Goal: Task Accomplishment & Management: Use online tool/utility

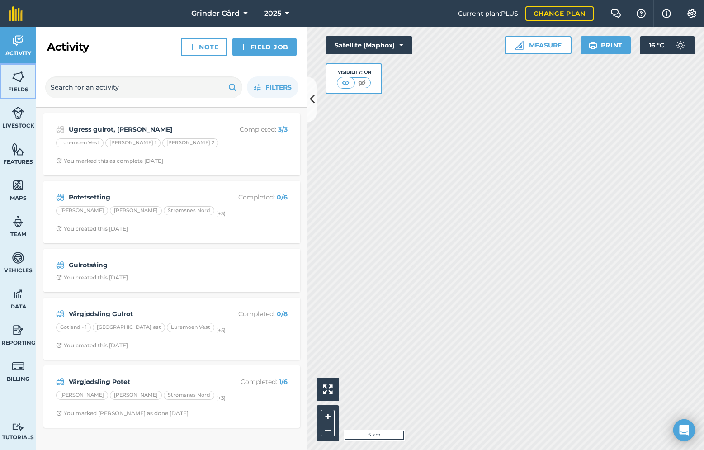
click at [19, 81] on img at bounding box center [18, 77] width 13 height 14
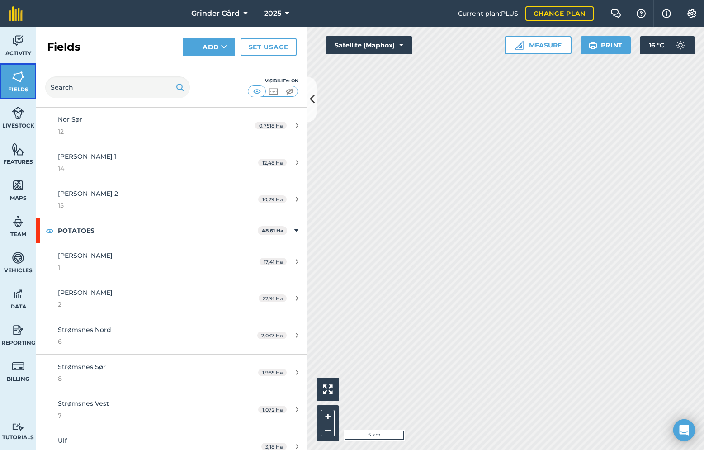
scroll to position [306, 0]
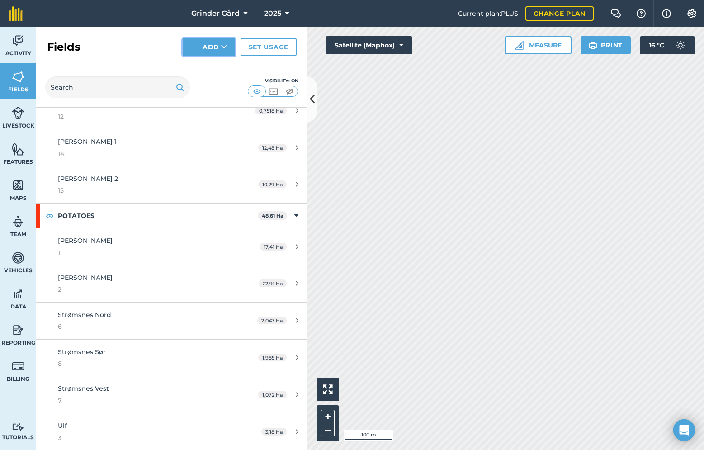
click at [222, 47] on icon at bounding box center [224, 47] width 6 height 9
click at [216, 63] on link "Draw" at bounding box center [209, 67] width 50 height 20
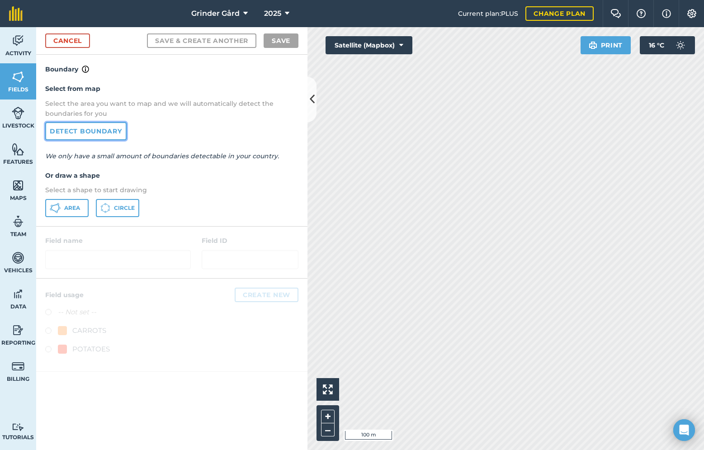
click at [84, 136] on link "Detect boundary" at bounding box center [85, 131] width 81 height 18
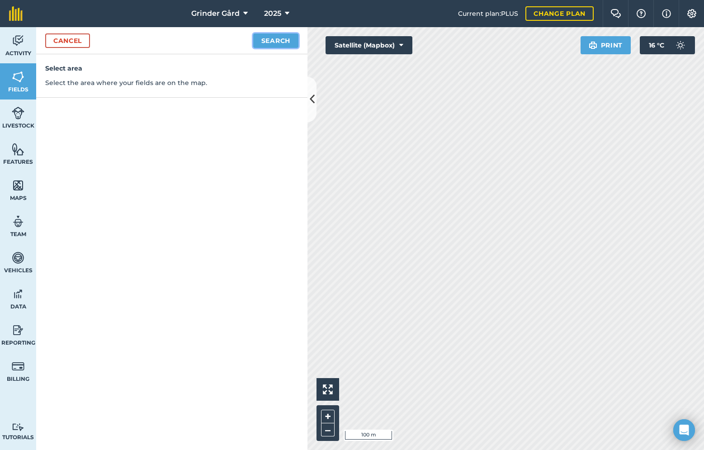
click at [264, 38] on button "Search" at bounding box center [275, 40] width 45 height 14
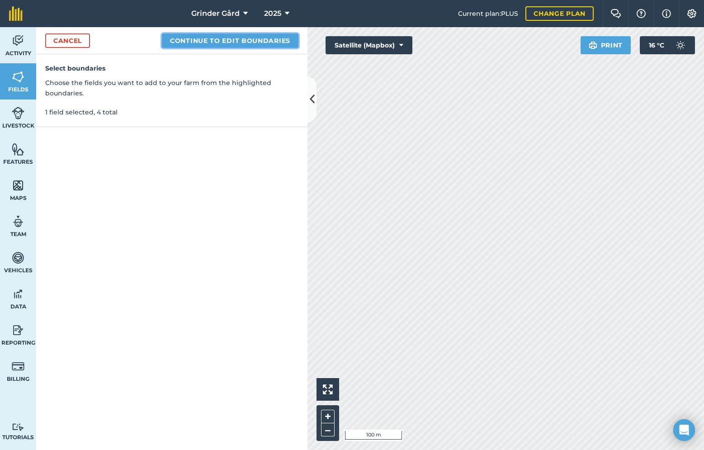
click at [232, 38] on button "Continue to edit boundaries" at bounding box center [230, 40] width 137 height 14
click at [260, 40] on button "Continue to name fields" at bounding box center [239, 40] width 117 height 14
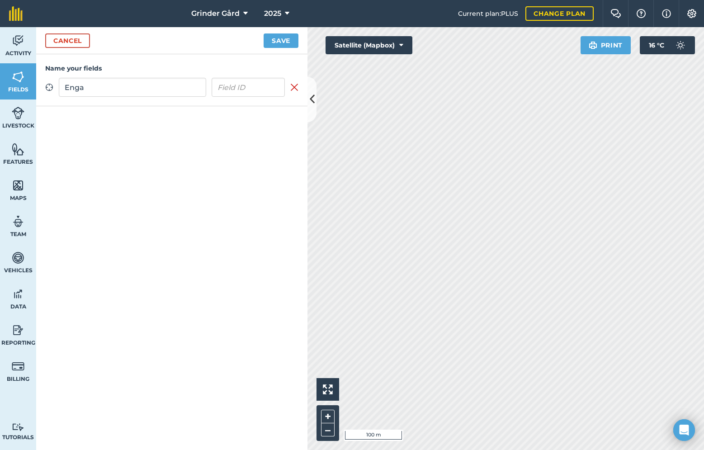
type input "Enga"
click at [239, 92] on input "text" at bounding box center [249, 87] width 74 height 19
type input "17"
click at [272, 49] on div "Cancel Save" at bounding box center [171, 40] width 271 height 27
click at [280, 39] on button "Save" at bounding box center [281, 40] width 35 height 14
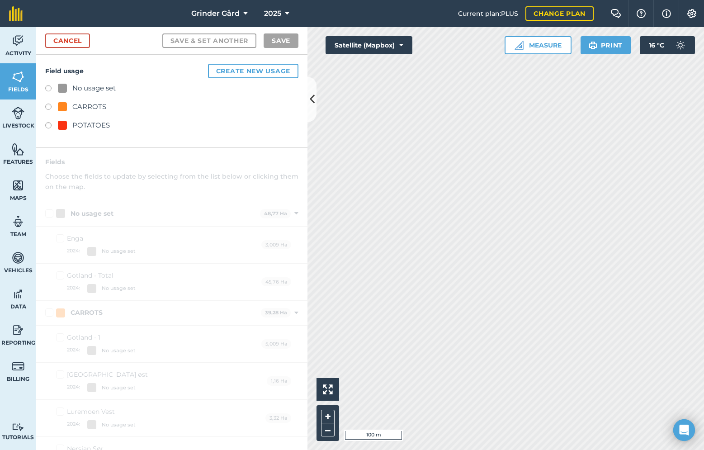
click at [50, 127] on label at bounding box center [51, 126] width 13 height 9
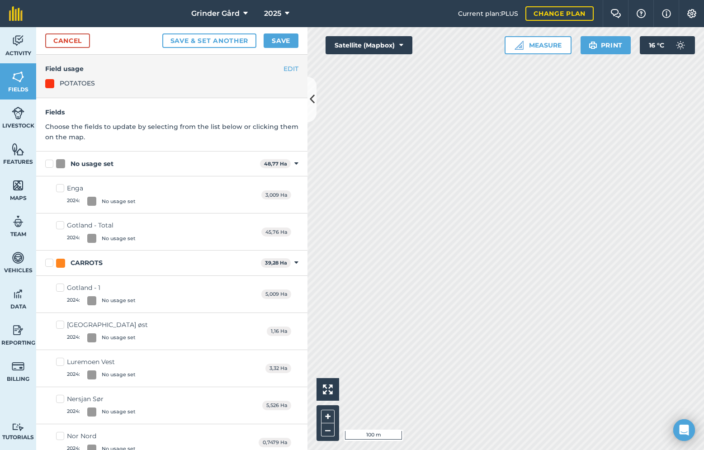
click at [132, 193] on div "Enga" at bounding box center [101, 188] width 69 height 9
click at [62, 190] on input "Enga 2024 : No usage set" at bounding box center [59, 187] width 6 height 6
checkbox input "true"
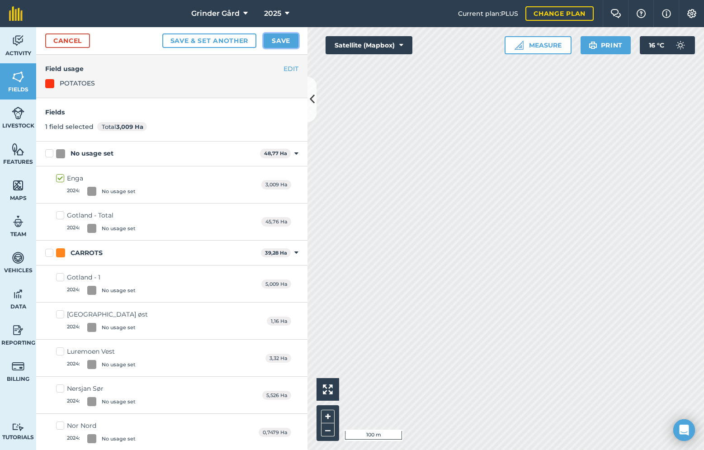
click at [282, 47] on button "Save" at bounding box center [281, 40] width 35 height 14
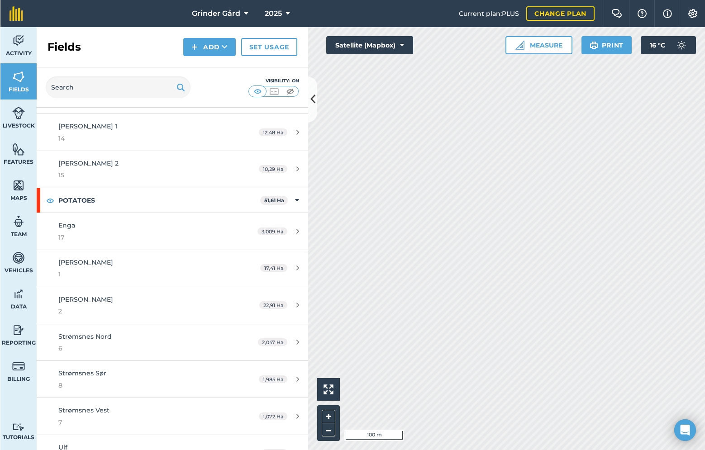
scroll to position [343, 0]
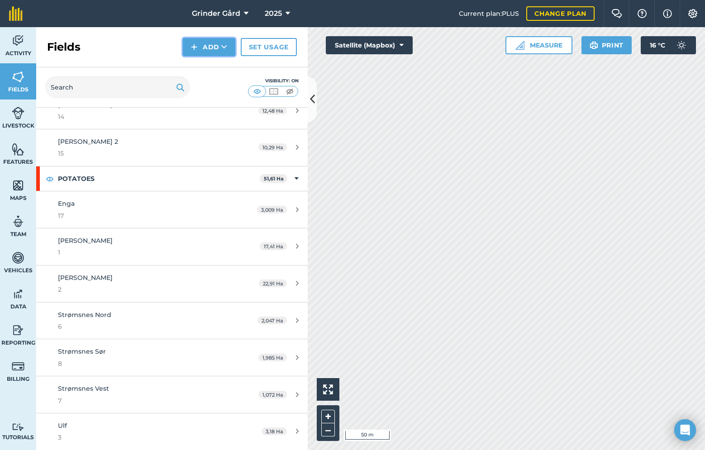
click at [222, 46] on icon at bounding box center [224, 47] width 6 height 9
click at [209, 83] on link "Import" at bounding box center [209, 88] width 50 height 20
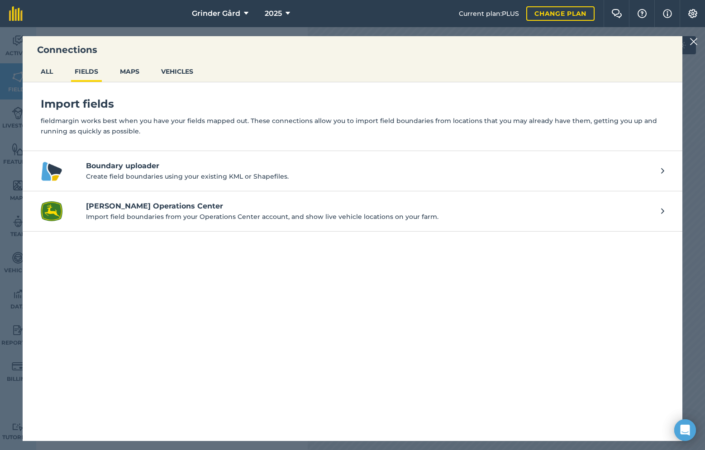
click at [689, 49] on div "Connections ALL FIELDS MAPS VEHICLES Import fields fieldmargin works best when …" at bounding box center [352, 238] width 705 height 423
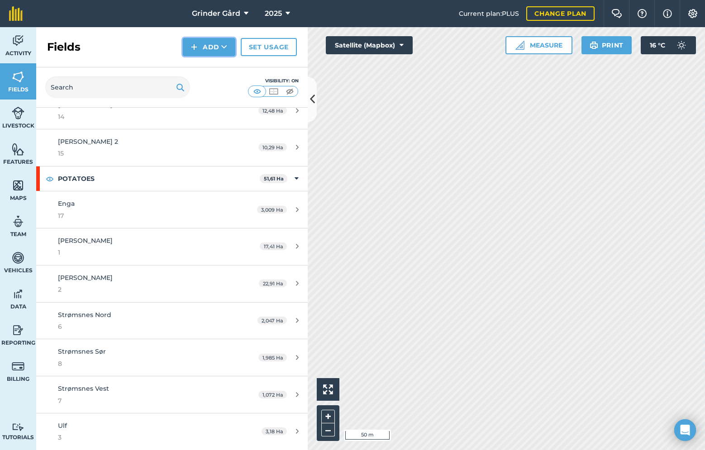
click at [214, 42] on button "Add" at bounding box center [209, 47] width 52 height 18
click at [209, 66] on link "Draw" at bounding box center [209, 67] width 50 height 20
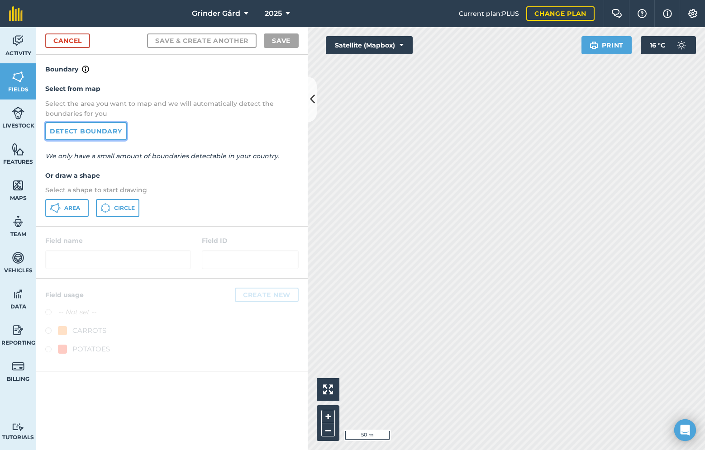
click at [77, 131] on link "Detect boundary" at bounding box center [85, 131] width 81 height 18
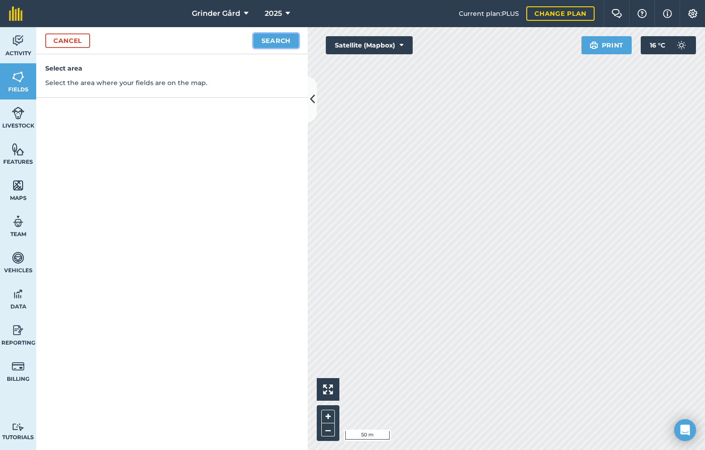
click at [275, 40] on button "Search" at bounding box center [275, 40] width 45 height 14
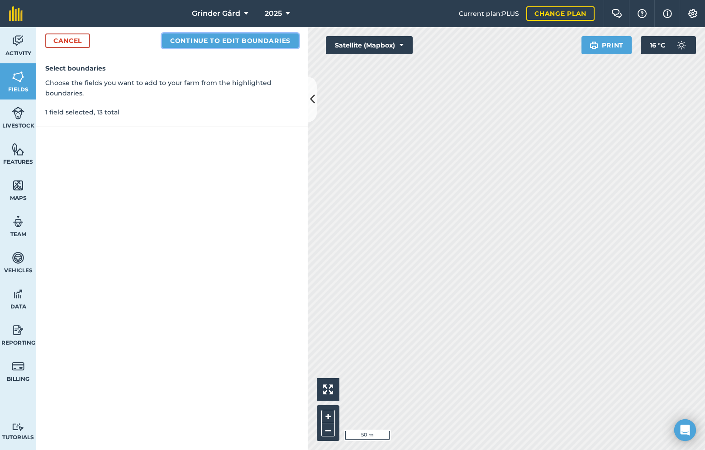
click at [234, 41] on button "Continue to edit boundaries" at bounding box center [230, 40] width 137 height 14
click at [262, 40] on button "Continue to name fields" at bounding box center [239, 40] width 117 height 14
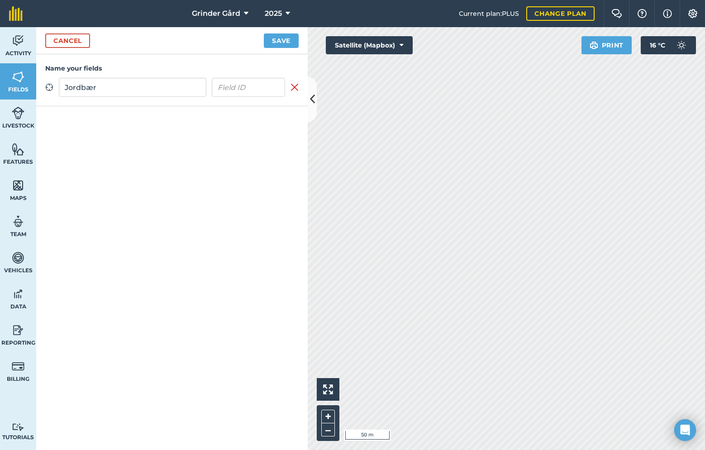
type input "Jordbær"
click at [255, 90] on input "text" at bounding box center [249, 87] width 74 height 19
type input "99"
click at [292, 37] on button "Save" at bounding box center [281, 40] width 35 height 14
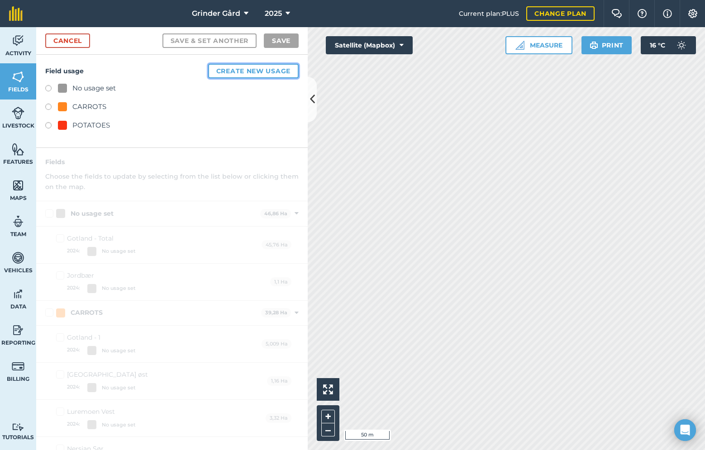
click at [216, 72] on button "Create new usage" at bounding box center [253, 71] width 90 height 14
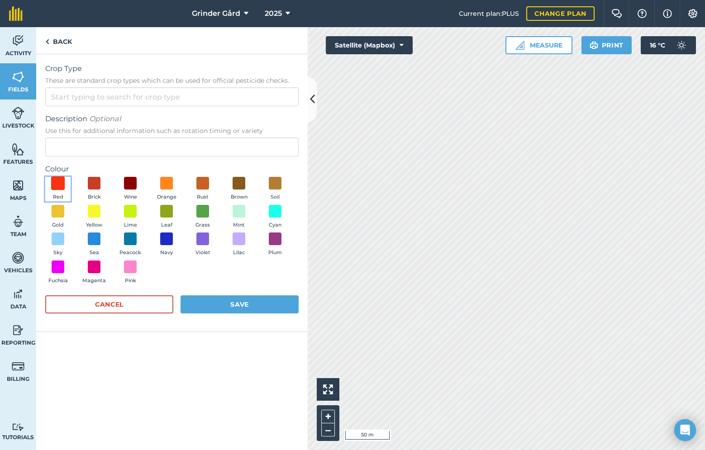
click at [58, 184] on span at bounding box center [58, 183] width 14 height 14
click at [95, 99] on input "Crop Type These are standard crop types which can be used for official pesticid…" at bounding box center [171, 96] width 253 height 19
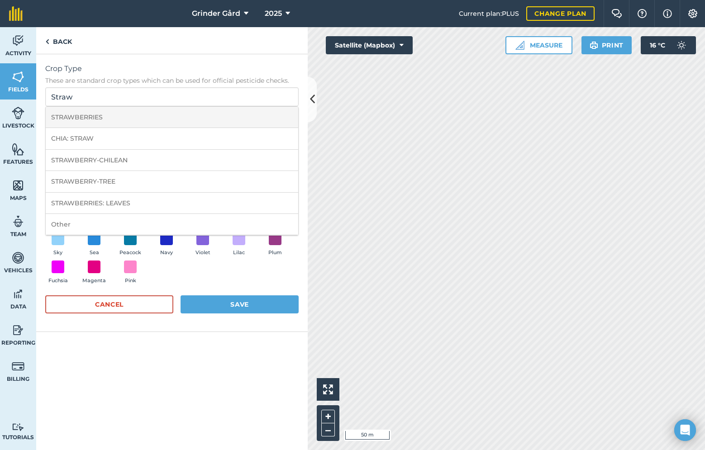
click at [102, 120] on li "STRAWBERRIES" at bounding box center [172, 117] width 252 height 21
type input "STRAWBERRIES"
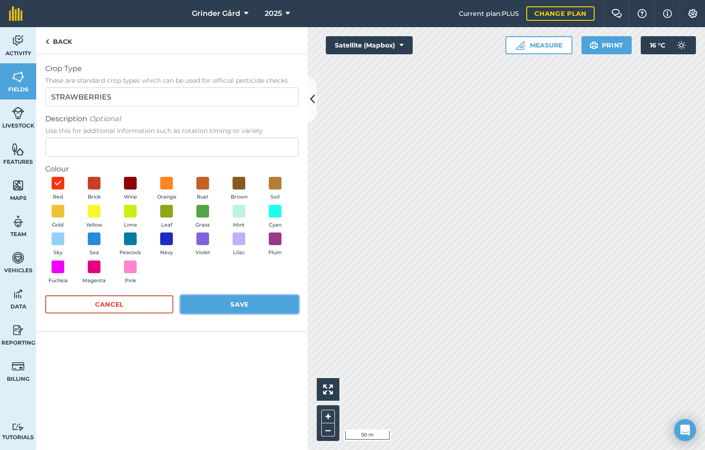
click at [204, 308] on button "Save" at bounding box center [239, 304] width 118 height 18
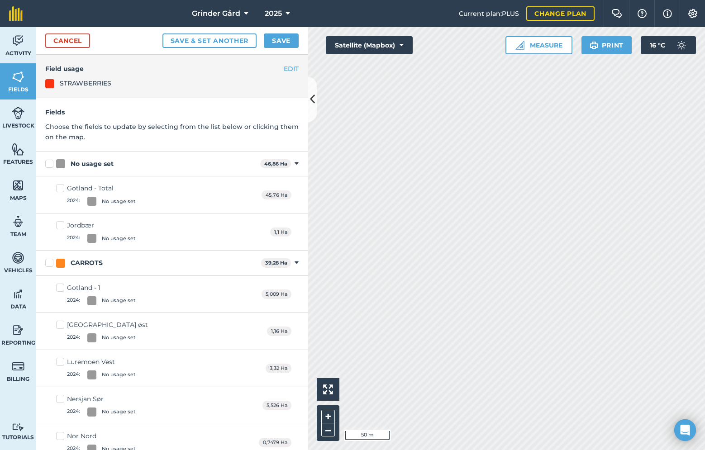
click at [62, 224] on label "Jordbær 2024 : No usage set" at bounding box center [96, 232] width 80 height 22
click at [62, 224] on input "Jordbær 2024 : No usage set" at bounding box center [59, 224] width 6 height 6
checkbox input "true"
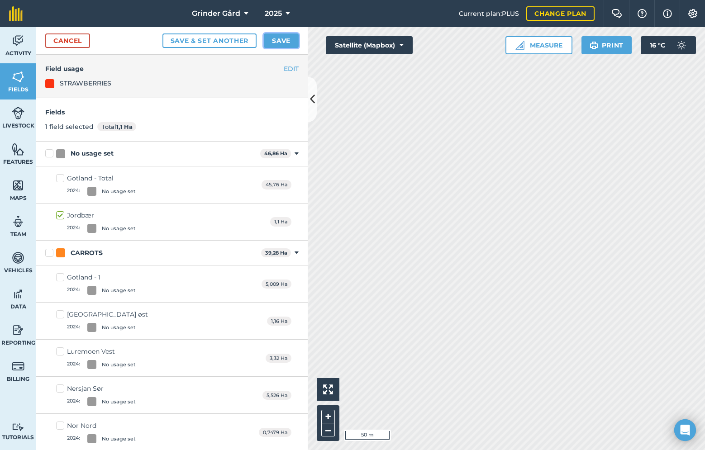
click at [282, 39] on button "Save" at bounding box center [281, 40] width 35 height 14
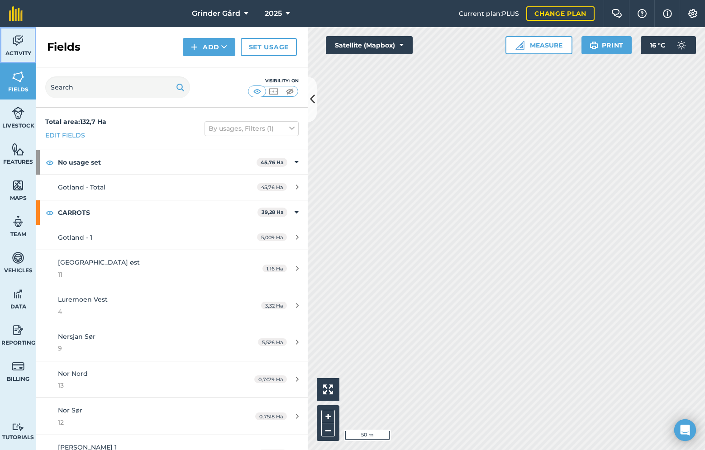
click at [17, 50] on span "Activity" at bounding box center [18, 53] width 36 height 7
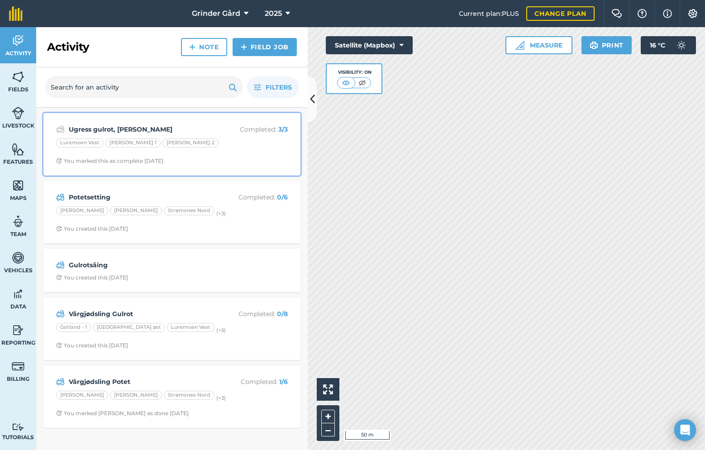
click at [194, 138] on div "Luremoen Vest Sletta 1 Sletta 2" at bounding box center [172, 144] width 232 height 12
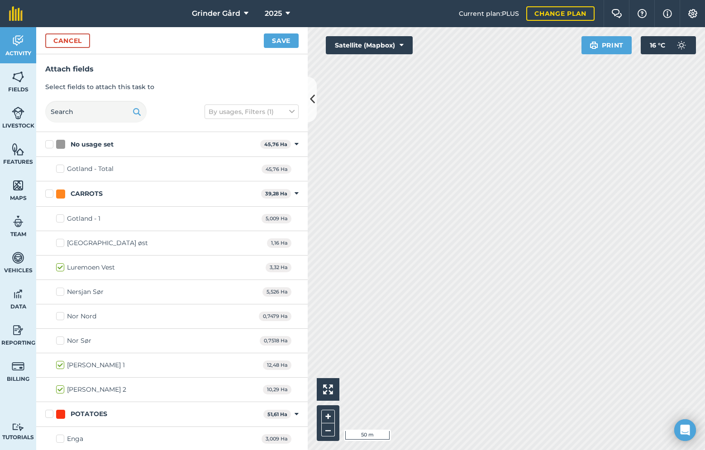
click at [61, 245] on label "Lukashaugen øst" at bounding box center [102, 242] width 92 height 9
click at [61, 244] on input "Lukashaugen øst" at bounding box center [59, 241] width 6 height 6
checkbox input "true"
click at [62, 292] on label "Nersjan Sør" at bounding box center [79, 291] width 47 height 9
click at [62, 292] on input "Nersjan Sør" at bounding box center [59, 290] width 6 height 6
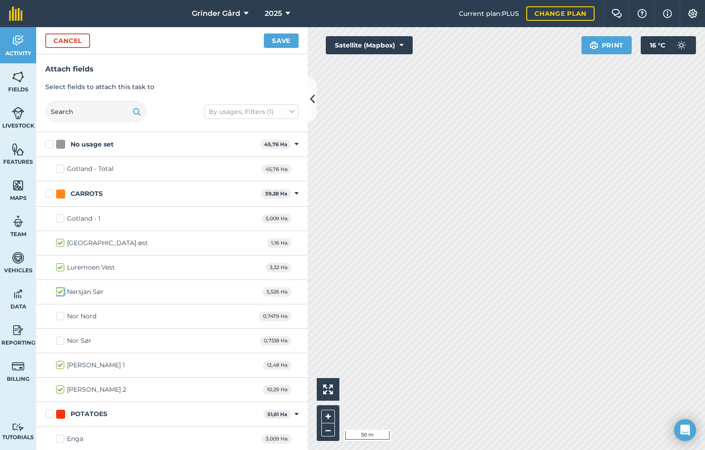
checkbox input "true"
click at [62, 318] on label "Nor Nord" at bounding box center [76, 316] width 40 height 9
click at [62, 318] on input "Nor Nord" at bounding box center [59, 315] width 6 height 6
checkbox input "true"
click at [62, 341] on label "Nor Sør" at bounding box center [73, 340] width 35 height 9
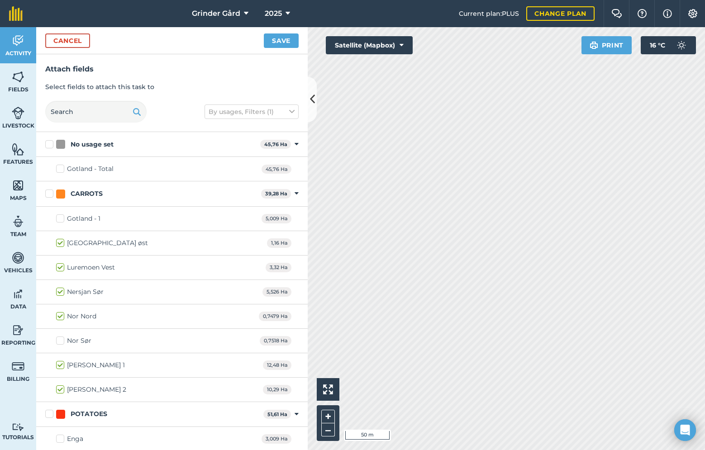
click at [62, 341] on input "Nor Sør" at bounding box center [59, 339] width 6 height 6
checkbox input "true"
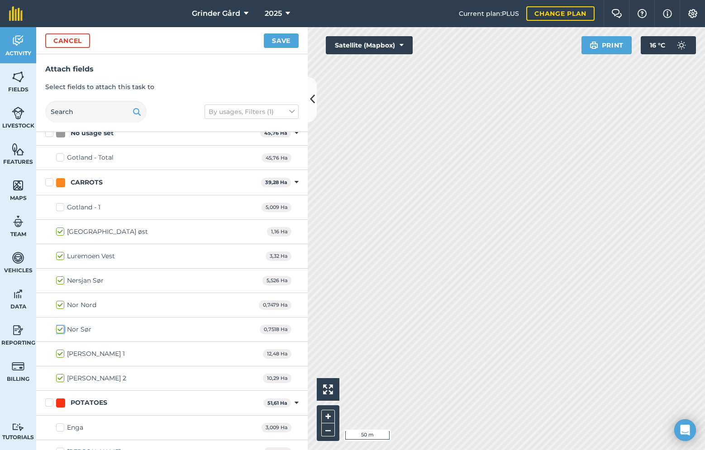
scroll to position [10, 0]
click at [62, 203] on div "Gotland - 1 5,009 Ha" at bounding box center [171, 208] width 271 height 24
click at [58, 209] on label "Gotland - 1" at bounding box center [78, 208] width 44 height 9
click at [58, 209] on input "Gotland - 1" at bounding box center [59, 207] width 6 height 6
checkbox input "true"
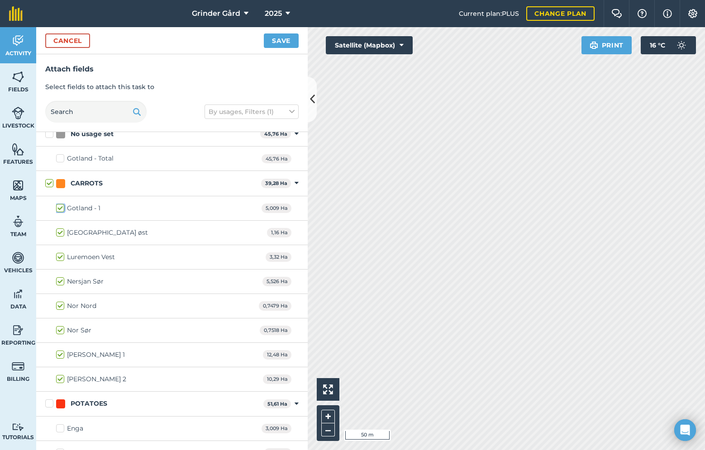
checkbox input "true"
click at [277, 42] on button "Save" at bounding box center [281, 40] width 35 height 14
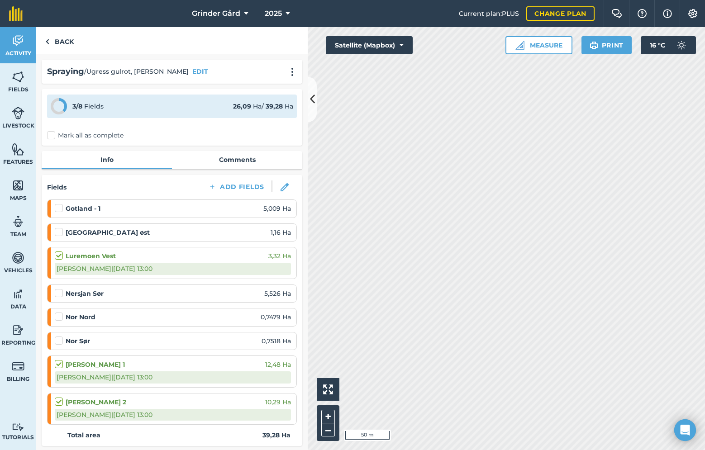
click at [52, 132] on label "Mark all as complete" at bounding box center [85, 135] width 76 height 9
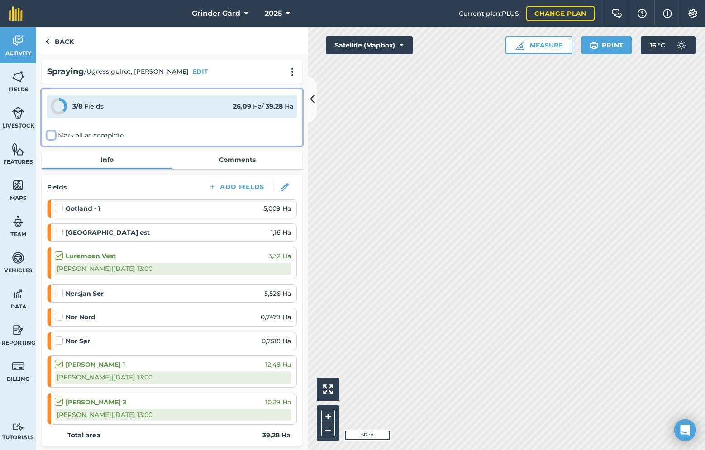
click at [52, 132] on input "Mark all as complete" at bounding box center [50, 134] width 6 height 6
checkbox input "false"
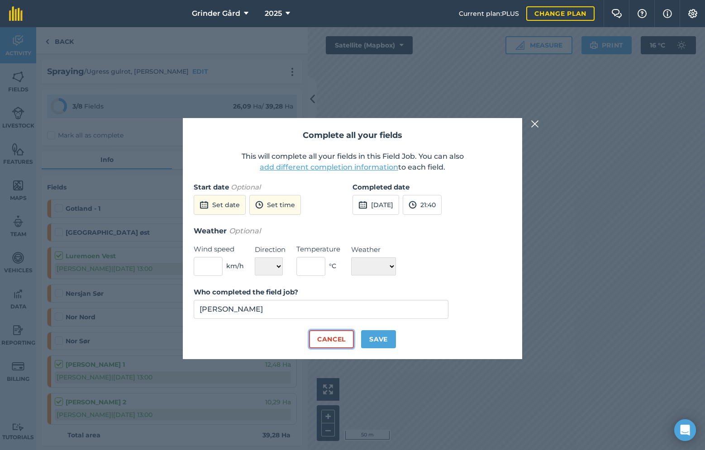
click at [333, 335] on button "Cancel" at bounding box center [331, 339] width 45 height 18
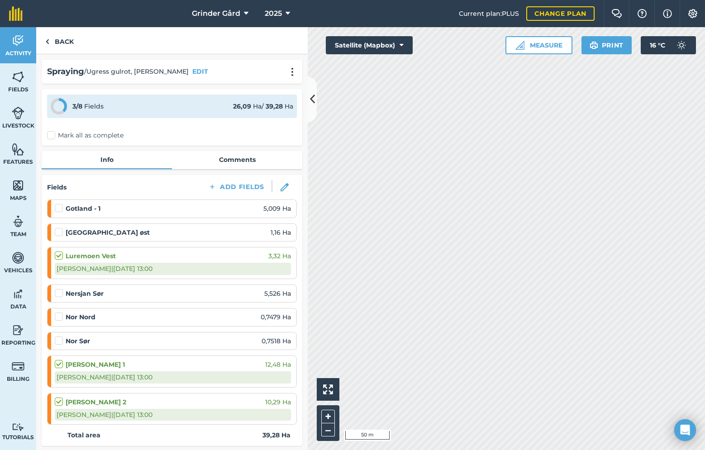
scroll to position [11, 0]
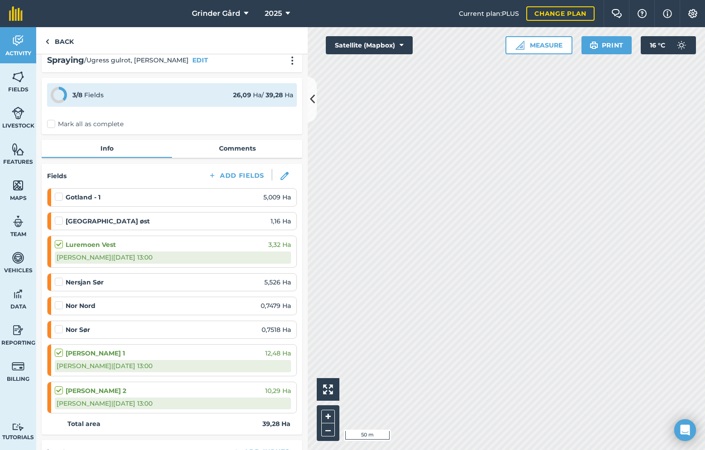
click at [55, 192] on label at bounding box center [60, 192] width 11 height 0
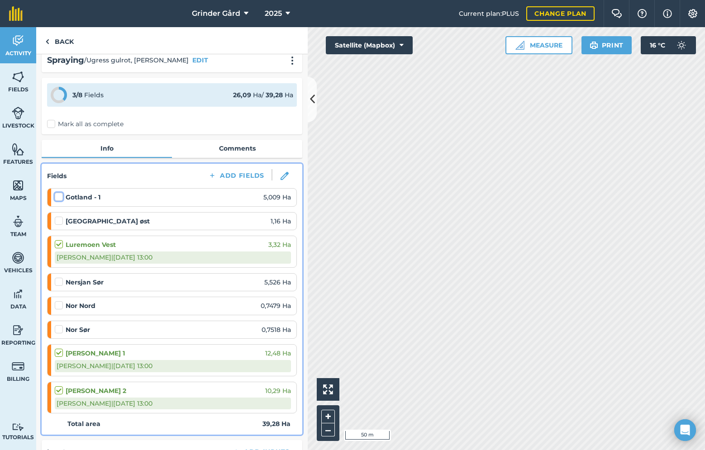
click at [55, 198] on input "checkbox" at bounding box center [58, 195] width 6 height 6
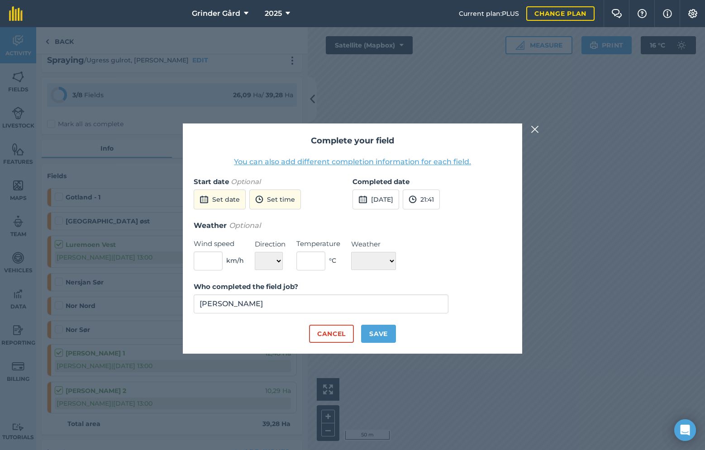
click at [218, 189] on div "Start date Optional Set date Set time" at bounding box center [273, 197] width 159 height 43
click at [227, 197] on button "Set date" at bounding box center [220, 200] width 52 height 20
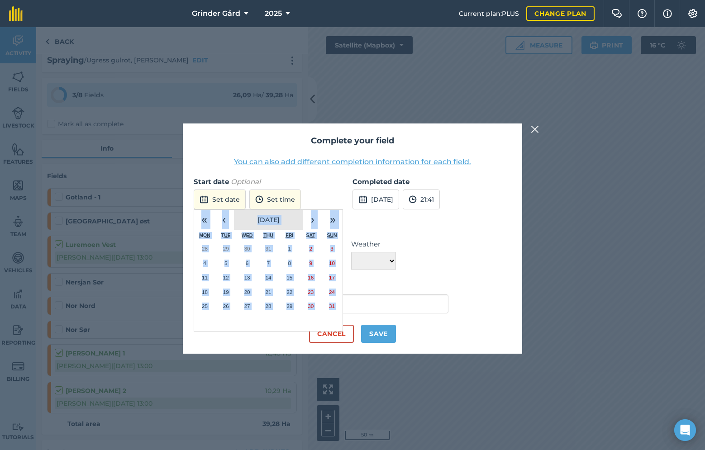
click at [234, 217] on button "August 2025" at bounding box center [268, 220] width 69 height 20
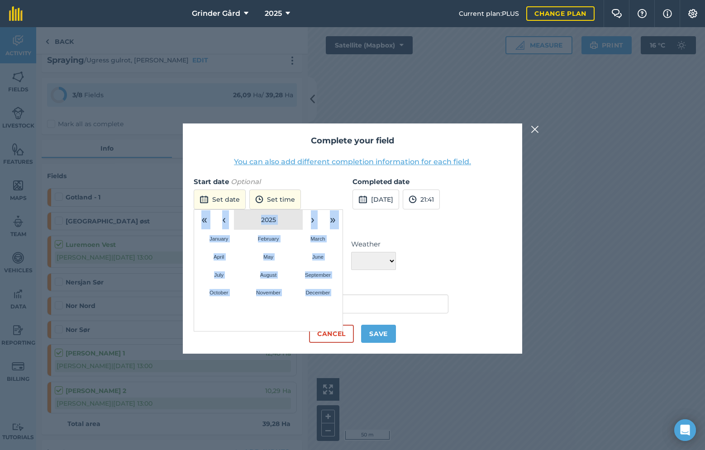
click at [249, 216] on button "2025" at bounding box center [268, 220] width 69 height 20
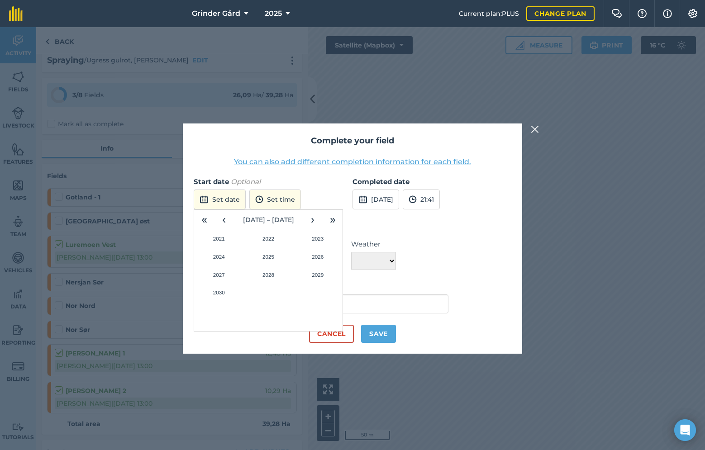
click at [295, 320] on div "« ‹ 2021 – 2030 › » 2021 2022 2023 2024 2025 2026 2027 2028 2029 2030" at bounding box center [268, 270] width 149 height 122
click at [238, 173] on div "Complete your field You can also add different completion information for each …" at bounding box center [352, 238] width 339 height 230
click at [334, 333] on button "Cancel" at bounding box center [331, 334] width 45 height 18
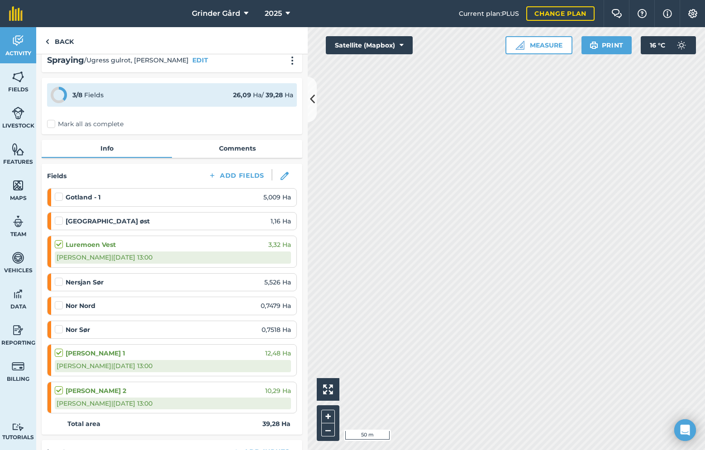
click at [79, 191] on div "Gotland - 1 5,009 Ha" at bounding box center [173, 197] width 236 height 17
click at [61, 192] on label at bounding box center [60, 192] width 11 height 0
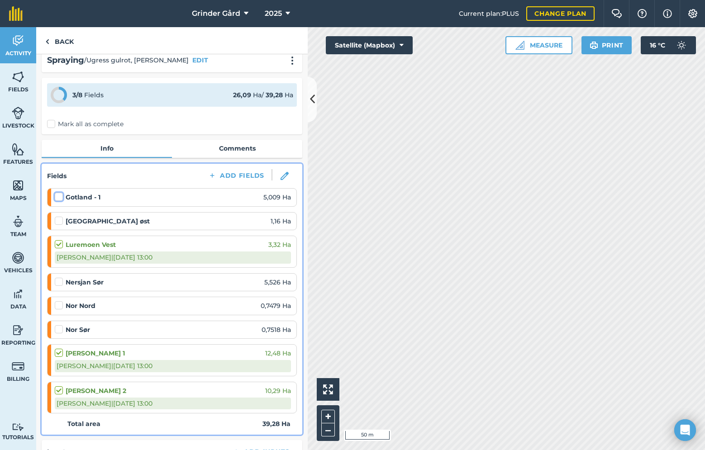
click at [61, 196] on input "checkbox" at bounding box center [58, 195] width 6 height 6
checkbox input "false"
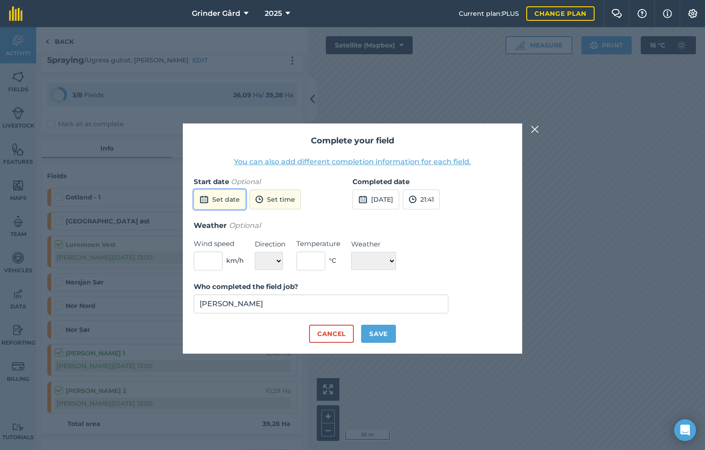
click at [219, 194] on button "Set date" at bounding box center [220, 200] width 52 height 20
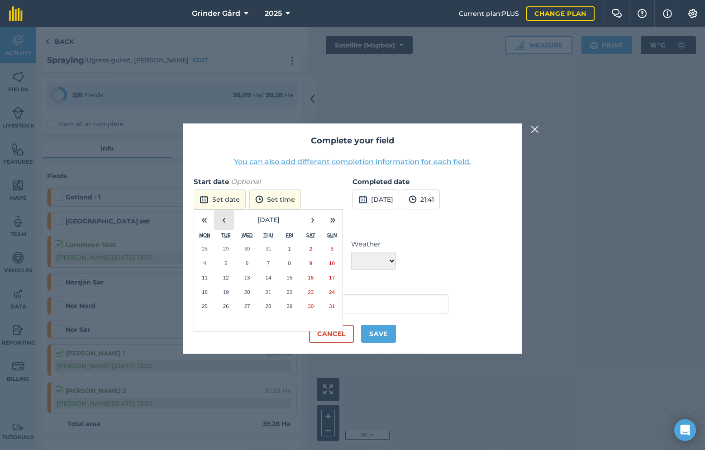
click at [227, 218] on button "‹" at bounding box center [224, 220] width 20 height 20
click at [227, 289] on abbr "20" at bounding box center [226, 292] width 6 height 6
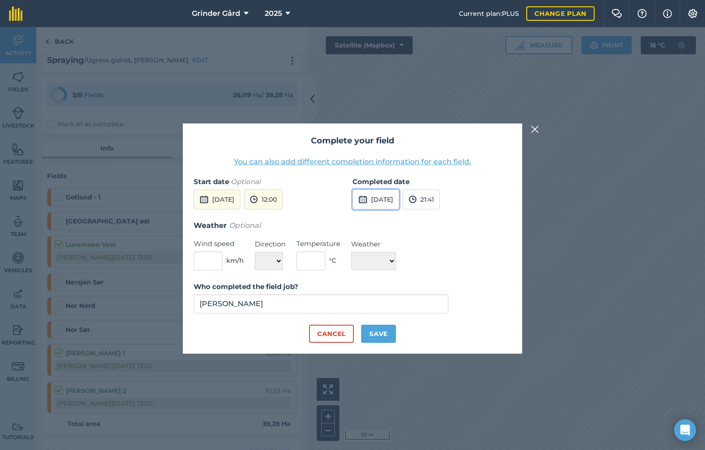
click at [388, 202] on button "17th Aug 2025" at bounding box center [375, 200] width 47 height 20
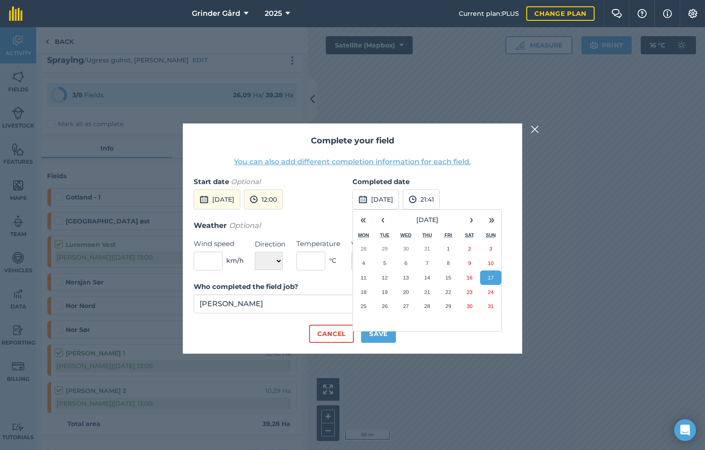
click at [322, 195] on div "Start date Optional 20th May 2025 12:00" at bounding box center [273, 197] width 159 height 43
click at [319, 175] on div "Complete your field You can also add different completion information for each …" at bounding box center [352, 238] width 339 height 230
click at [487, 185] on label "Completed date" at bounding box center [431, 181] width 159 height 11
click at [389, 199] on button "17th Aug 2025" at bounding box center [375, 200] width 47 height 20
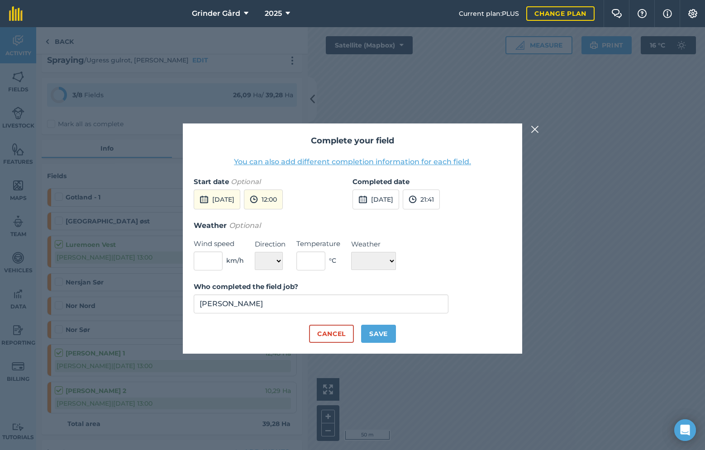
click at [304, 162] on button "You can also add different completion information for each field." at bounding box center [352, 161] width 237 height 11
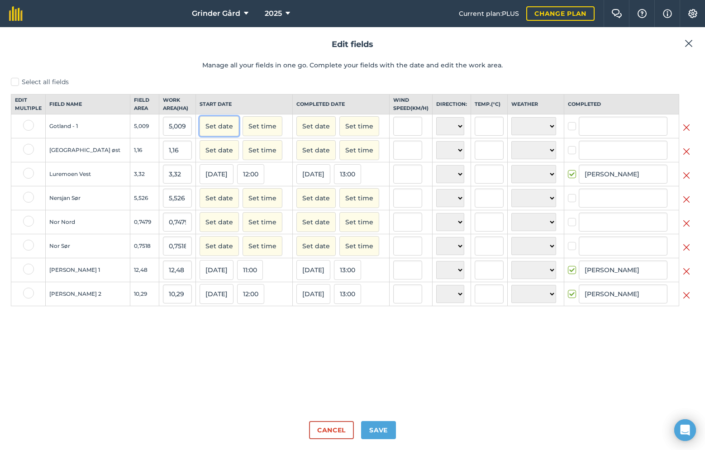
click at [199, 136] on button "Set date" at bounding box center [218, 126] width 39 height 20
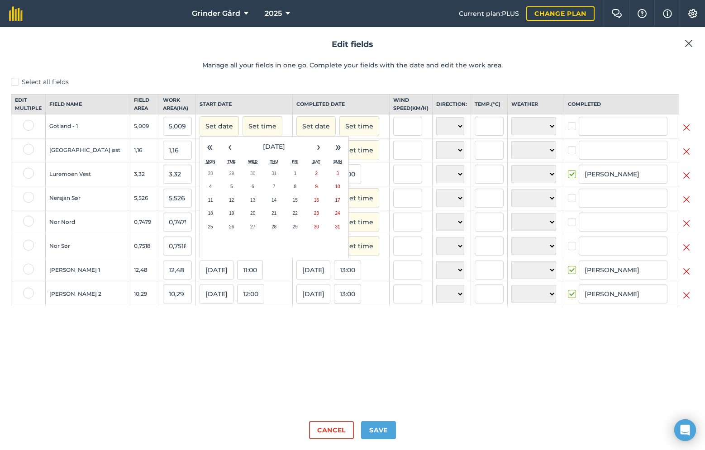
click at [275, 133] on div "Set date « ‹ August 2025 › » Mon Tue Wed Thu Fri Sat Sun 28 29 30 31 1 2 3 4 5 …" at bounding box center [243, 126] width 89 height 20
click at [301, 133] on button "Set date" at bounding box center [315, 126] width 39 height 20
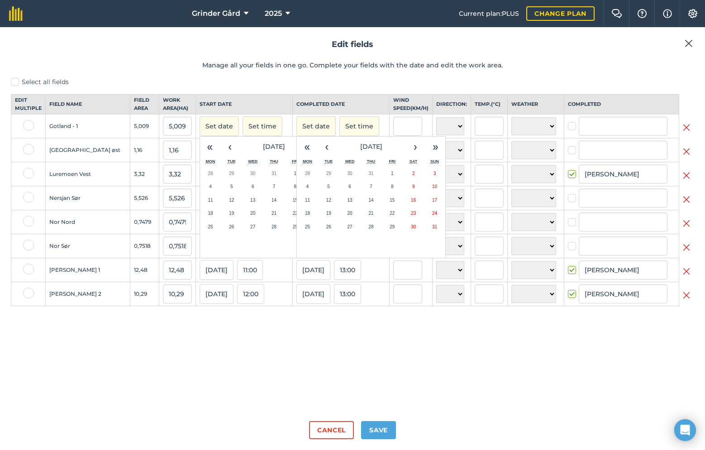
click at [286, 329] on div "Select all fields Edit multiple Field name Field Area Work area ( Ha ) Start da…" at bounding box center [352, 245] width 683 height 336
click at [236, 331] on div "Select all fields Edit multiple Field name Field Area Work area ( Ha ) Start da…" at bounding box center [352, 245] width 683 height 336
click at [220, 156] on button "‹" at bounding box center [230, 147] width 20 height 20
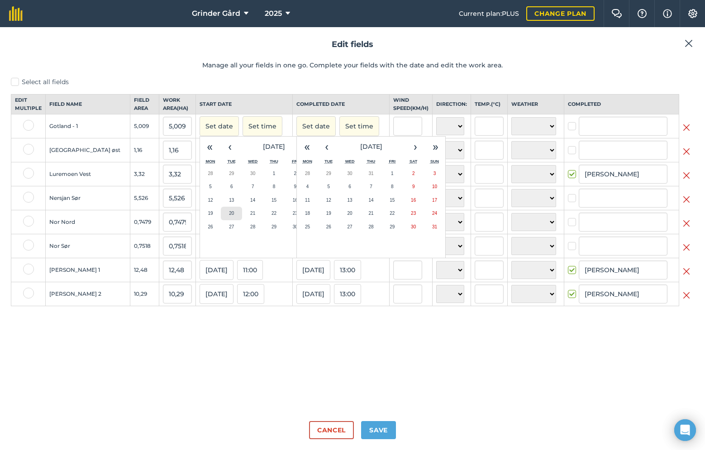
click at [221, 219] on button "20" at bounding box center [231, 214] width 21 height 14
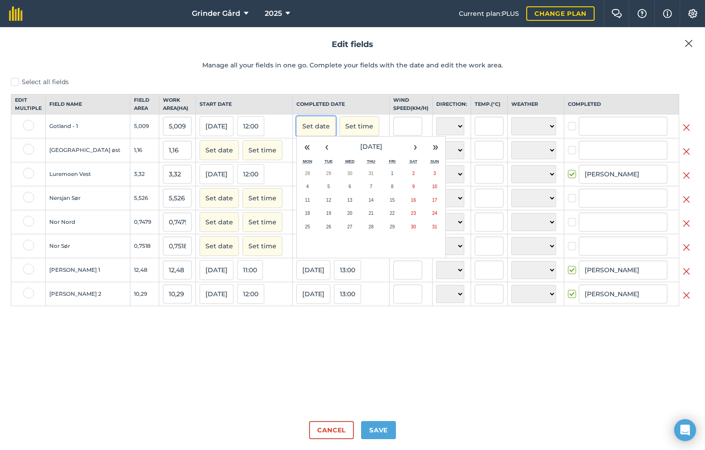
click at [303, 134] on button "Set date" at bounding box center [315, 126] width 39 height 20
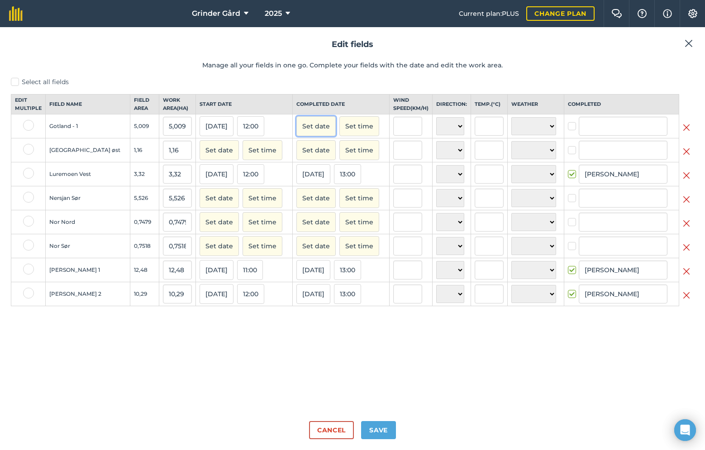
click at [303, 134] on button "Set date" at bounding box center [315, 126] width 39 height 20
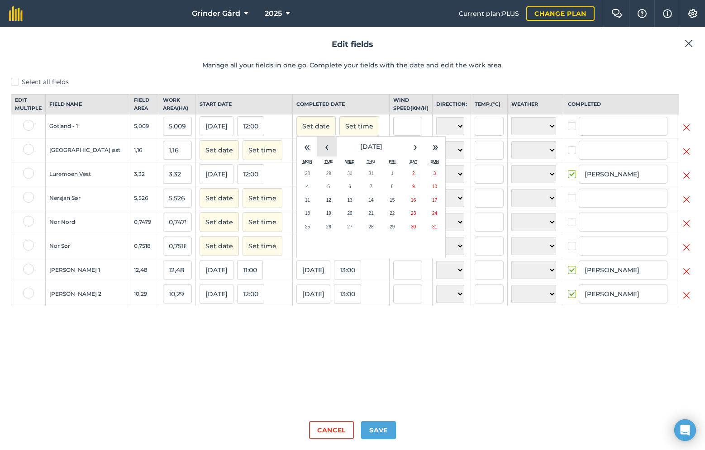
click at [317, 156] on button "‹" at bounding box center [327, 147] width 20 height 20
click at [326, 216] on abbr "20" at bounding box center [328, 213] width 5 height 5
checkbox input "true"
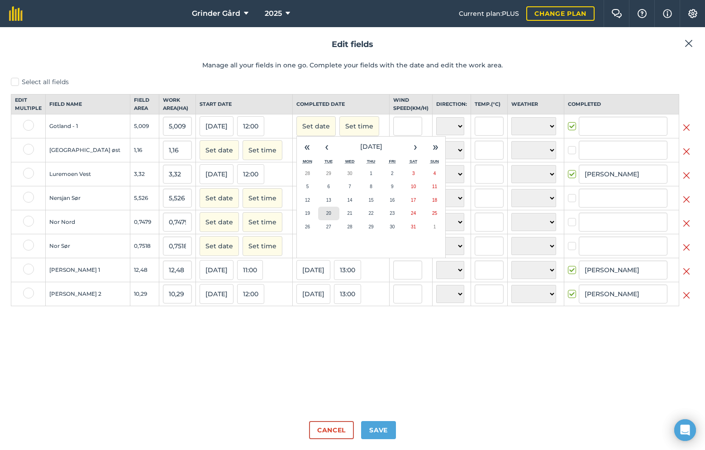
type input "Andreas Bakken"
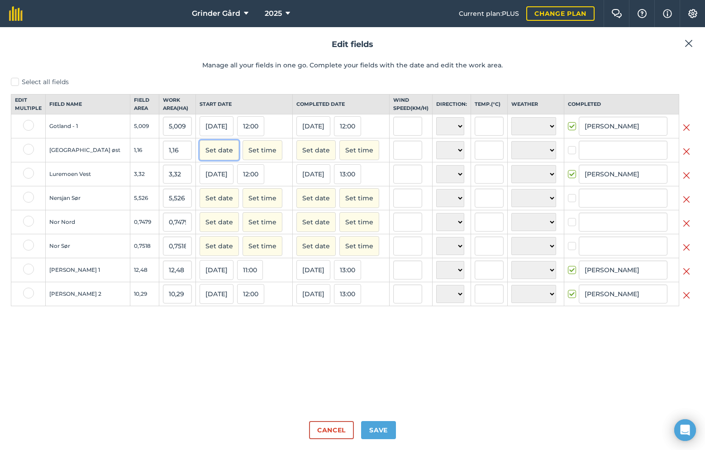
click at [205, 160] on button "Set date" at bounding box center [218, 150] width 39 height 20
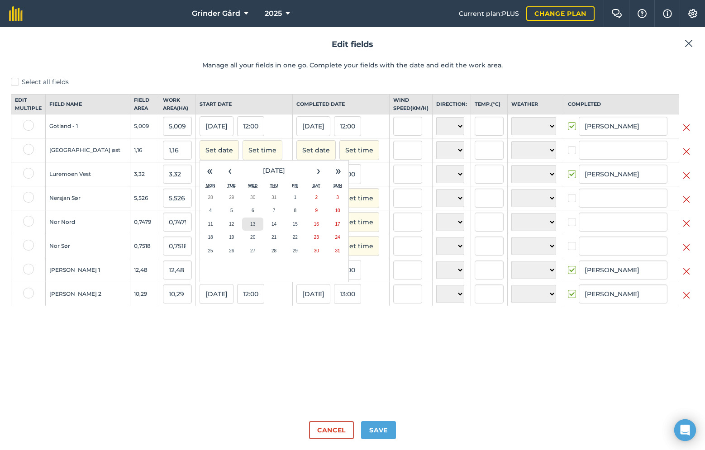
click at [250, 227] on abbr "13" at bounding box center [252, 224] width 5 height 5
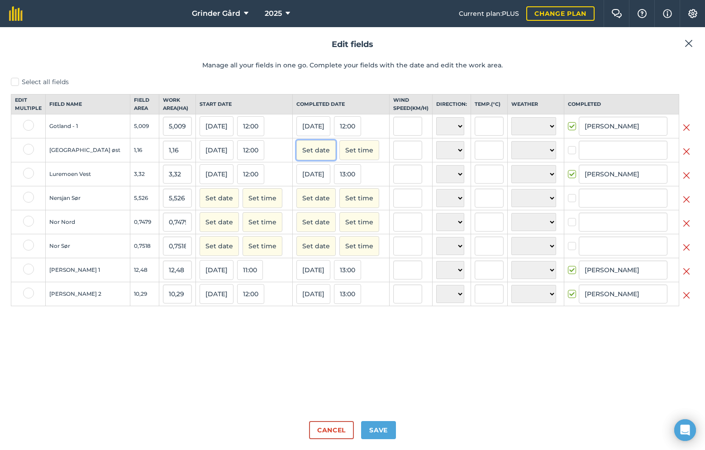
click at [302, 160] on button "Set date" at bounding box center [315, 150] width 39 height 20
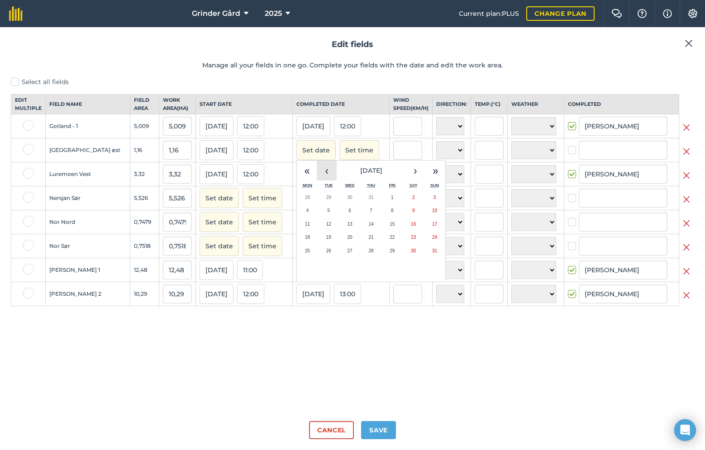
click at [317, 180] on button "‹" at bounding box center [327, 171] width 20 height 20
click at [326, 227] on abbr "13" at bounding box center [328, 224] width 5 height 5
checkbox input "true"
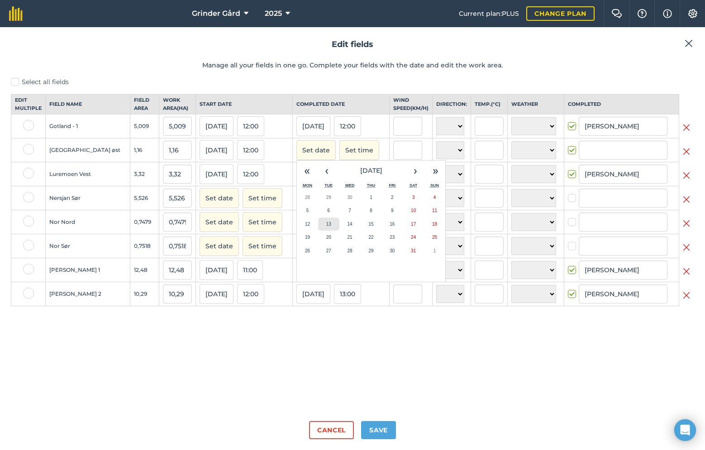
type input "Andreas Bakken"
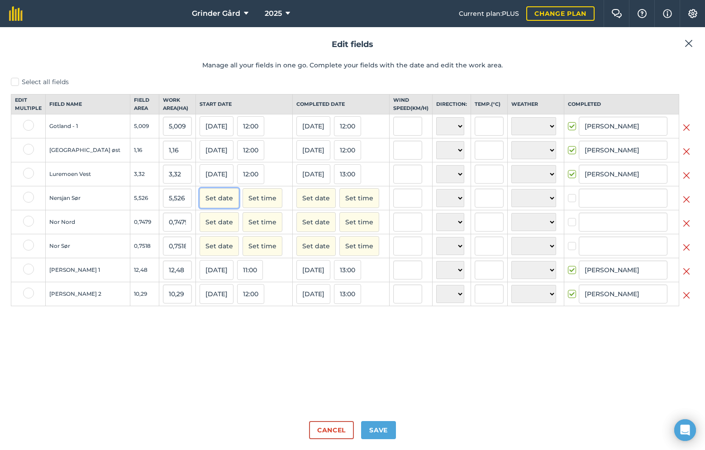
click at [211, 208] on button "Set date" at bounding box center [218, 198] width 39 height 20
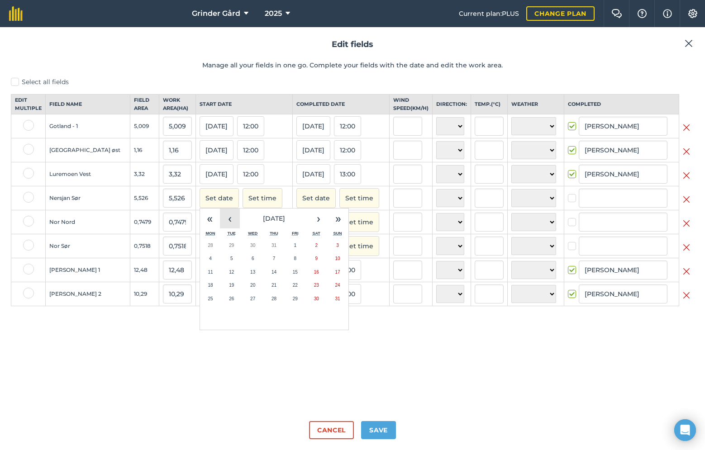
click at [220, 228] on button "‹" at bounding box center [230, 219] width 20 height 20
click at [242, 279] on button "14" at bounding box center [252, 272] width 21 height 14
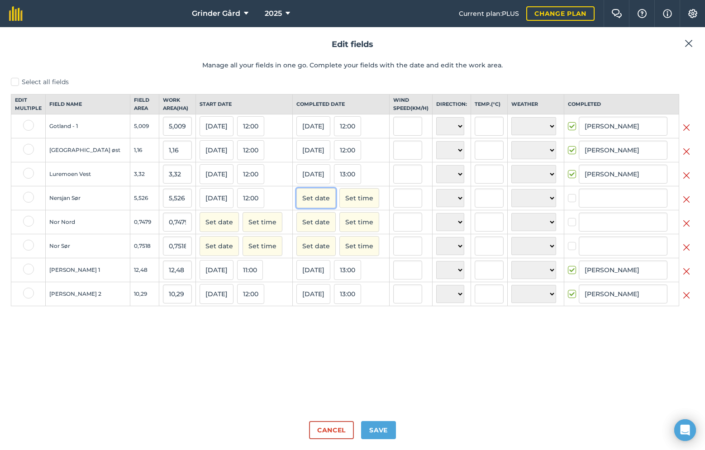
click at [305, 204] on button "Set date" at bounding box center [315, 198] width 39 height 20
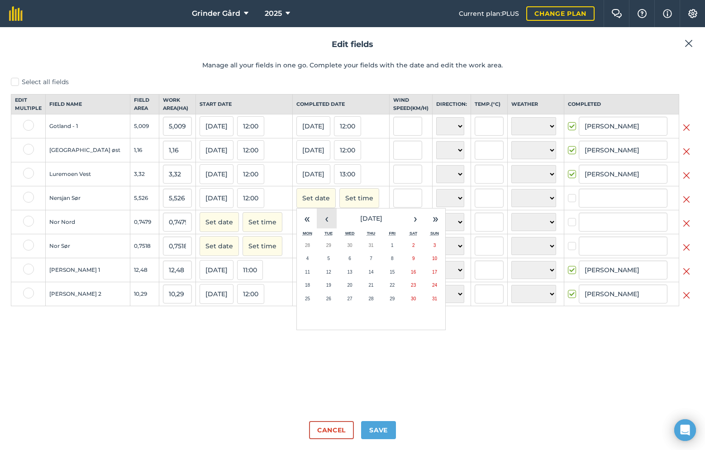
click at [317, 224] on button "‹" at bounding box center [327, 219] width 20 height 20
click at [340, 279] on button "14" at bounding box center [349, 272] width 21 height 14
checkbox input "true"
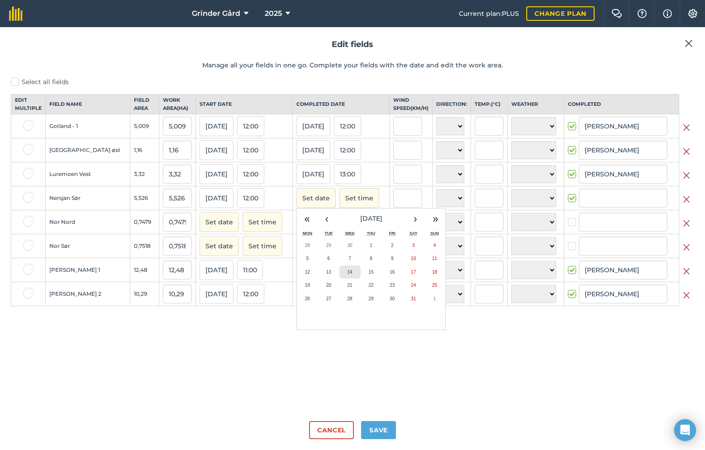
type input "Andreas Bakken"
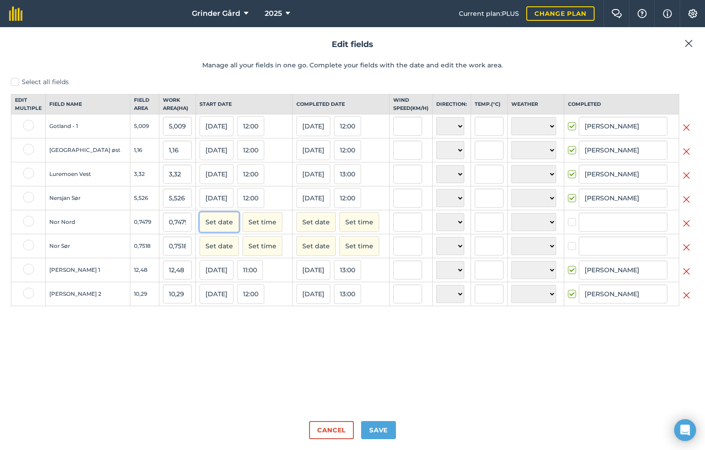
click at [199, 232] on button "Set date" at bounding box center [218, 222] width 39 height 20
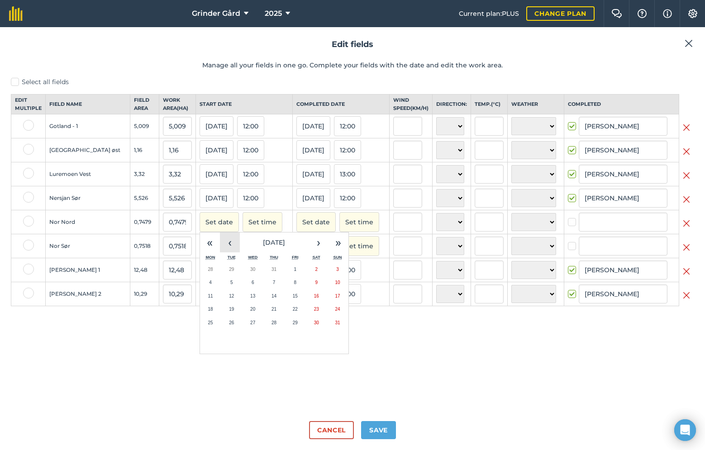
click at [220, 248] on button "‹" at bounding box center [230, 242] width 20 height 20
click at [242, 303] on button "14" at bounding box center [252, 296] width 21 height 14
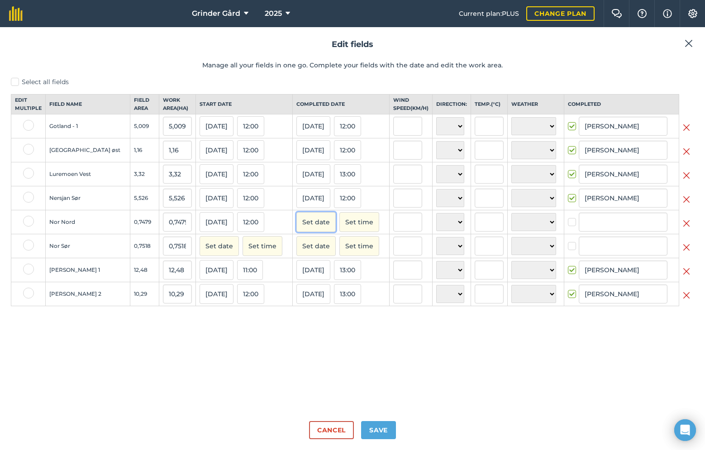
click at [298, 230] on button "Set date" at bounding box center [315, 222] width 39 height 20
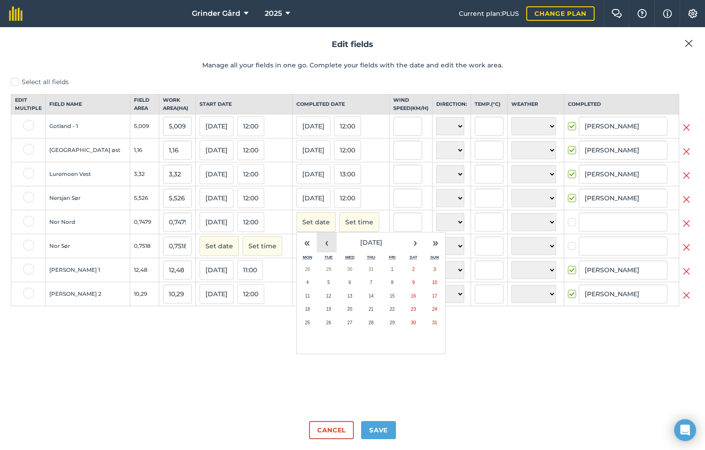
click at [317, 250] on button "‹" at bounding box center [327, 242] width 20 height 20
click at [339, 301] on button "14" at bounding box center [349, 296] width 21 height 14
checkbox input "true"
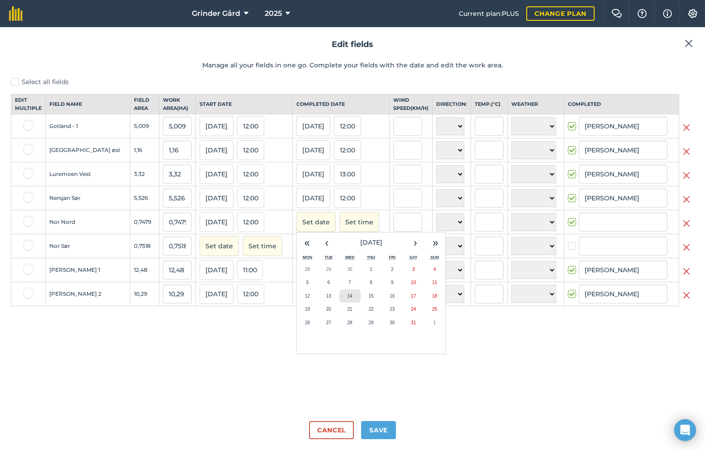
type input "Andreas Bakken"
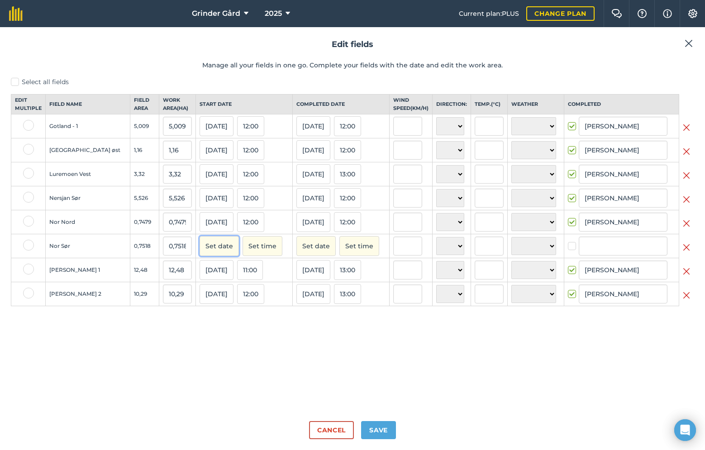
click at [199, 256] on button "Set date" at bounding box center [218, 246] width 39 height 20
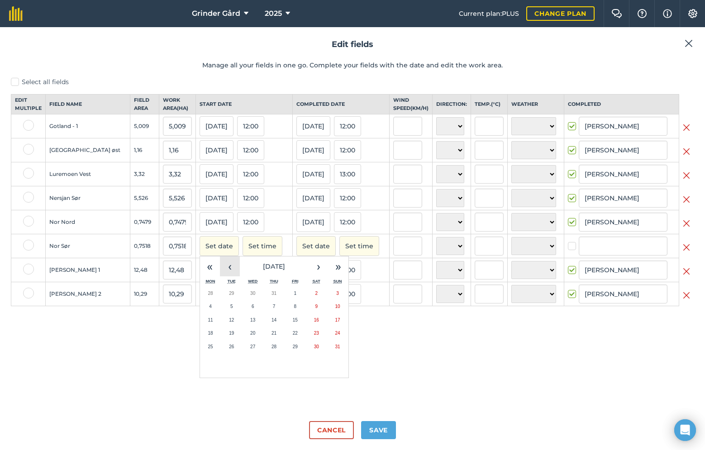
click at [220, 271] on button "‹" at bounding box center [230, 266] width 20 height 20
click at [242, 327] on button "14" at bounding box center [252, 320] width 21 height 14
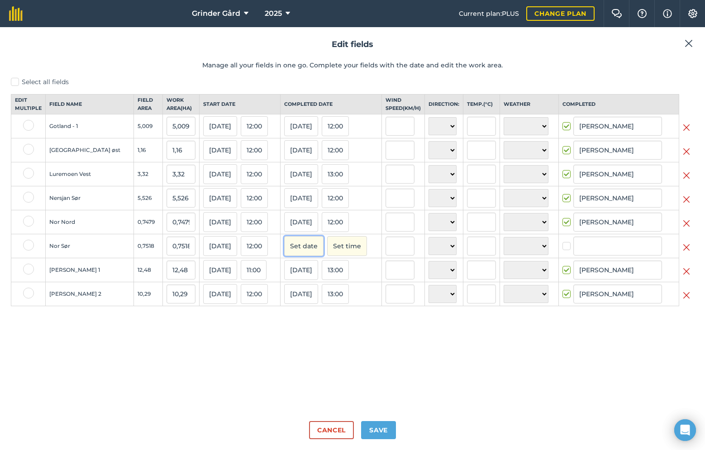
click at [298, 256] on button "Set date" at bounding box center [303, 246] width 39 height 20
click at [304, 268] on button "‹" at bounding box center [314, 266] width 20 height 20
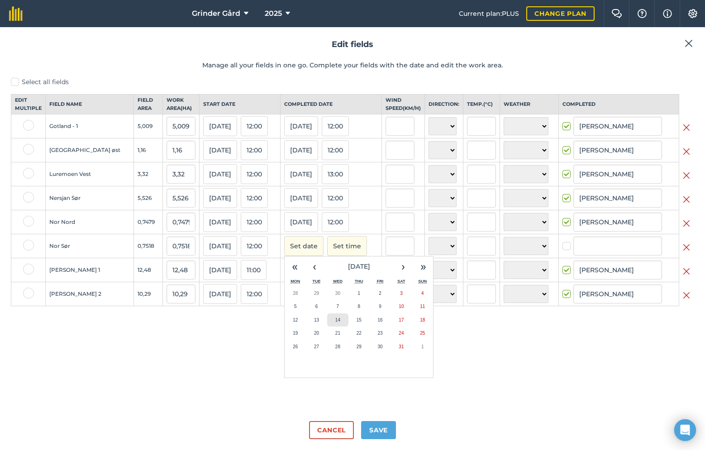
click at [335, 322] on abbr "14" at bounding box center [337, 320] width 5 height 5
checkbox input "true"
type input "Andreas Bakken"
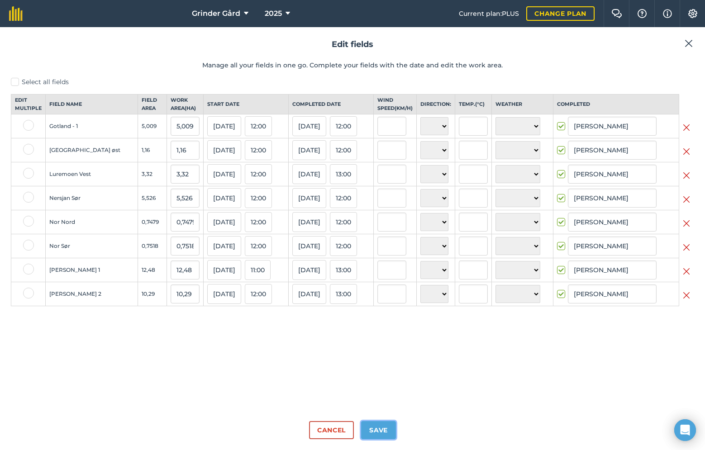
click at [374, 432] on button "Save" at bounding box center [378, 430] width 35 height 18
checkbox input "true"
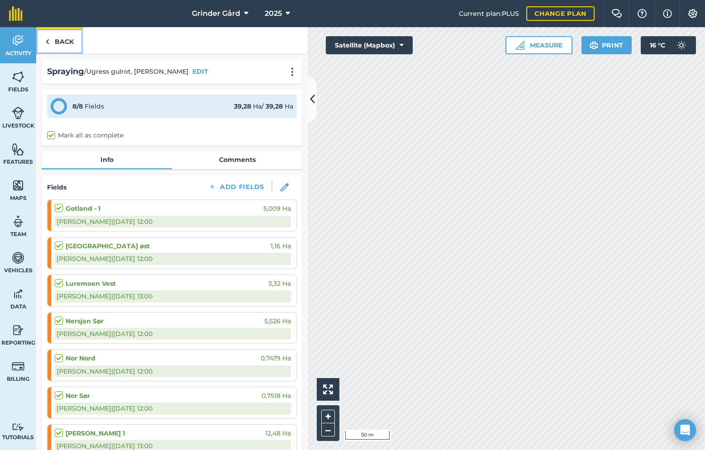
click at [70, 40] on link "Back" at bounding box center [59, 40] width 47 height 27
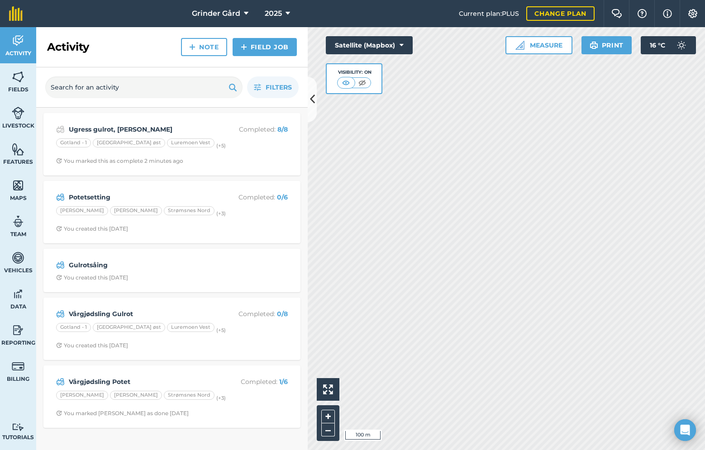
click at [284, 250] on div "Activity Fields Livestock Features Maps Team Vehicles Data Reporting Billing Tu…" at bounding box center [352, 238] width 705 height 423
click at [283, 270] on div "Activity Fields Livestock Features Maps Team Vehicles Data Reporting Billing Tu…" at bounding box center [352, 238] width 705 height 423
click at [236, 153] on div "Activity Fields Livestock Features Maps Team Vehicles Data Reporting Billing Tu…" at bounding box center [352, 238] width 705 height 423
click at [11, 77] on link "Fields" at bounding box center [18, 81] width 36 height 36
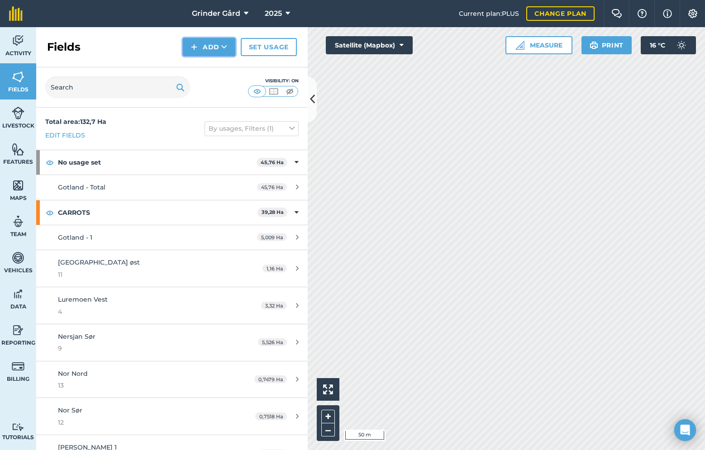
click at [214, 46] on button "Add" at bounding box center [209, 47] width 52 height 18
click at [214, 69] on link "Draw" at bounding box center [209, 67] width 50 height 20
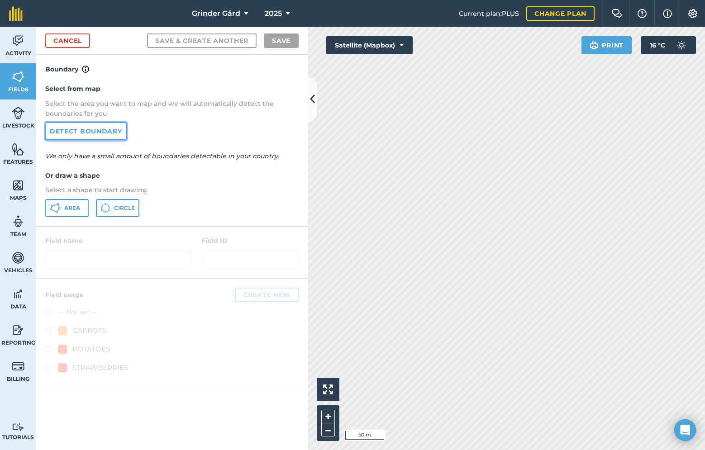
click at [100, 129] on link "Detect boundary" at bounding box center [85, 131] width 81 height 18
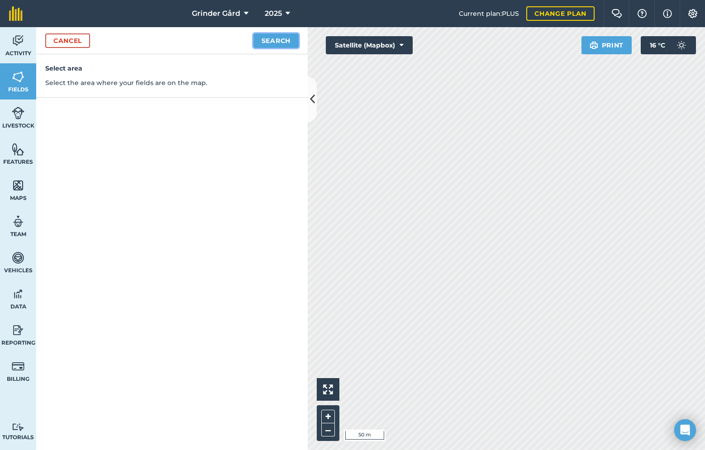
click at [287, 38] on button "Search" at bounding box center [275, 40] width 45 height 14
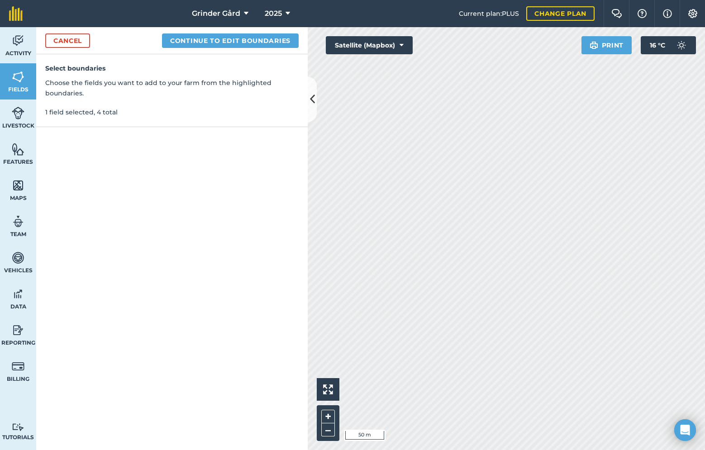
click at [268, 32] on div "Cancel Continue to edit boundaries" at bounding box center [171, 40] width 271 height 27
click at [269, 43] on button "Continue to edit boundaries" at bounding box center [230, 40] width 137 height 14
click at [275, 45] on button "Continue to name fields" at bounding box center [239, 40] width 117 height 14
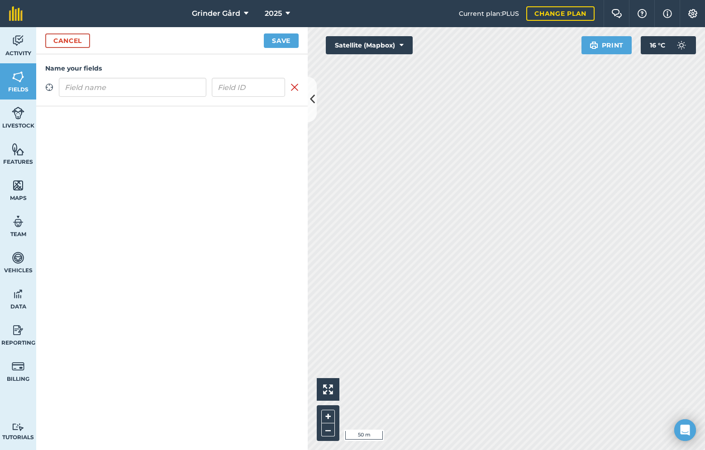
click at [174, 85] on input "text" at bounding box center [132, 87] width 147 height 19
type input "f"
type input "Flisa"
click at [250, 85] on input "text" at bounding box center [249, 87] width 74 height 19
type input "80"
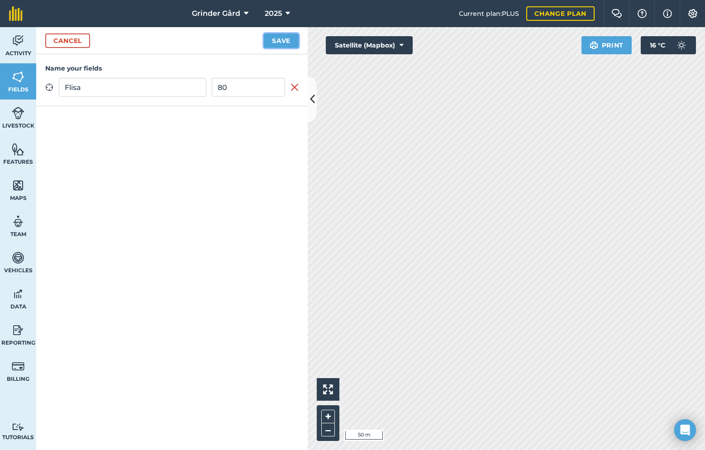
click at [280, 39] on button "Save" at bounding box center [281, 40] width 35 height 14
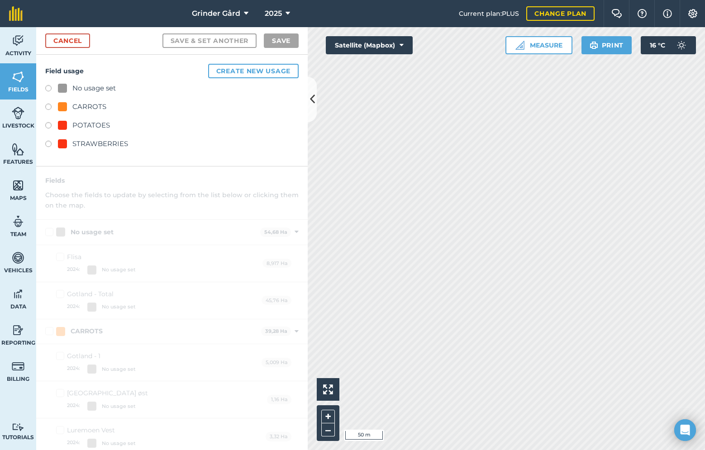
click at [52, 105] on label at bounding box center [51, 108] width 13 height 9
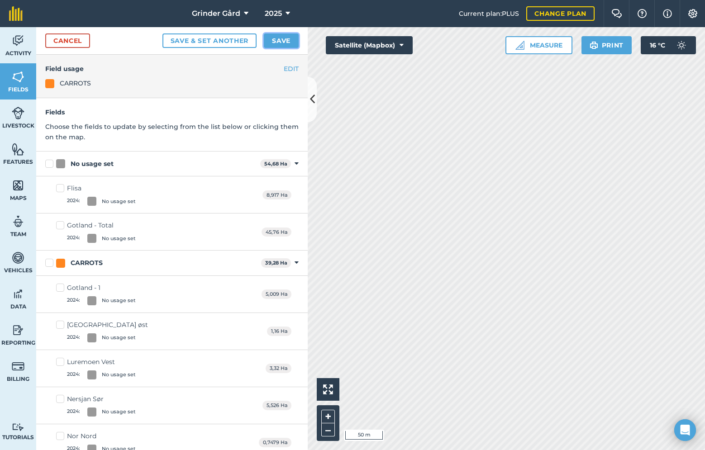
click at [284, 39] on button "Save" at bounding box center [281, 40] width 35 height 14
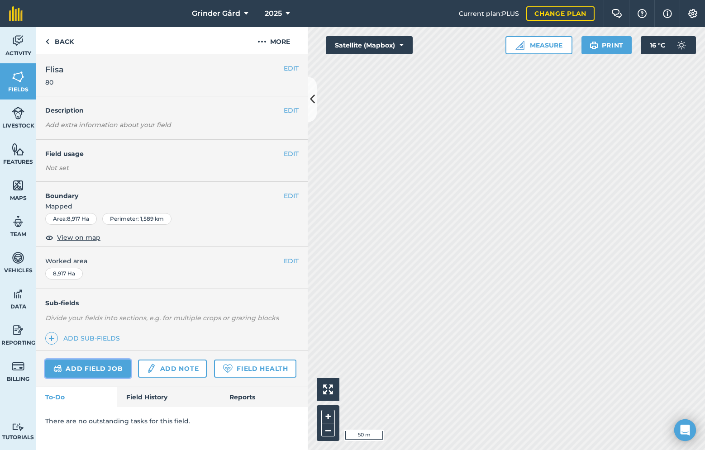
click at [118, 365] on link "Add field job" at bounding box center [87, 369] width 85 height 18
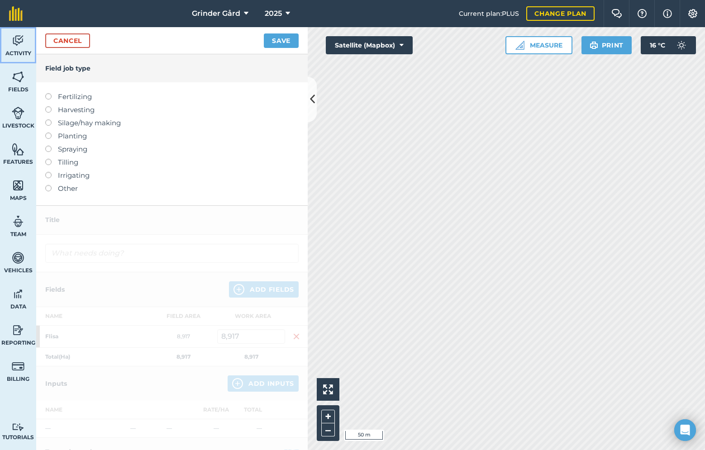
click at [19, 56] on span "Activity" at bounding box center [18, 53] width 36 height 7
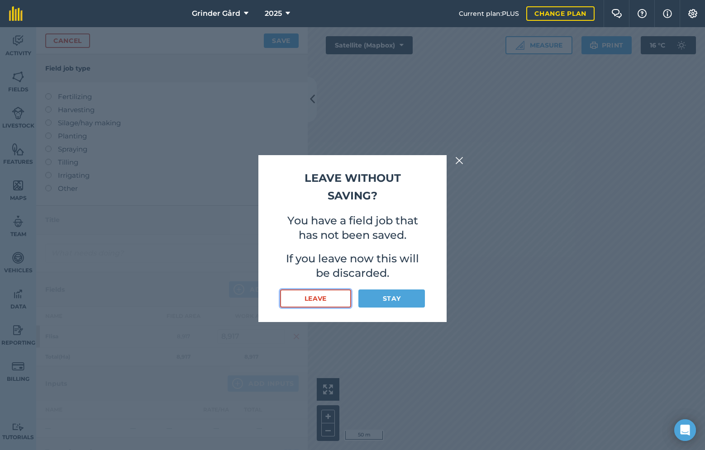
click at [334, 301] on button "Leave" at bounding box center [315, 298] width 71 height 18
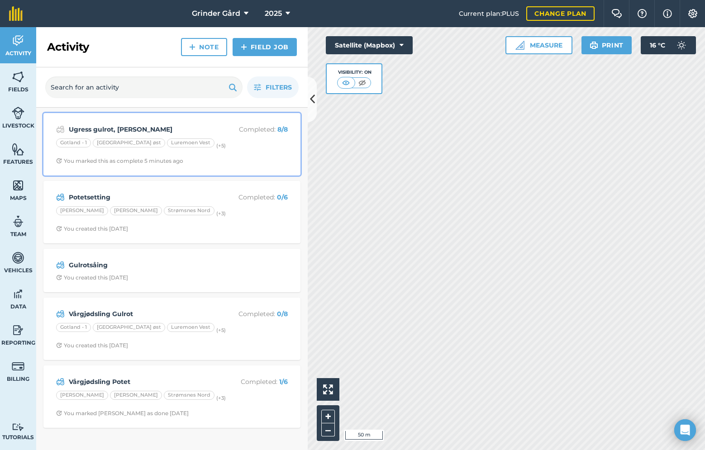
click at [237, 140] on div "Gotland - 1 Lukashaugen øst Luremoen Vest (+ 5 )" at bounding box center [172, 144] width 232 height 12
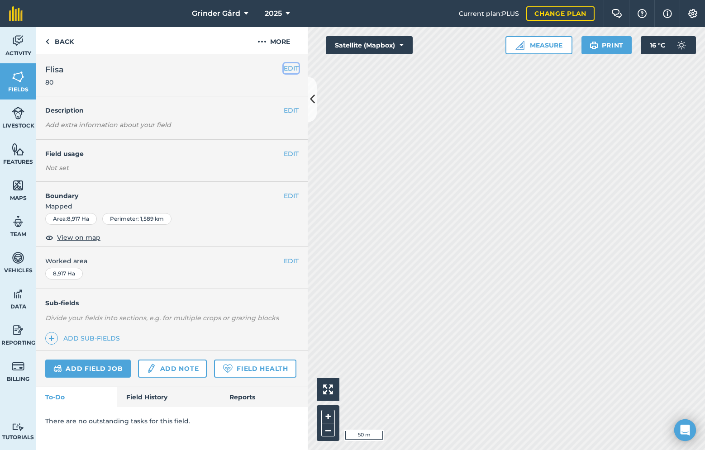
click at [284, 67] on button "EDIT" at bounding box center [291, 68] width 15 height 10
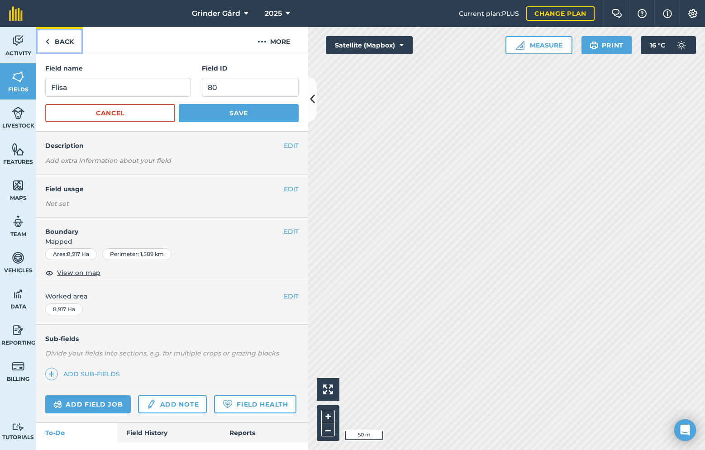
click at [49, 38] on img at bounding box center [47, 41] width 4 height 11
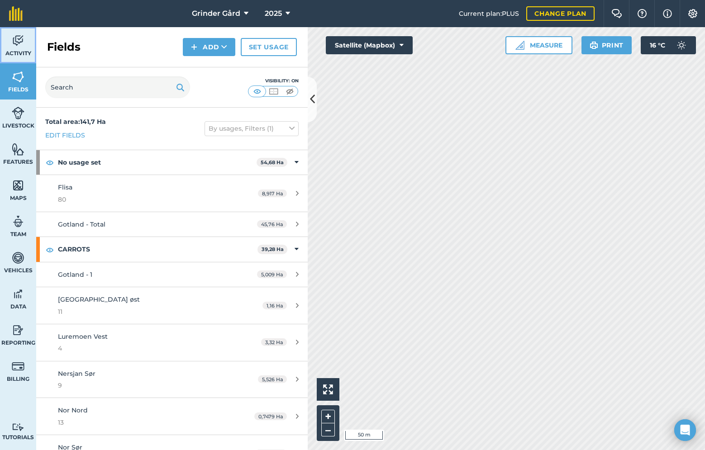
click at [28, 42] on link "Activity" at bounding box center [18, 45] width 36 height 36
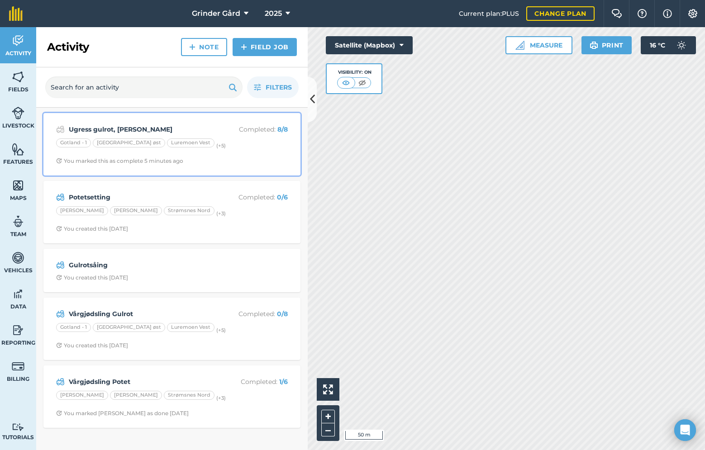
click at [174, 160] on div "You marked this as complete 5 minutes ago" at bounding box center [119, 160] width 127 height 7
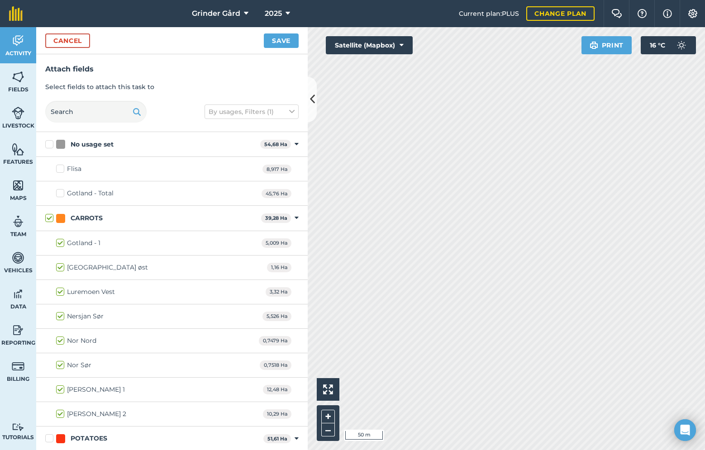
click at [62, 170] on label "Flisa" at bounding box center [68, 168] width 25 height 9
click at [62, 170] on input "Flisa" at bounding box center [59, 167] width 6 height 6
checkbox input "true"
click at [280, 35] on button "Save" at bounding box center [281, 40] width 35 height 14
checkbox input "false"
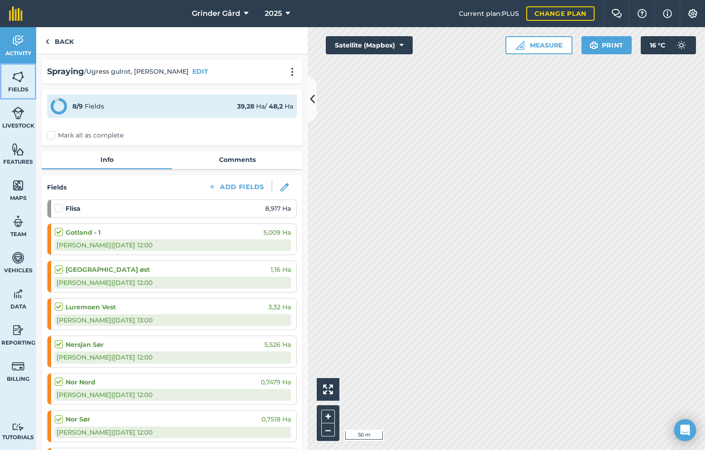
click at [24, 84] on link "Fields" at bounding box center [18, 81] width 36 height 36
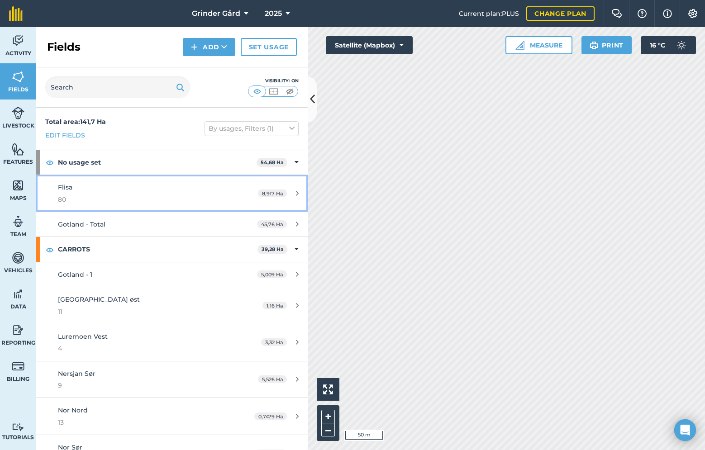
click at [112, 199] on span "80" at bounding box center [143, 199] width 170 height 10
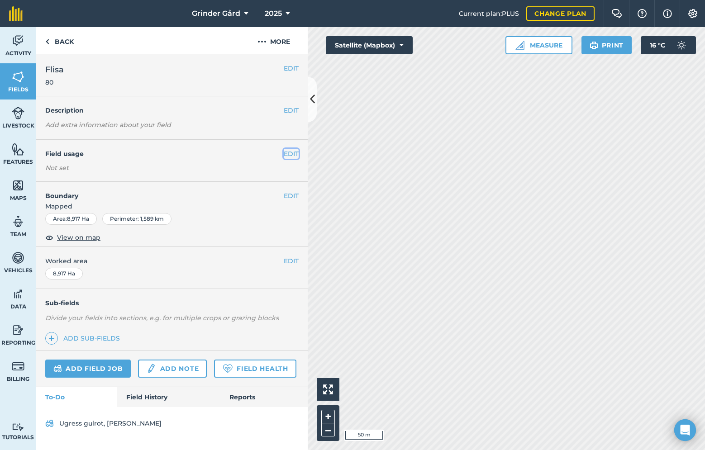
click at [291, 156] on button "EDIT" at bounding box center [291, 154] width 15 height 10
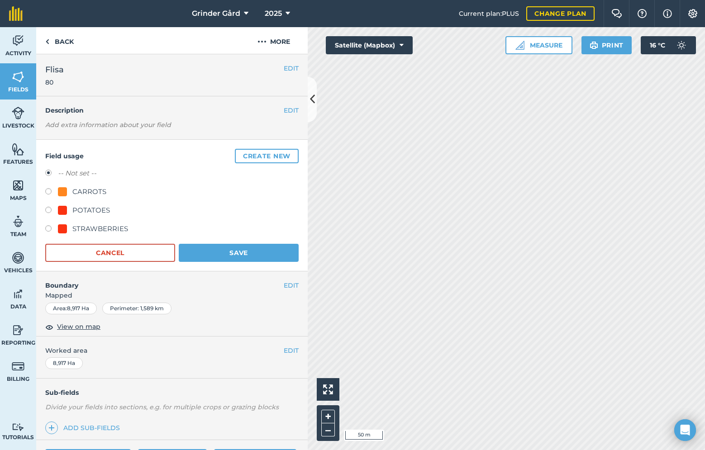
click at [47, 191] on label at bounding box center [51, 192] width 13 height 9
radio input "true"
radio input "false"
click at [225, 254] on button "Save" at bounding box center [239, 253] width 120 height 18
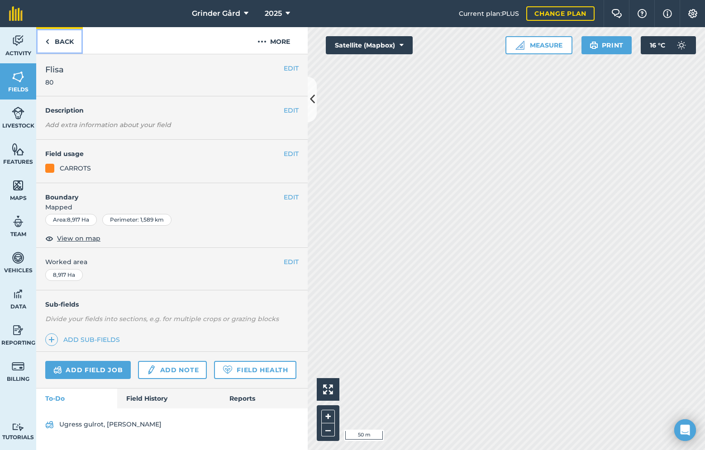
click at [68, 41] on link "Back" at bounding box center [59, 40] width 47 height 27
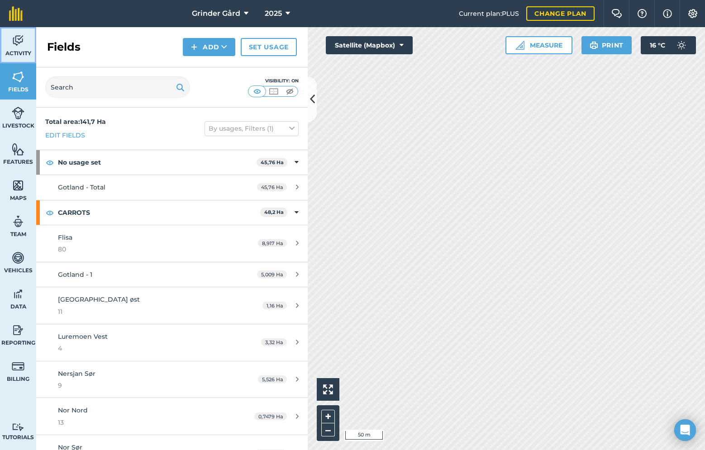
click at [15, 47] on img at bounding box center [18, 41] width 13 height 14
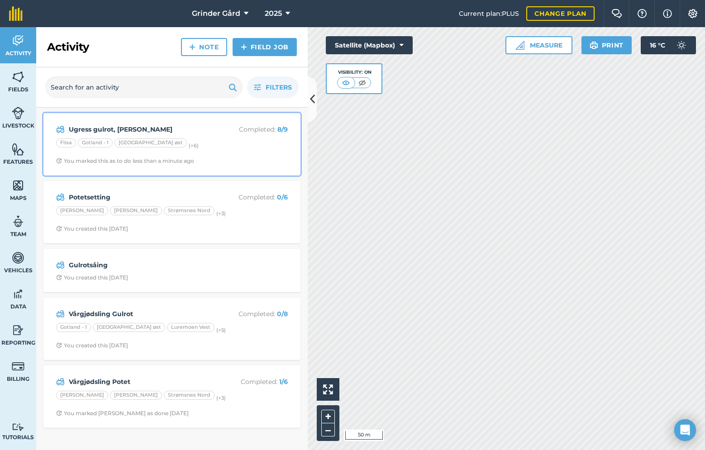
click at [215, 154] on div "Ugress gulrot, etter såing Completed : 8 / 9 Flisa Gotland - 1 Lukashaugen øst …" at bounding box center [172, 144] width 246 height 52
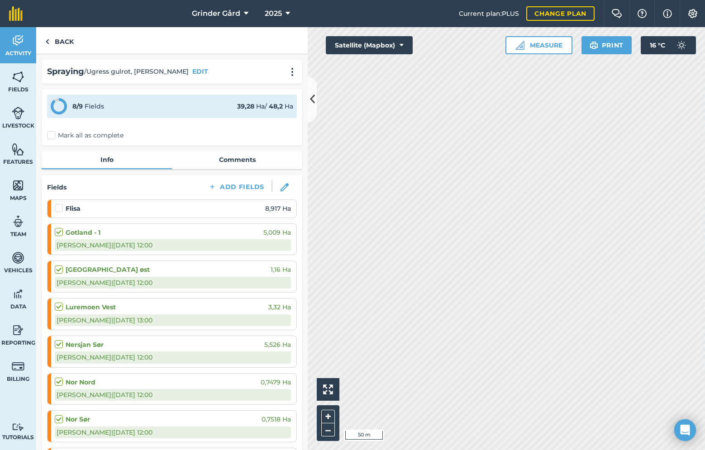
click at [57, 204] on label at bounding box center [60, 204] width 11 height 0
click at [57, 209] on input "checkbox" at bounding box center [58, 207] width 6 height 6
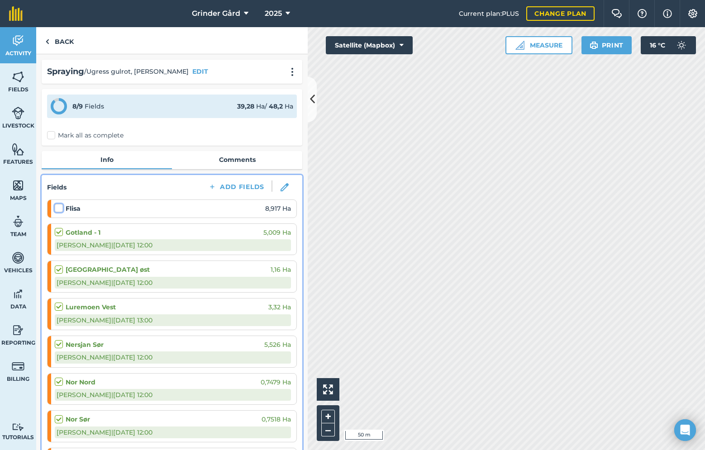
checkbox input "false"
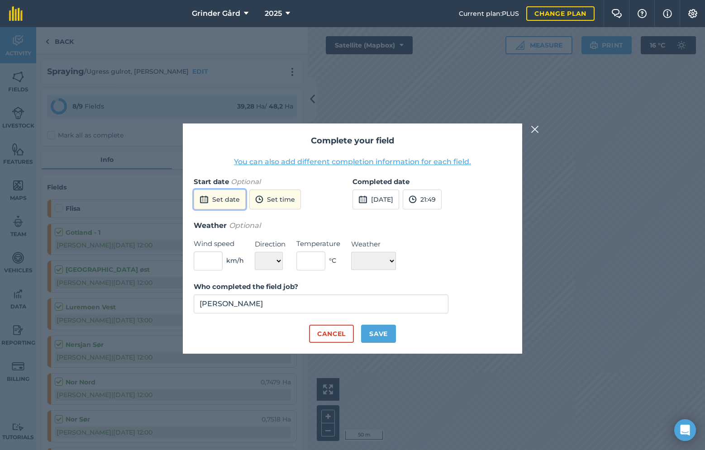
click at [235, 204] on button "Set date" at bounding box center [220, 200] width 52 height 20
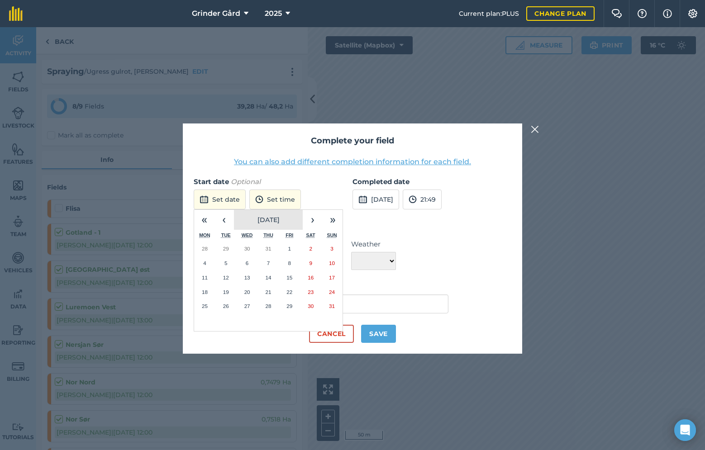
click at [242, 219] on button "August 2025" at bounding box center [268, 220] width 69 height 20
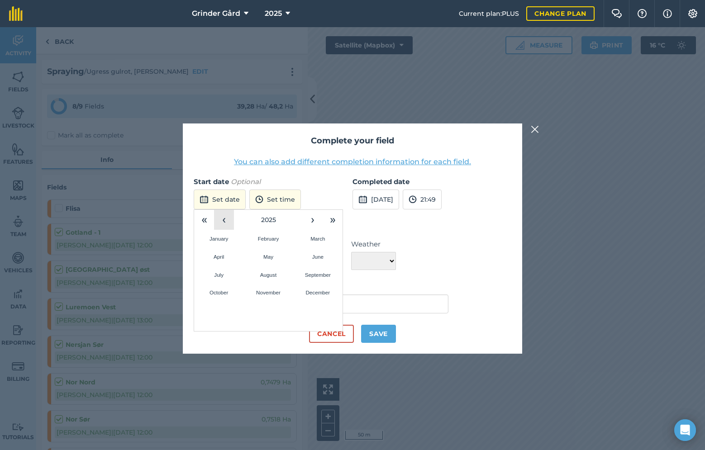
click at [223, 220] on button "‹" at bounding box center [224, 220] width 20 height 20
click at [264, 225] on button "2024" at bounding box center [268, 220] width 69 height 20
click at [295, 217] on button "2021 – 2030" at bounding box center [268, 220] width 69 height 20
click at [334, 221] on button "›" at bounding box center [332, 220] width 20 height 20
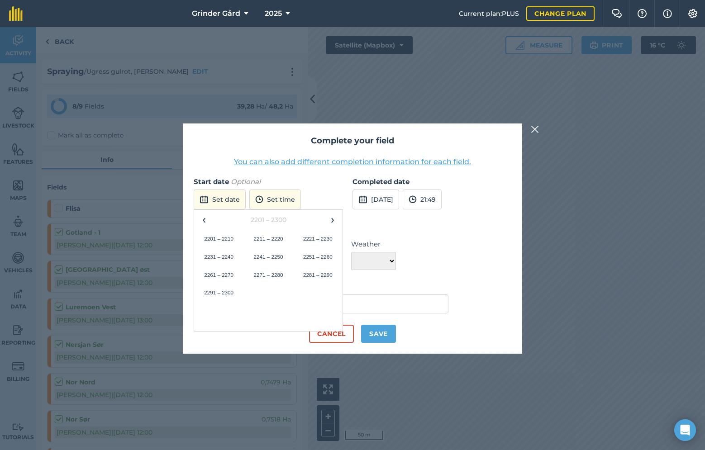
click at [330, 209] on div "‹ 2201 – 2300 › 2201 – 2210 2211 – 2220 2221 – 2230 2231 – 2240 2241 – 2250 225…" at bounding box center [268, 270] width 149 height 122
click at [375, 312] on input "Andreas Bakken" at bounding box center [321, 303] width 255 height 19
click at [371, 336] on button "Save" at bounding box center [378, 334] width 35 height 18
checkbox input "true"
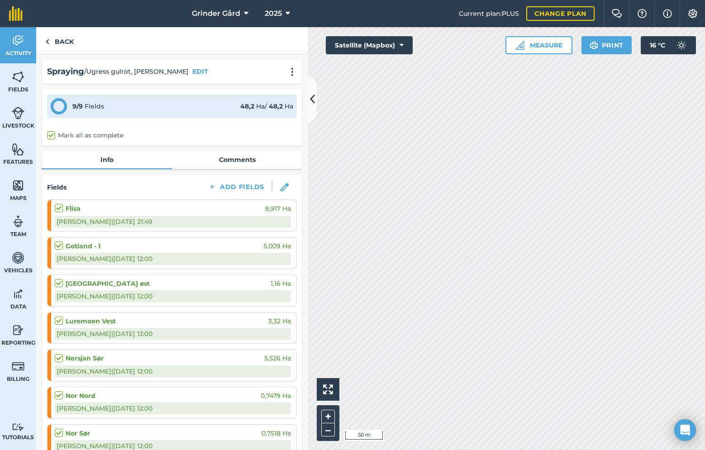
click at [174, 219] on div "Andreas B | 17/08/2025 @ 21:49" at bounding box center [173, 222] width 236 height 12
click at [139, 218] on div "Andreas B | 17/08/2025 @ 21:49" at bounding box center [173, 222] width 236 height 12
click at [147, 208] on div "Flisa 8,917 Ha" at bounding box center [173, 209] width 236 height 10
click at [114, 213] on div "Flisa 8,917 Ha" at bounding box center [173, 209] width 236 height 10
click at [72, 217] on div "Andreas B | 17/08/2025 @ 21:49" at bounding box center [173, 222] width 236 height 12
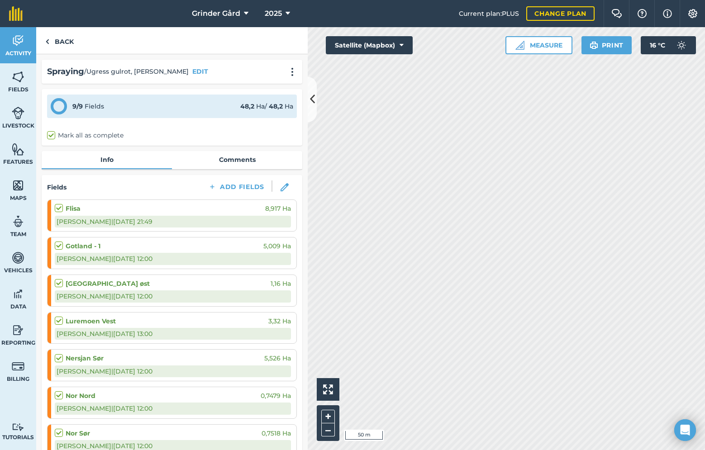
click at [75, 225] on div "Andreas B | 17/08/2025 @ 21:49" at bounding box center [173, 222] width 236 height 12
click at [67, 206] on strong "Flisa" at bounding box center [73, 209] width 15 height 10
click at [92, 224] on div "Andreas B | 17/08/2025 @ 21:49" at bounding box center [173, 222] width 236 height 12
click at [58, 204] on label at bounding box center [60, 204] width 11 height 0
click at [58, 209] on input "checkbox" at bounding box center [58, 207] width 6 height 6
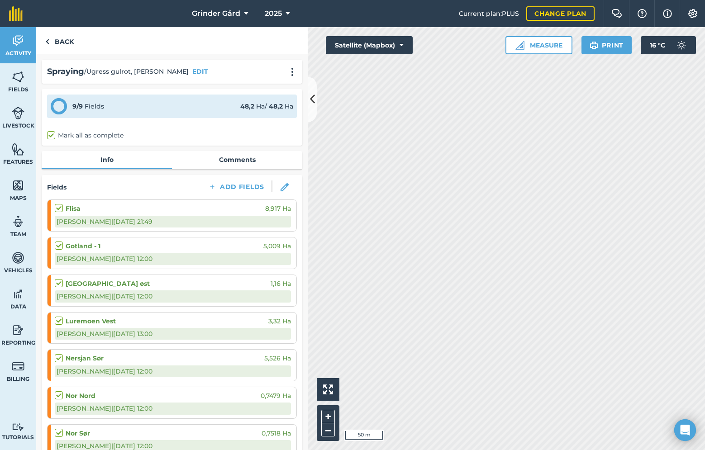
checkbox input "true"
checkbox input "false"
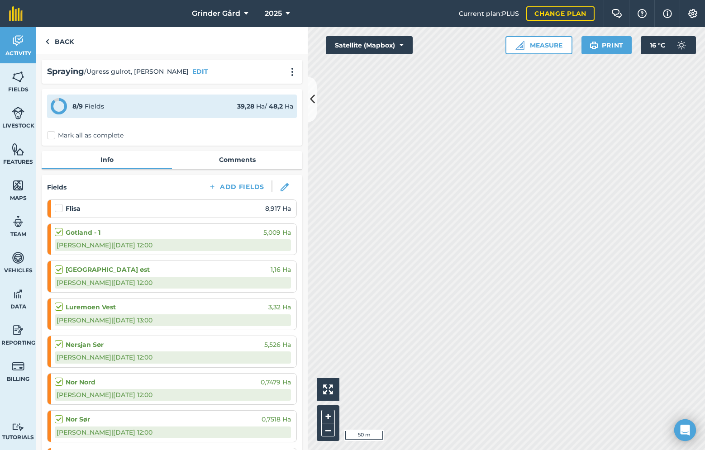
click at [93, 209] on div "Flisa 8,917 Ha" at bounding box center [173, 209] width 236 height 10
click at [70, 207] on strong "Flisa" at bounding box center [73, 209] width 15 height 10
click at [59, 204] on label at bounding box center [60, 204] width 11 height 0
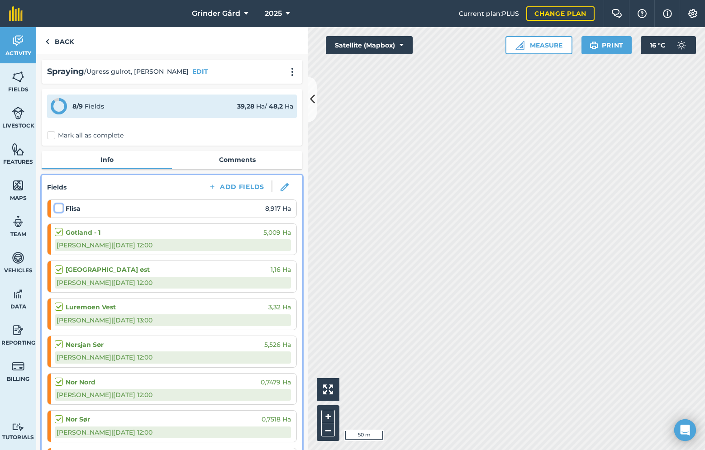
click at [59, 209] on input "checkbox" at bounding box center [58, 207] width 6 height 6
checkbox input "false"
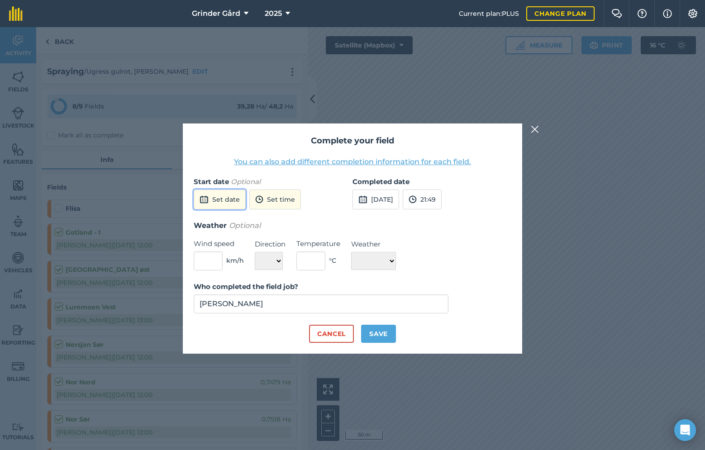
click at [236, 197] on button "Set date" at bounding box center [220, 200] width 52 height 20
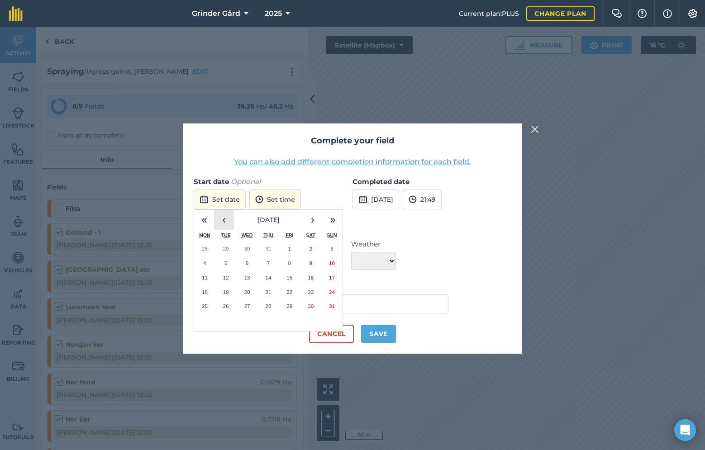
click at [228, 221] on button "‹" at bounding box center [224, 220] width 20 height 20
click at [248, 306] on abbr "28" at bounding box center [247, 306] width 6 height 6
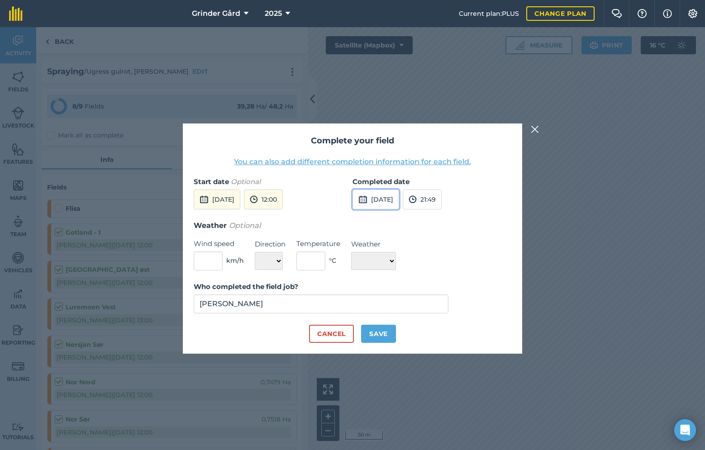
click at [389, 201] on button "17th Aug 2025" at bounding box center [375, 200] width 47 height 20
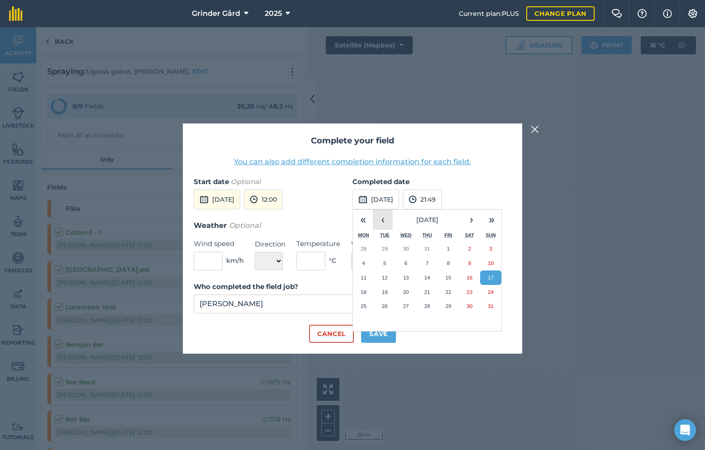
click at [381, 218] on button "‹" at bounding box center [383, 220] width 20 height 20
click at [404, 304] on abbr "28" at bounding box center [406, 306] width 6 height 6
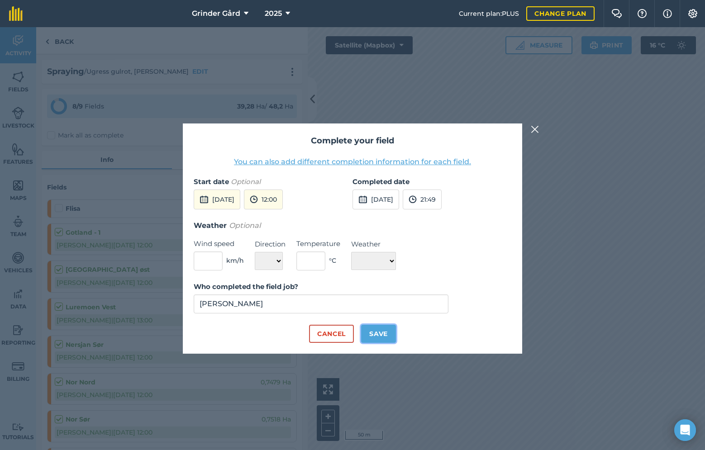
click at [369, 336] on button "Save" at bounding box center [378, 334] width 35 height 18
checkbox input "true"
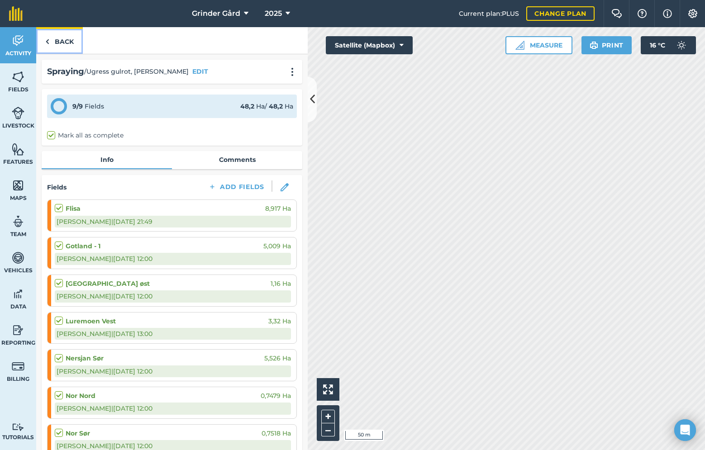
click at [56, 42] on link "Back" at bounding box center [59, 40] width 47 height 27
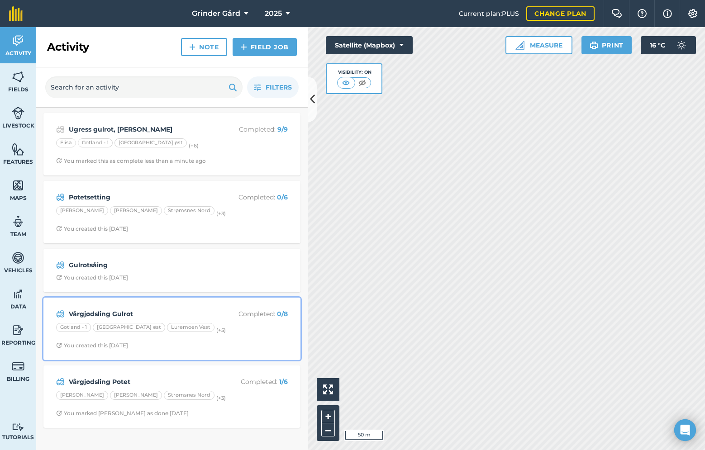
click at [152, 312] on strong "Vårgjødsling Gulrot" at bounding box center [140, 314] width 143 height 10
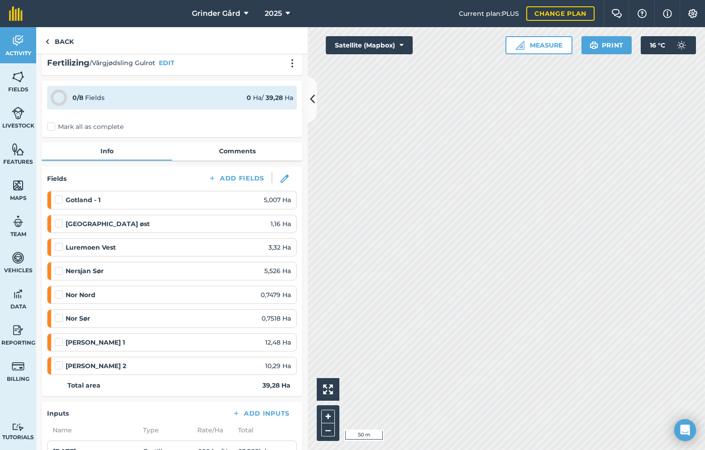
scroll to position [10, 0]
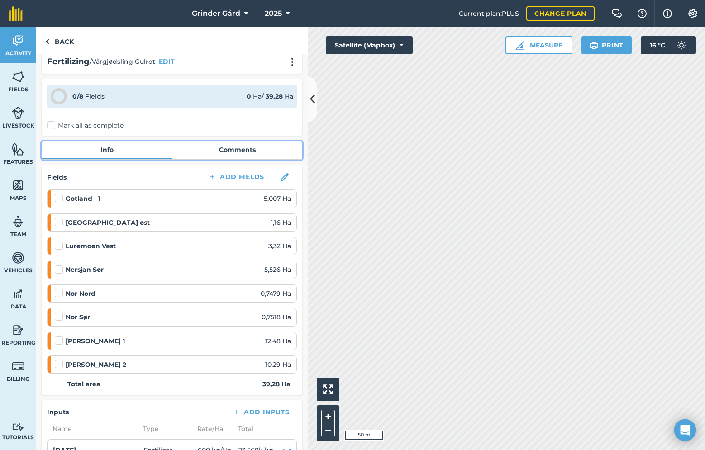
click at [245, 151] on link "Comments" at bounding box center [237, 149] width 130 height 17
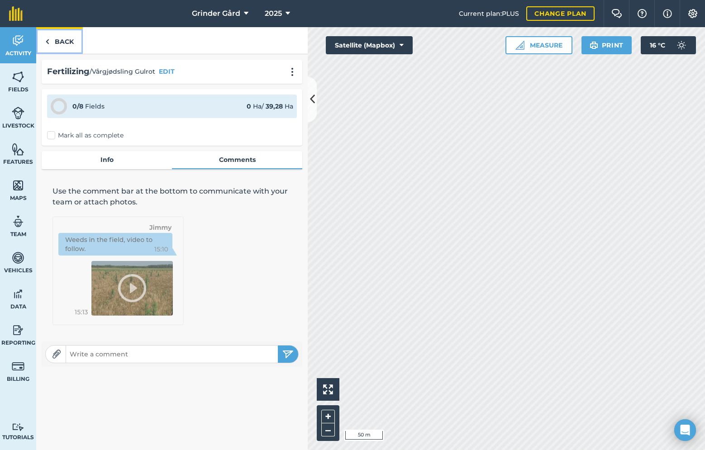
click at [66, 42] on link "Back" at bounding box center [59, 40] width 47 height 27
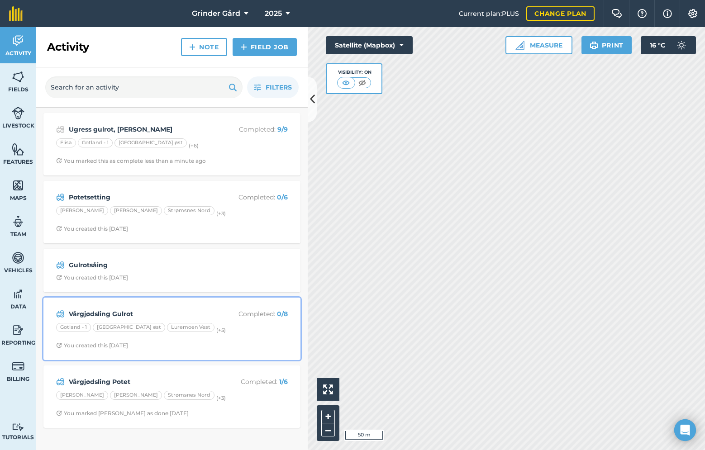
click at [207, 308] on div "Vårgjødsling Gulrot Completed : 0 / 8" at bounding box center [172, 313] width 232 height 11
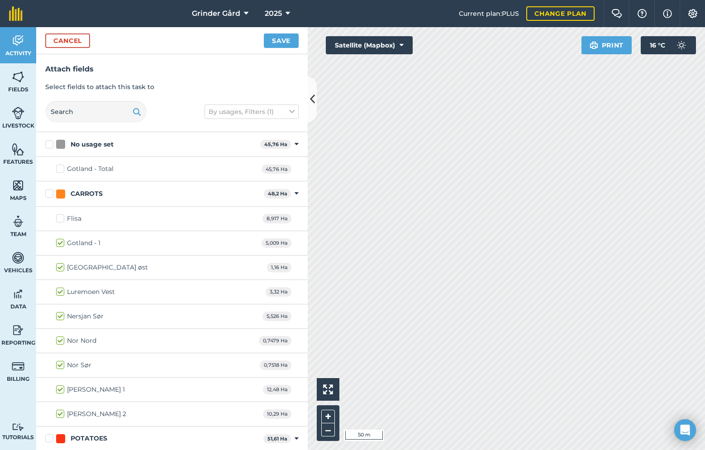
click at [60, 223] on div "Flisa 8,917 Ha" at bounding box center [171, 219] width 271 height 24
click at [61, 221] on label "Flisa" at bounding box center [68, 218] width 25 height 9
click at [61, 220] on input "Flisa" at bounding box center [59, 217] width 6 height 6
checkbox input "true"
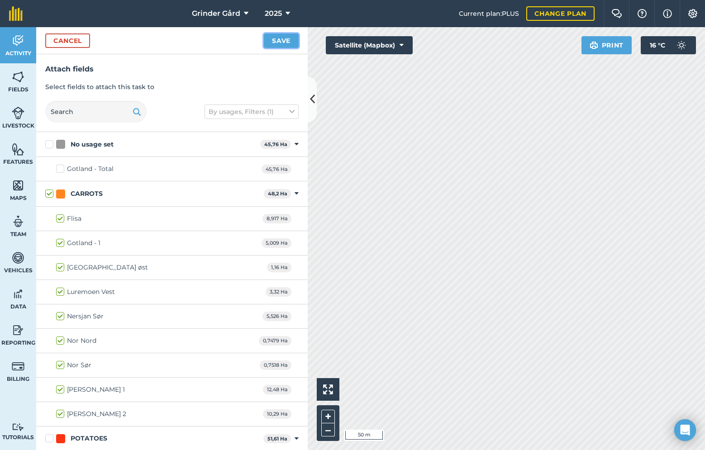
click at [277, 47] on button "Save" at bounding box center [281, 40] width 35 height 14
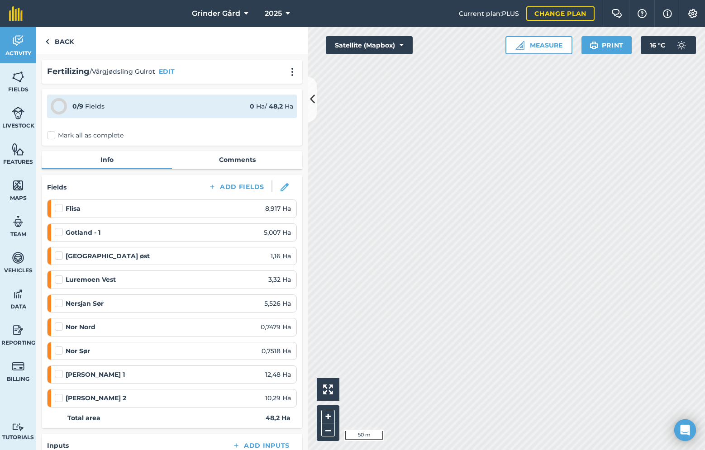
click at [55, 137] on label "Mark all as complete" at bounding box center [85, 135] width 76 height 9
click at [53, 137] on input "Mark all as complete" at bounding box center [50, 134] width 6 height 6
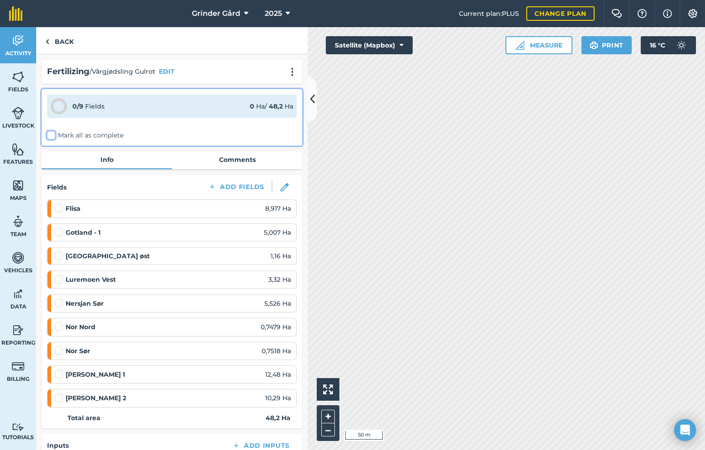
checkbox input "false"
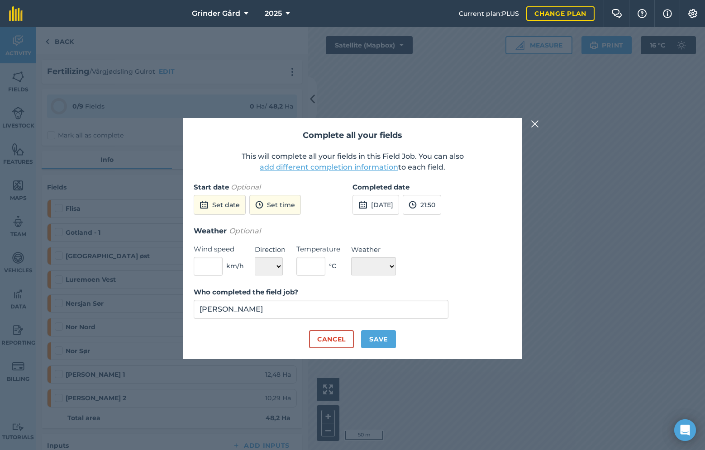
click at [327, 166] on button "add different completion information" at bounding box center [329, 167] width 138 height 11
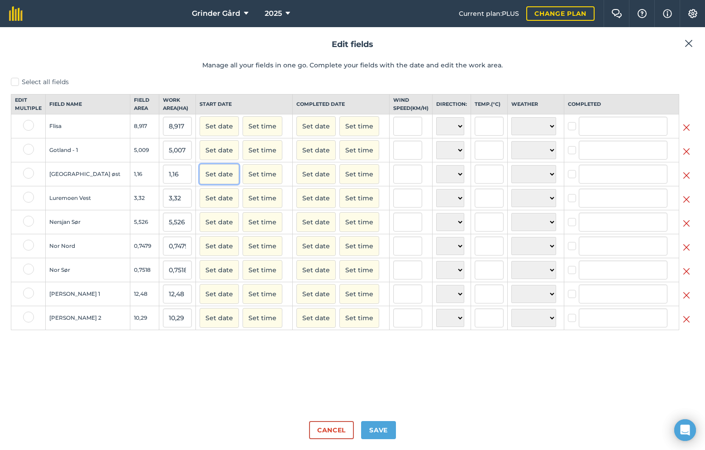
click at [199, 179] on button "Set date" at bounding box center [218, 174] width 39 height 20
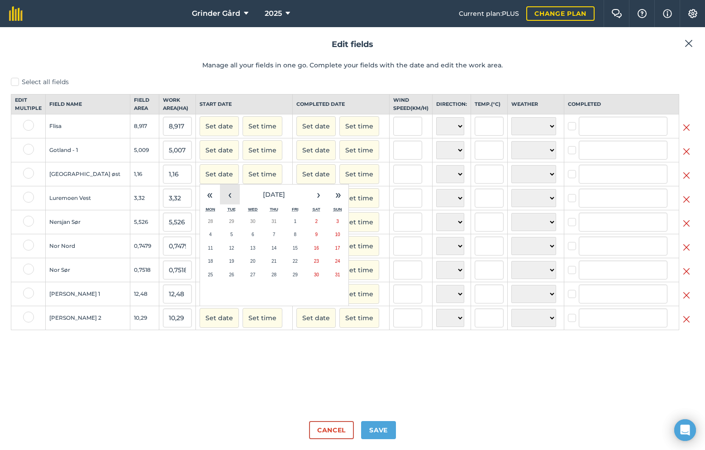
click at [220, 200] on button "‹" at bounding box center [230, 195] width 20 height 20
click at [308, 201] on button "›" at bounding box center [318, 195] width 20 height 20
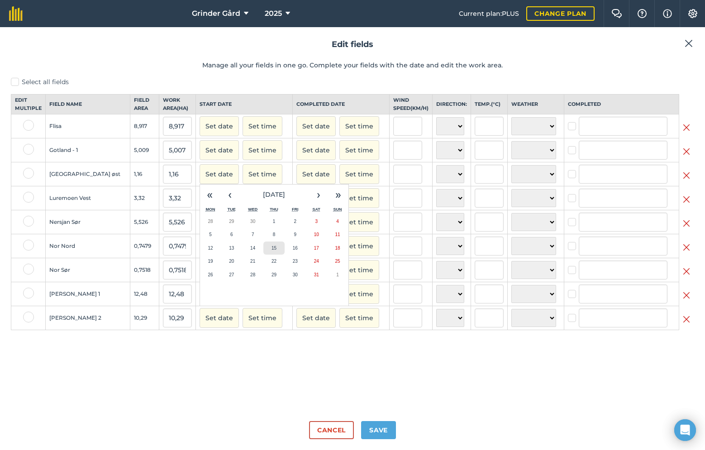
click at [271, 251] on abbr "15" at bounding box center [273, 248] width 5 height 5
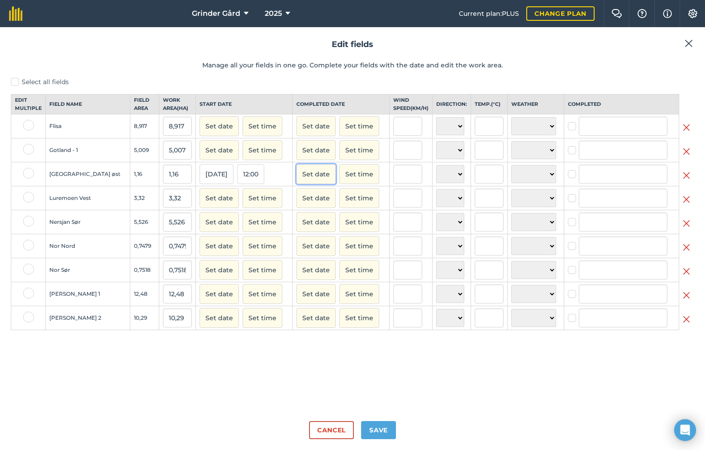
click at [297, 182] on button "Set date" at bounding box center [315, 174] width 39 height 20
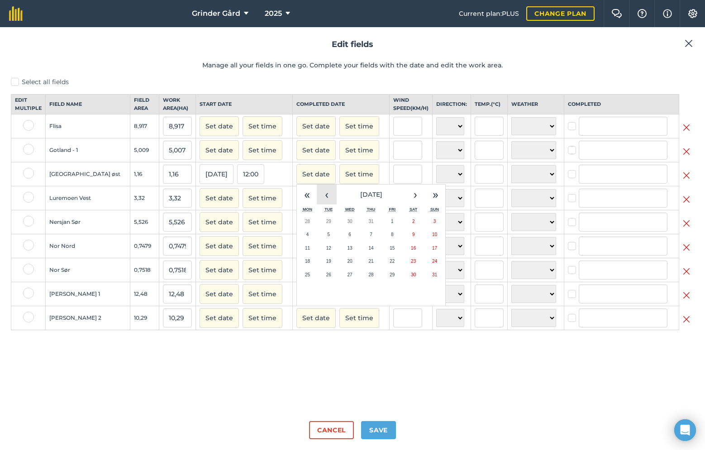
click at [319, 200] on button "‹" at bounding box center [327, 195] width 20 height 20
click at [368, 251] on abbr "15" at bounding box center [370, 248] width 5 height 5
checkbox input "true"
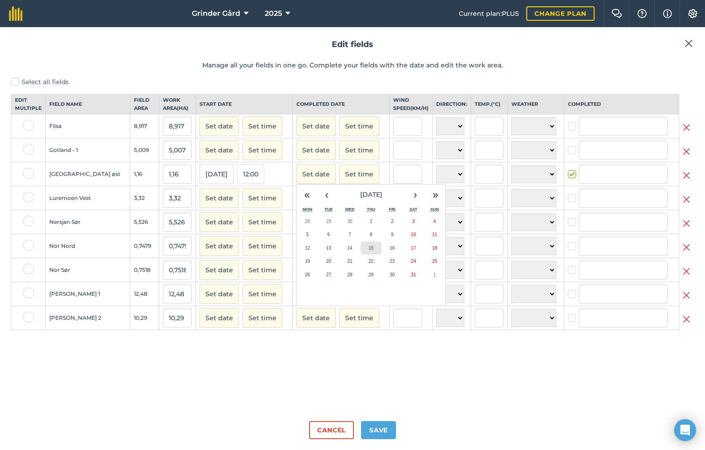
type input "Andreas Bakken"
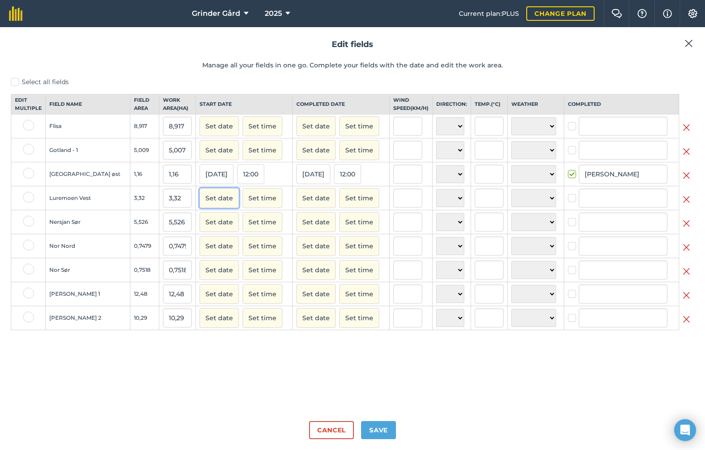
click at [199, 208] on button "Set date" at bounding box center [218, 198] width 39 height 20
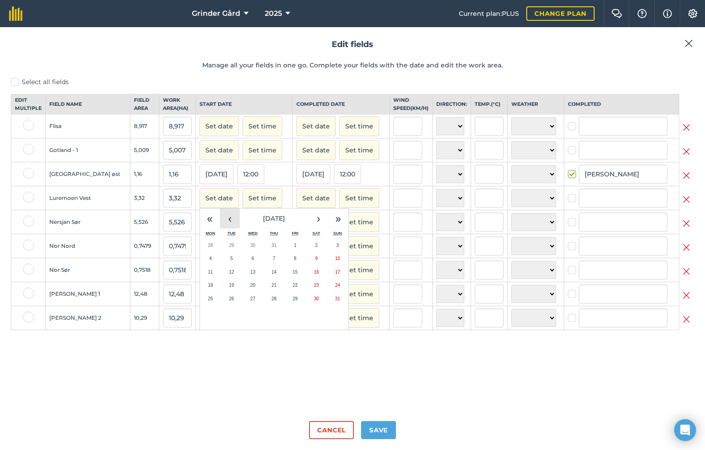
click at [220, 228] on button "‹" at bounding box center [230, 219] width 20 height 20
click at [308, 228] on button "›" at bounding box center [318, 219] width 20 height 20
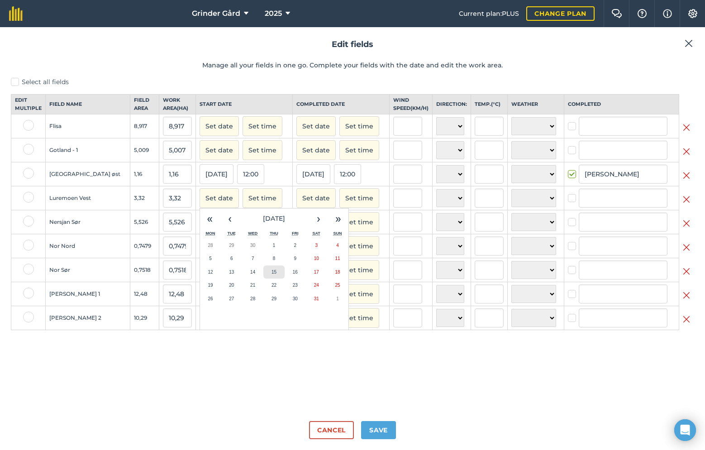
click at [271, 275] on abbr "15" at bounding box center [273, 272] width 5 height 5
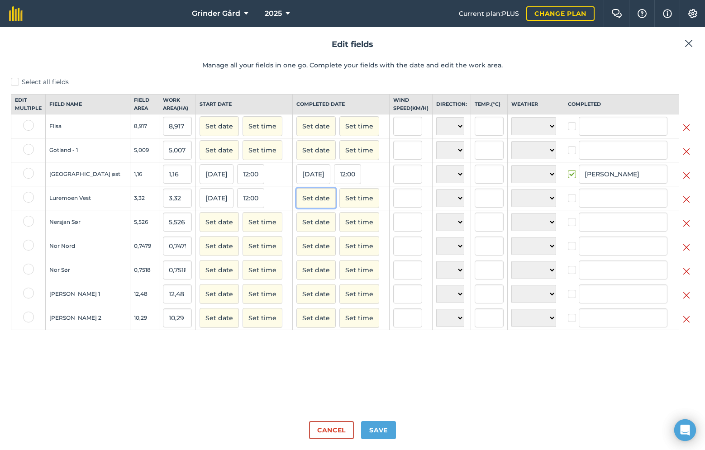
click at [303, 205] on button "Set date" at bounding box center [315, 198] width 39 height 20
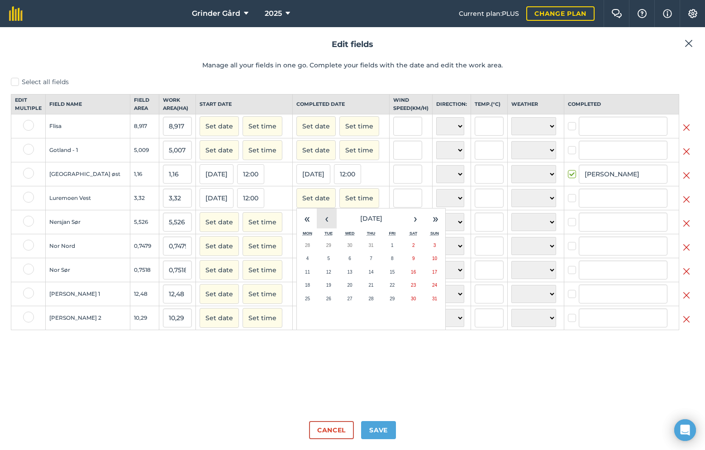
click at [317, 228] on button "‹" at bounding box center [327, 219] width 20 height 20
click at [360, 277] on button "15" at bounding box center [370, 272] width 21 height 14
checkbox input "true"
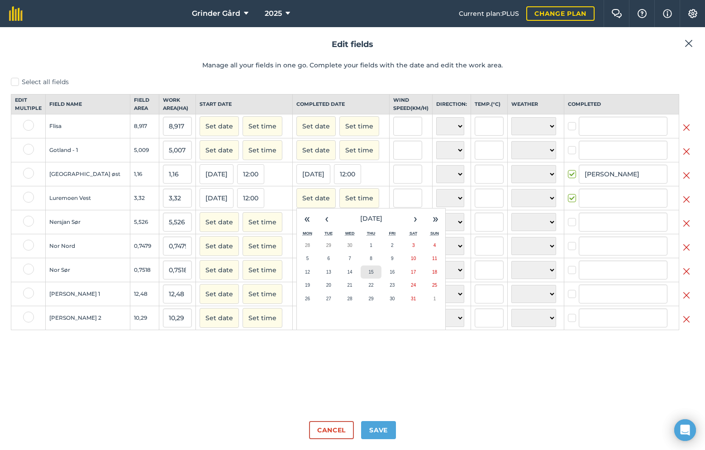
type input "Andreas Bakken"
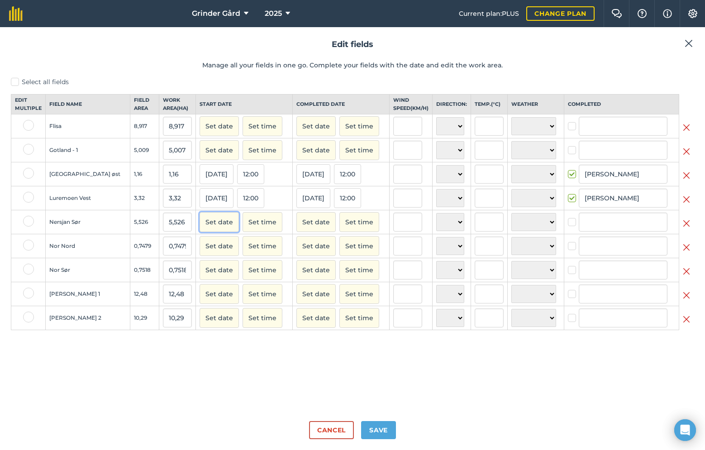
click at [206, 226] on button "Set date" at bounding box center [218, 222] width 39 height 20
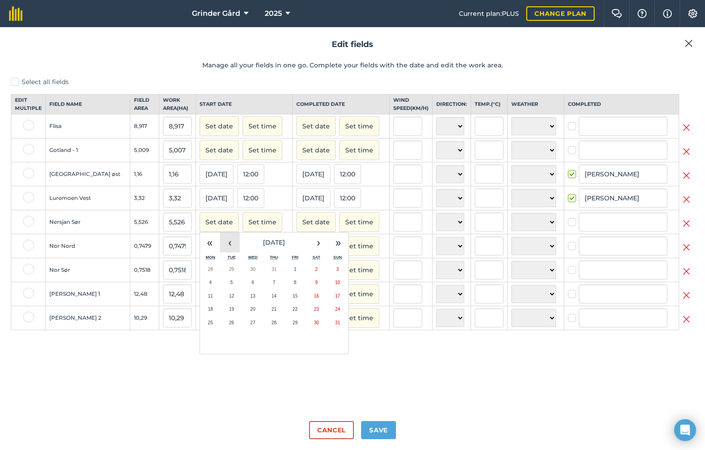
click at [220, 246] on button "‹" at bounding box center [230, 242] width 20 height 20
click at [263, 303] on button "15" at bounding box center [273, 296] width 21 height 14
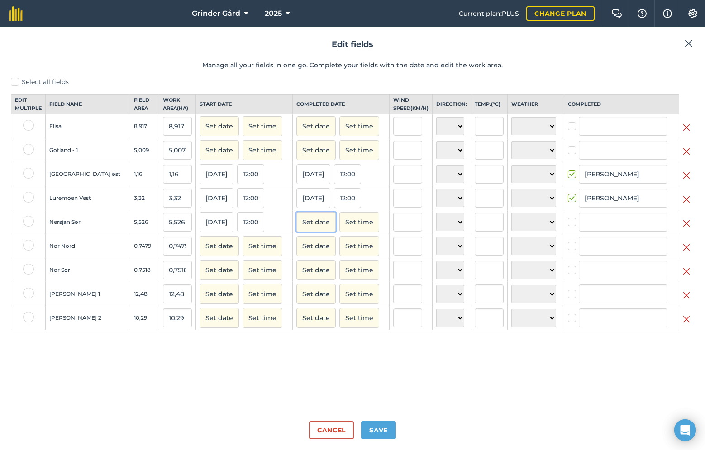
click at [296, 229] on button "Set date" at bounding box center [315, 222] width 39 height 20
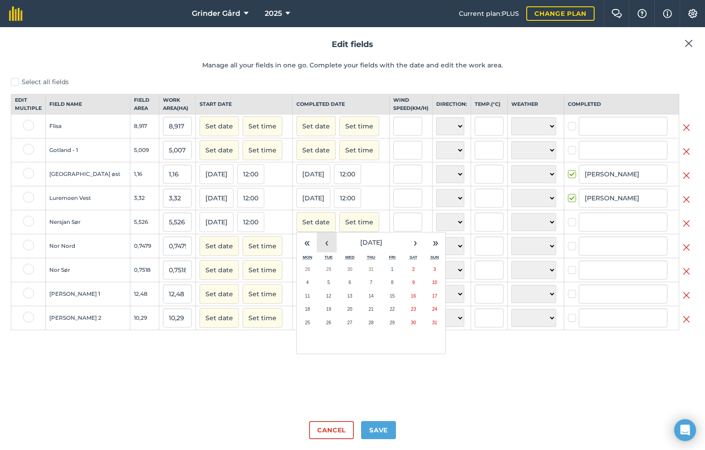
click at [318, 252] on button "‹" at bounding box center [327, 242] width 20 height 20
click at [362, 303] on button "15" at bounding box center [370, 296] width 21 height 14
checkbox input "true"
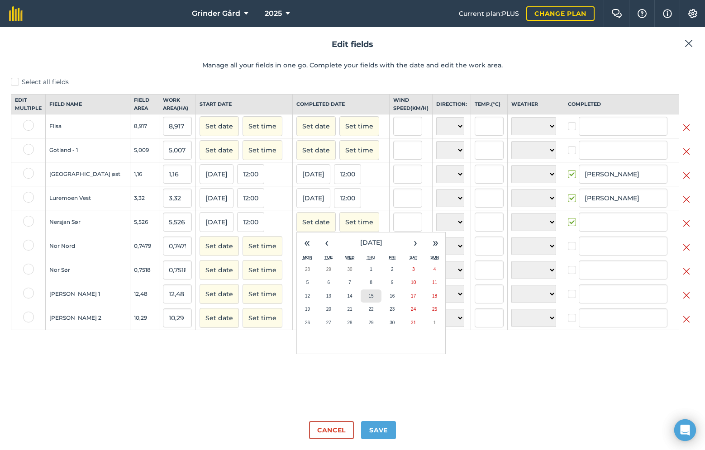
type input "Andreas Bakken"
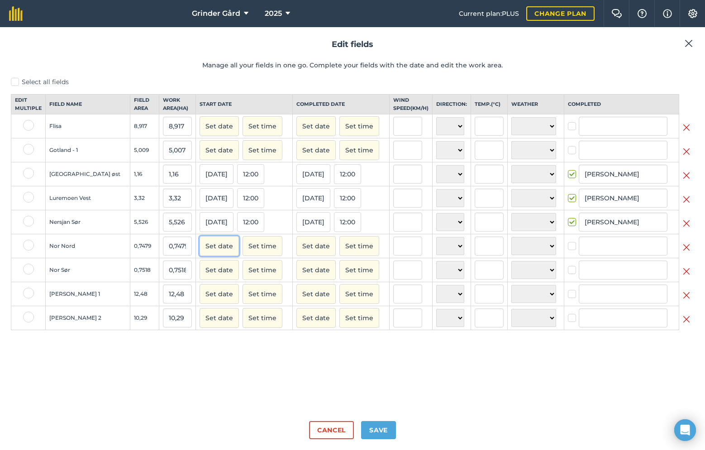
click at [199, 253] on button "Set date" at bounding box center [218, 246] width 39 height 20
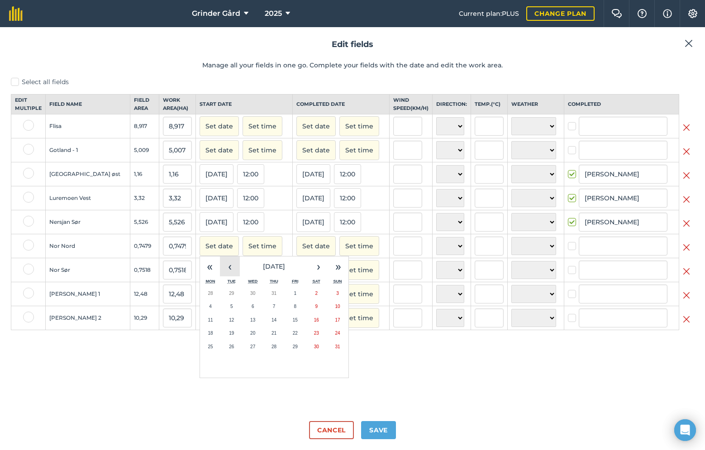
click at [220, 276] on button "‹" at bounding box center [230, 266] width 20 height 20
click at [284, 326] on button "16" at bounding box center [294, 320] width 21 height 14
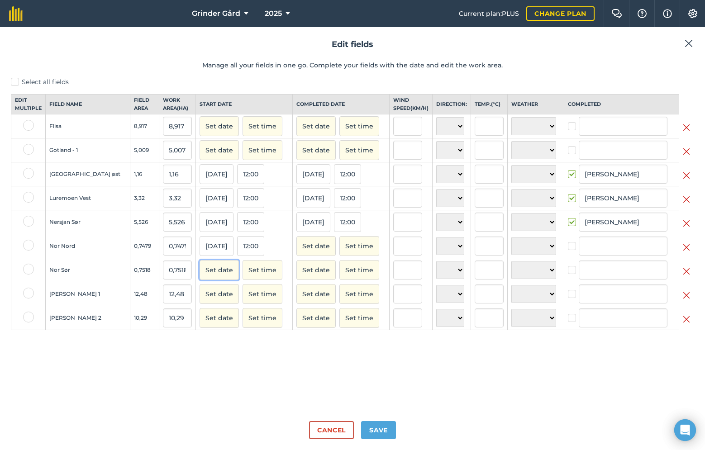
click at [199, 275] on button "Set date" at bounding box center [218, 270] width 39 height 20
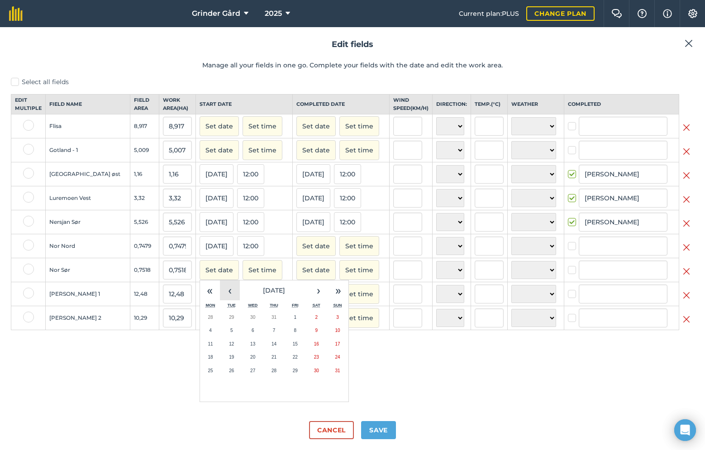
click at [220, 296] on button "‹" at bounding box center [230, 290] width 20 height 20
click at [284, 351] on button "16" at bounding box center [294, 344] width 21 height 14
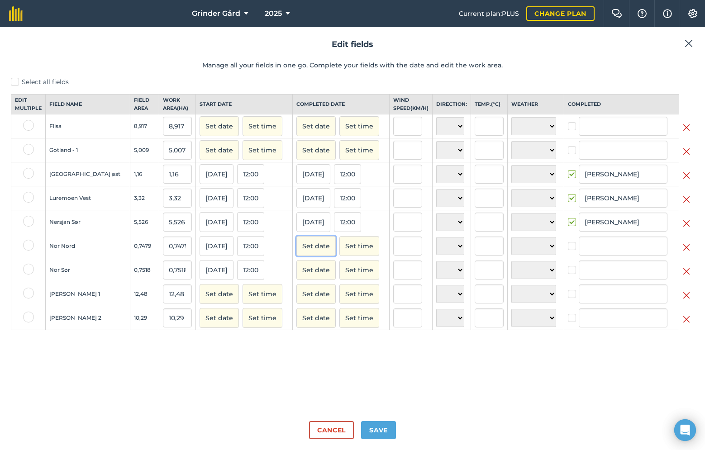
click at [300, 255] on button "Set date" at bounding box center [315, 246] width 39 height 20
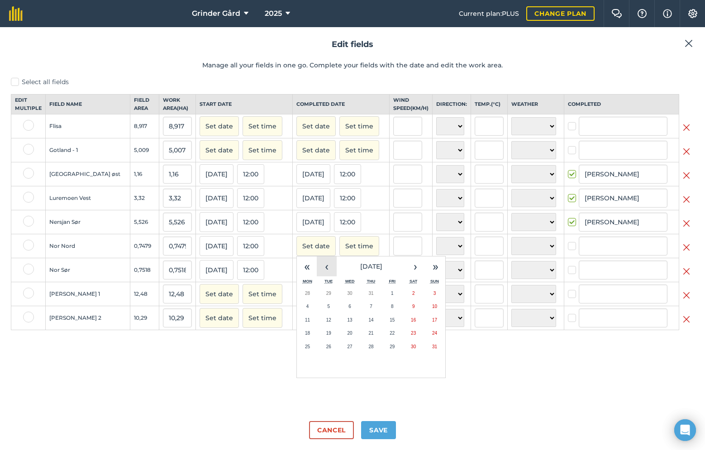
click at [317, 276] on button "‹" at bounding box center [327, 266] width 20 height 20
click at [389, 322] on abbr "16" at bounding box center [391, 320] width 5 height 5
checkbox input "true"
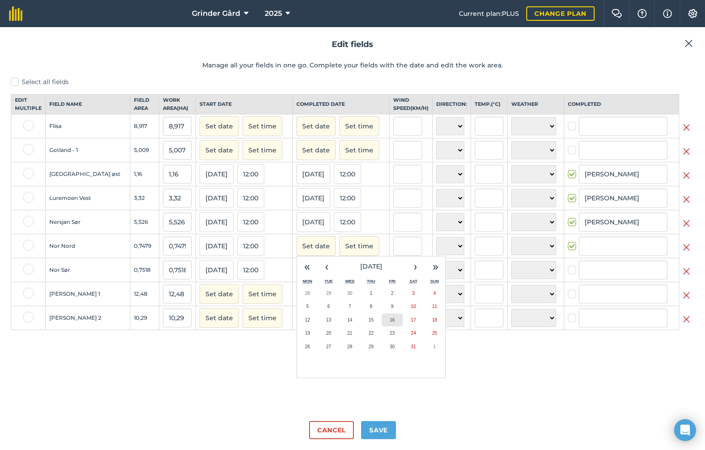
type input "Andreas Bakken"
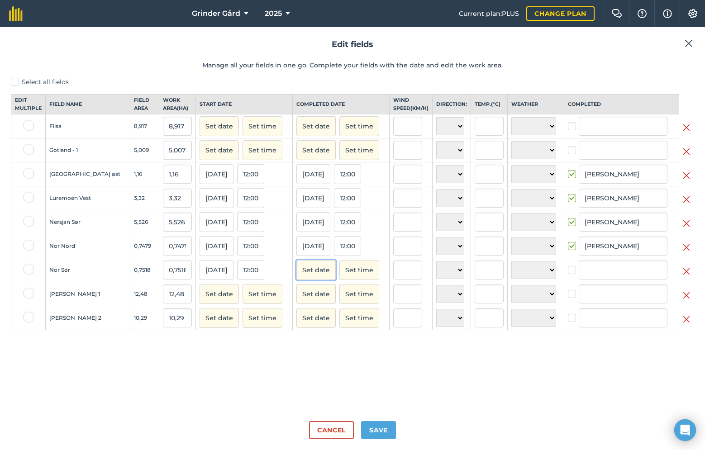
click at [305, 280] on button "Set date" at bounding box center [315, 270] width 39 height 20
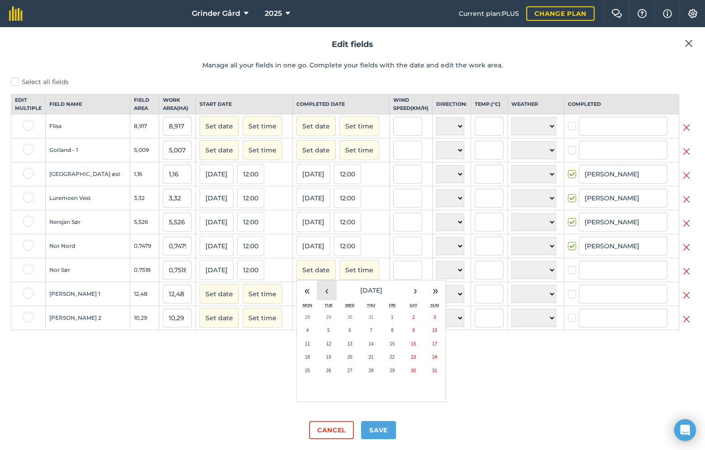
click at [317, 299] on button "‹" at bounding box center [327, 290] width 20 height 20
click at [381, 351] on button "16" at bounding box center [391, 344] width 21 height 14
checkbox input "true"
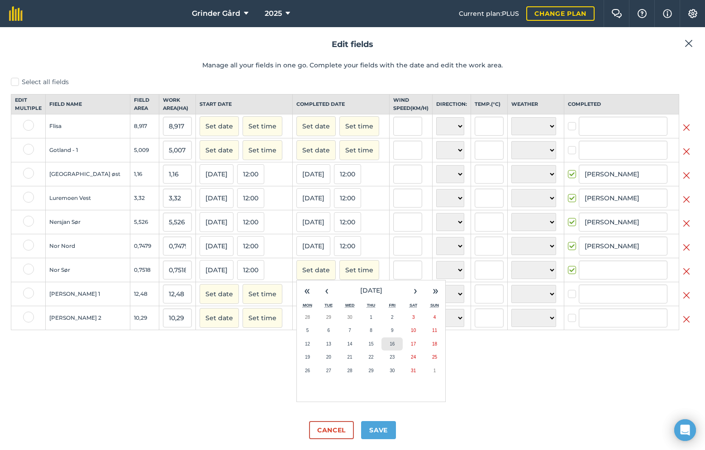
type input "Andreas Bakken"
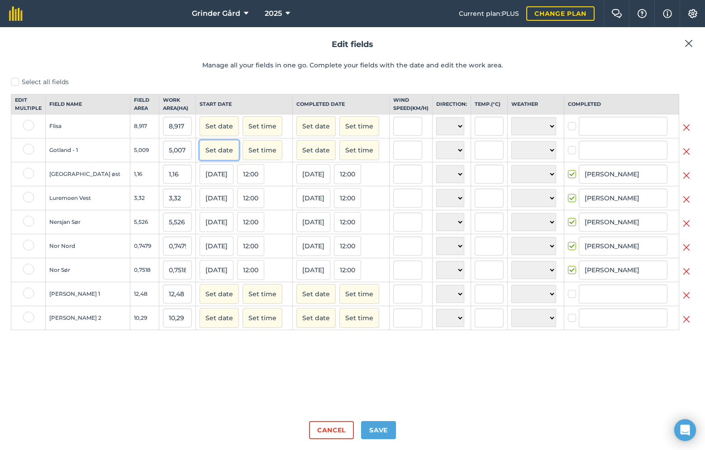
click at [199, 156] on button "Set date" at bounding box center [218, 150] width 39 height 20
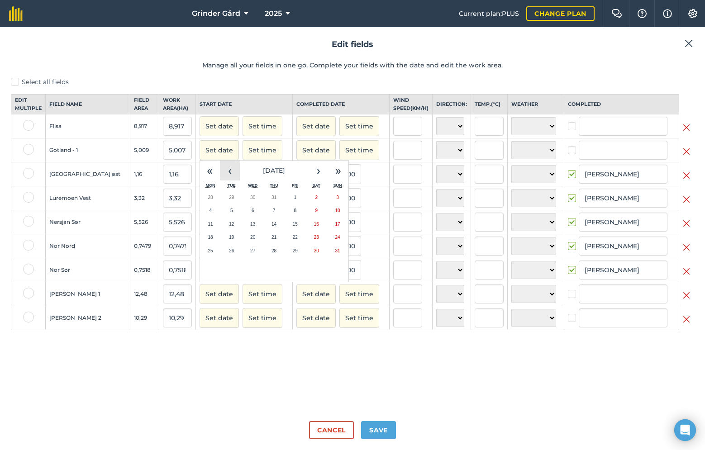
click at [220, 177] on button "‹" at bounding box center [230, 171] width 20 height 20
click at [221, 231] on button "13" at bounding box center [231, 225] width 21 height 14
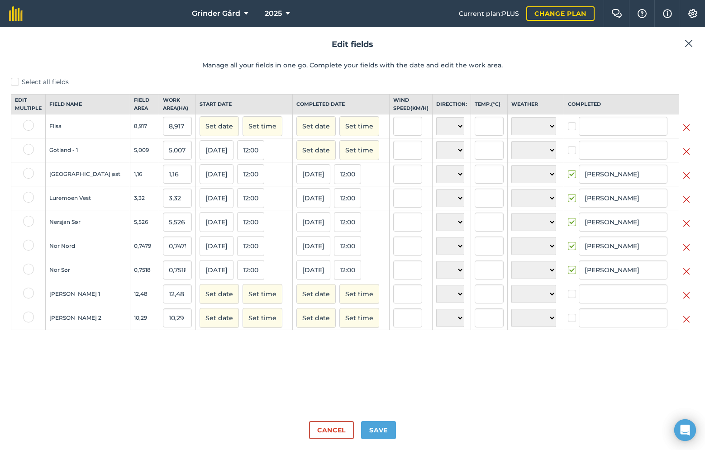
click at [293, 157] on td "Set date Set time" at bounding box center [341, 150] width 97 height 24
click at [303, 160] on button "Set date" at bounding box center [315, 150] width 39 height 20
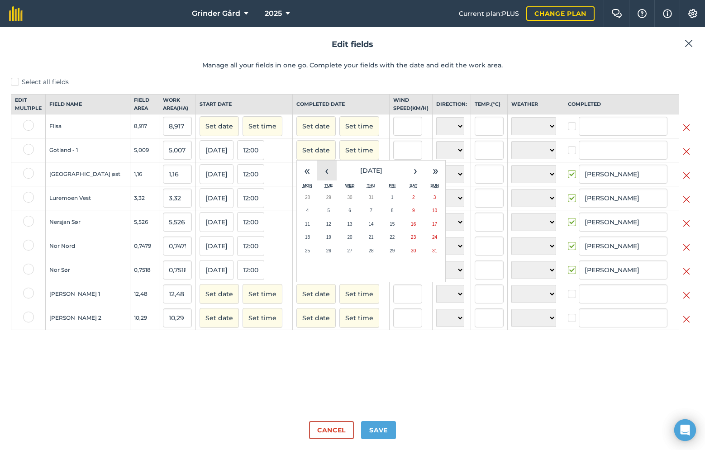
click at [317, 179] on button "‹" at bounding box center [327, 171] width 20 height 20
click at [326, 227] on abbr "13" at bounding box center [328, 224] width 5 height 5
checkbox input "true"
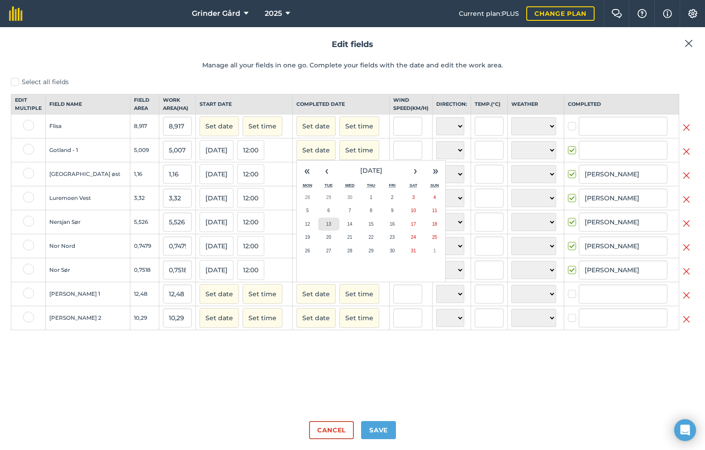
type input "Andreas Bakken"
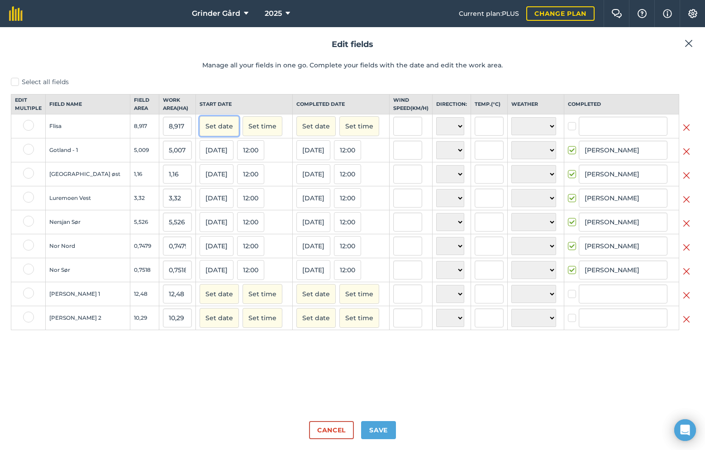
click at [199, 135] on button "Set date" at bounding box center [218, 126] width 39 height 20
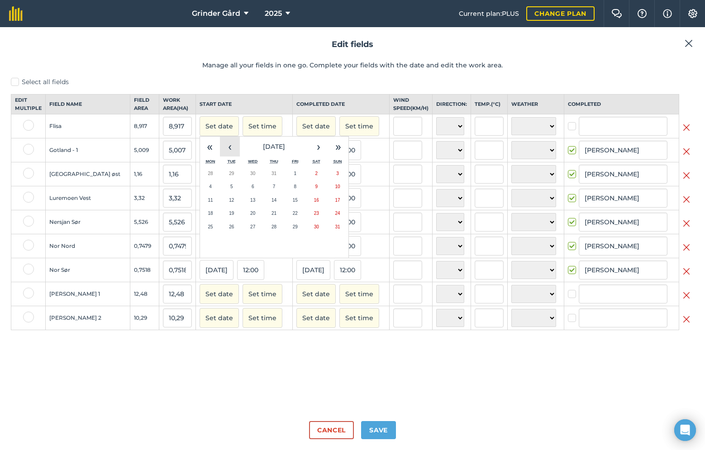
click at [220, 153] on button "‹" at bounding box center [230, 147] width 20 height 20
click at [208, 203] on abbr "12" at bounding box center [210, 200] width 5 height 5
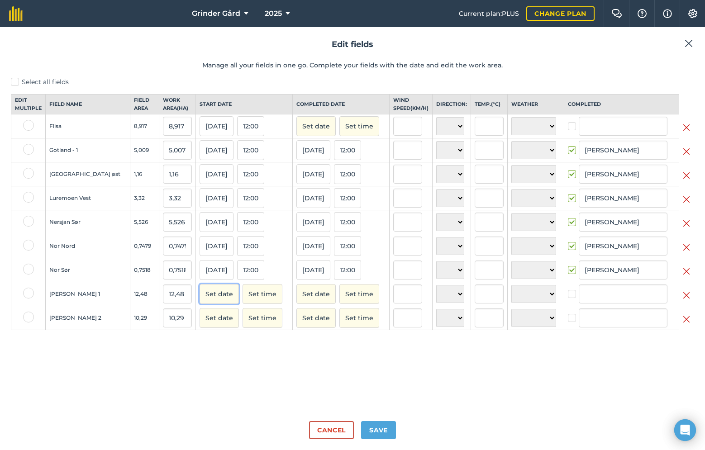
click at [199, 298] on button "Set date" at bounding box center [218, 294] width 39 height 20
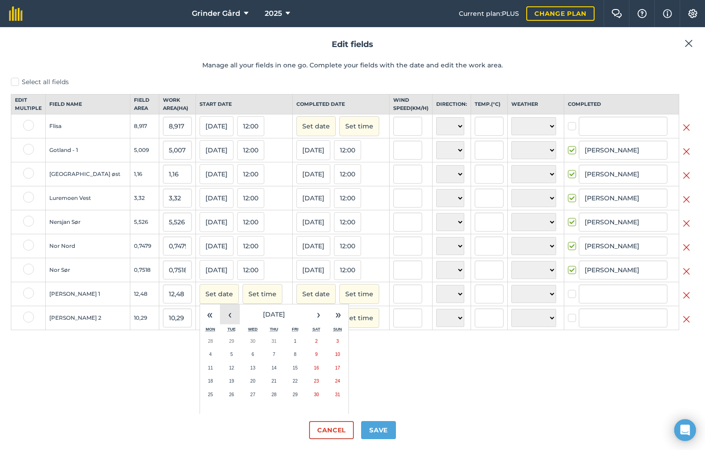
click at [220, 324] on button "‹" at bounding box center [230, 314] width 20 height 20
click at [200, 374] on button "12" at bounding box center [210, 368] width 21 height 14
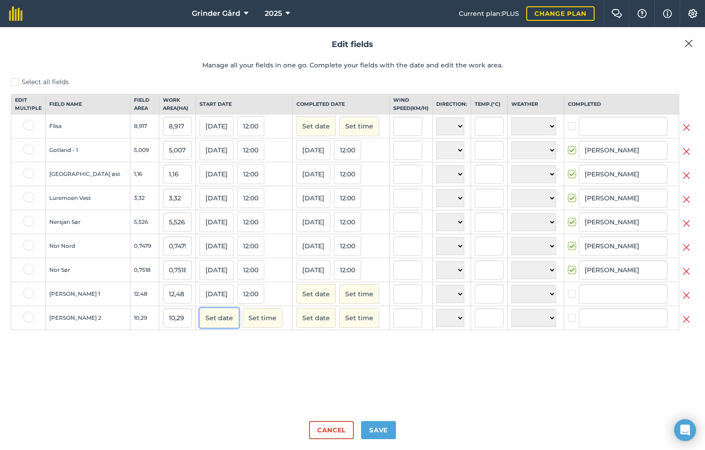
click at [199, 325] on button "Set date" at bounding box center [218, 318] width 39 height 20
click at [220, 344] on button "‹" at bounding box center [230, 338] width 20 height 20
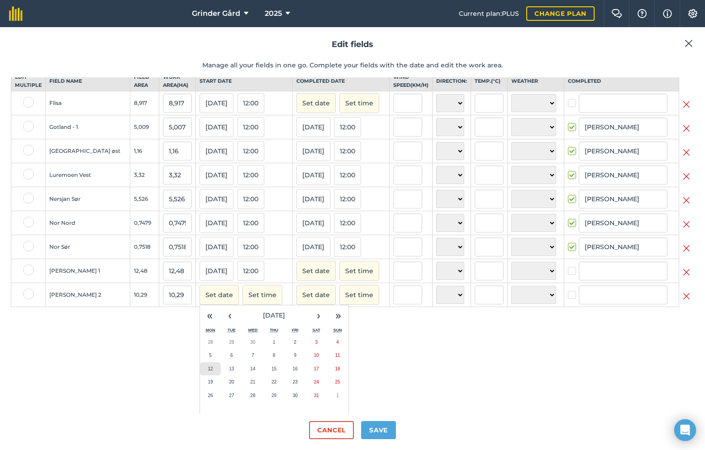
click at [200, 371] on button "12" at bounding box center [210, 369] width 21 height 14
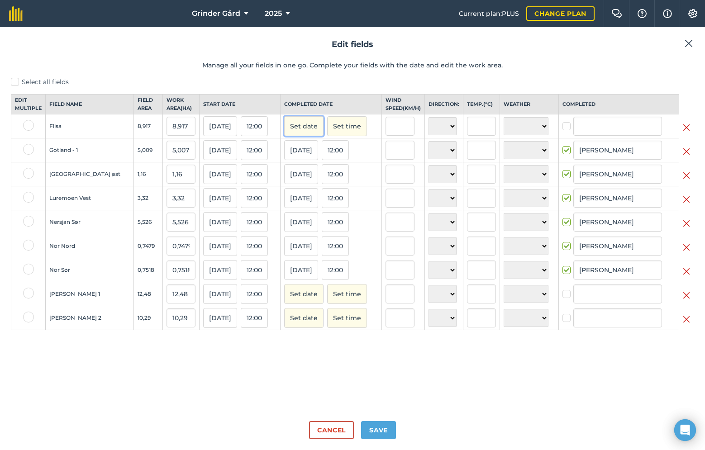
click at [300, 131] on button "Set date" at bounding box center [303, 126] width 39 height 20
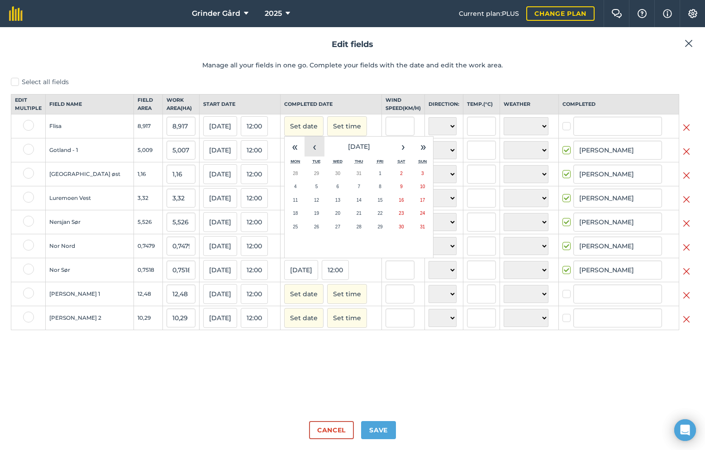
click at [305, 156] on button "‹" at bounding box center [314, 147] width 20 height 20
click at [293, 207] on button "12" at bounding box center [294, 201] width 21 height 14
checkbox input "true"
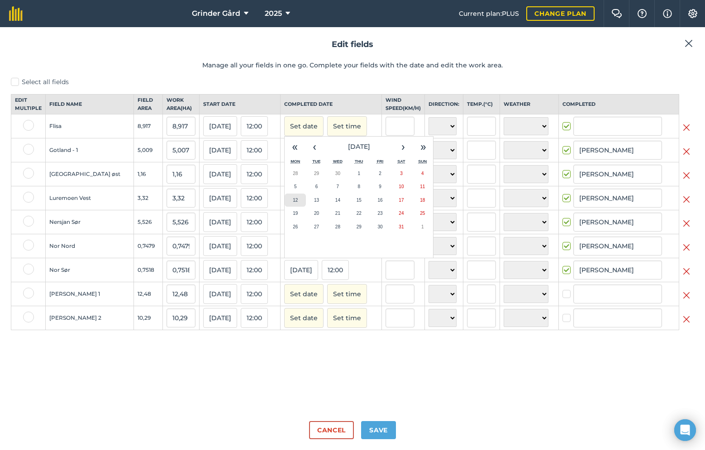
type input "Andreas Bakken"
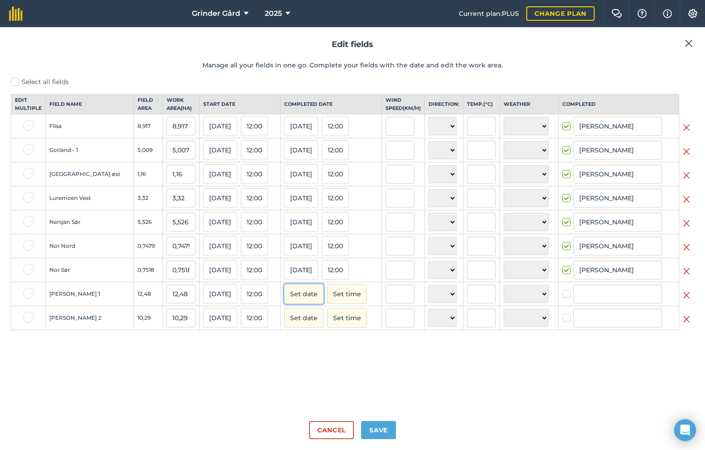
click at [299, 302] on button "Set date" at bounding box center [303, 294] width 39 height 20
click at [304, 322] on button "‹" at bounding box center [314, 314] width 20 height 20
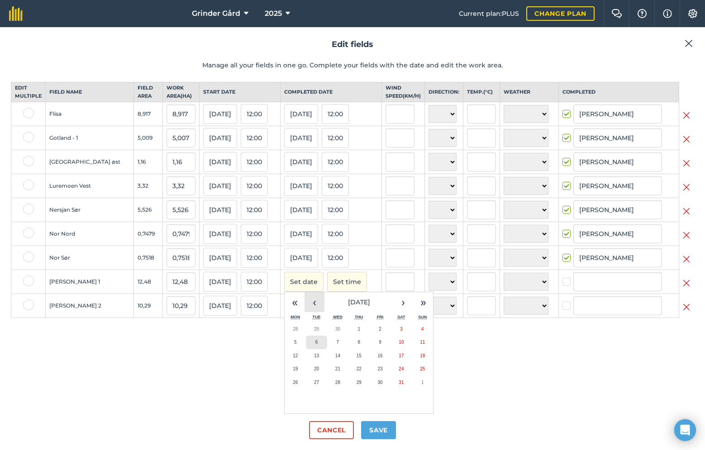
scroll to position [13, 0]
click at [288, 363] on button "12" at bounding box center [294, 356] width 21 height 14
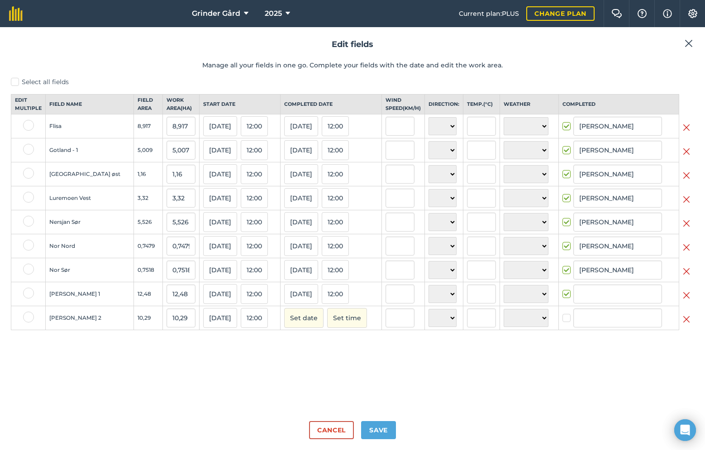
checkbox input "true"
type input "Andreas Bakken"
click at [289, 328] on button "Set date" at bounding box center [303, 318] width 39 height 20
click at [304, 344] on button "‹" at bounding box center [314, 338] width 20 height 20
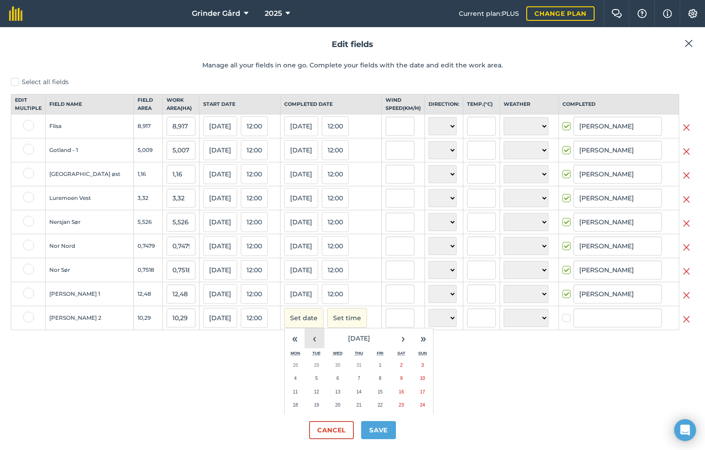
click at [304, 344] on button "‹" at bounding box center [314, 338] width 20 height 20
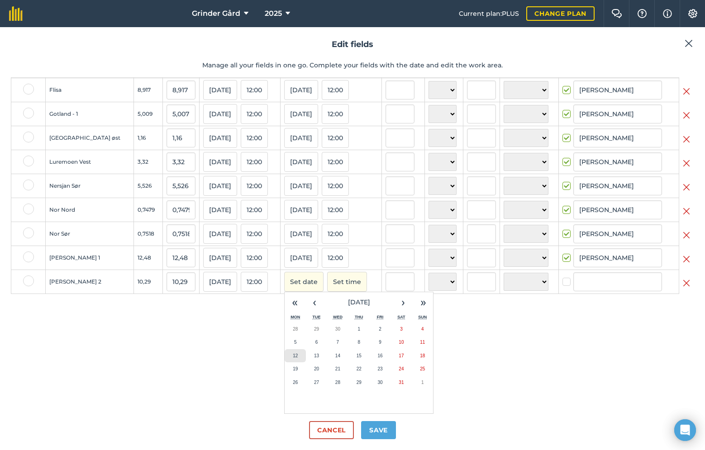
click at [291, 356] on button "12" at bounding box center [294, 356] width 21 height 14
checkbox input "true"
type input "Andreas Bakken"
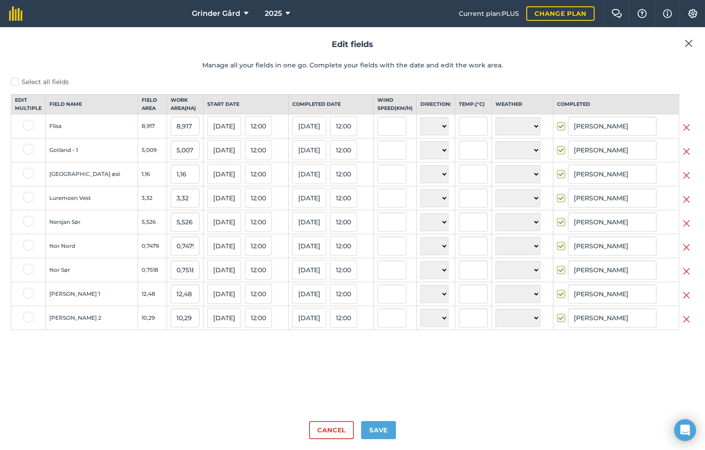
scroll to position [0, 0]
click at [382, 432] on button "Save" at bounding box center [378, 430] width 35 height 18
checkbox input "true"
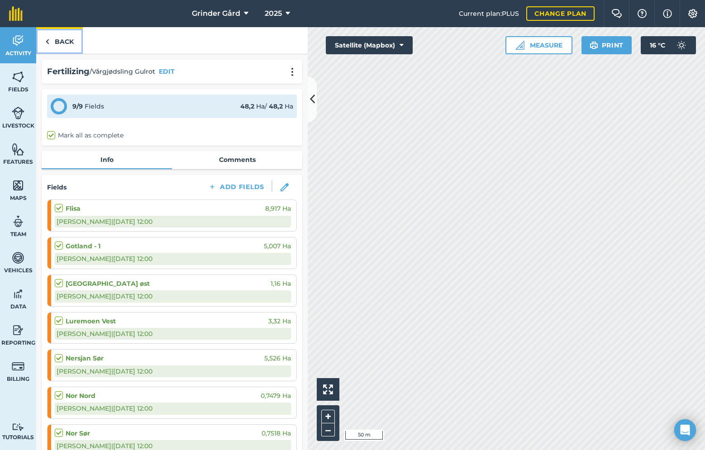
click at [62, 42] on link "Back" at bounding box center [59, 40] width 47 height 27
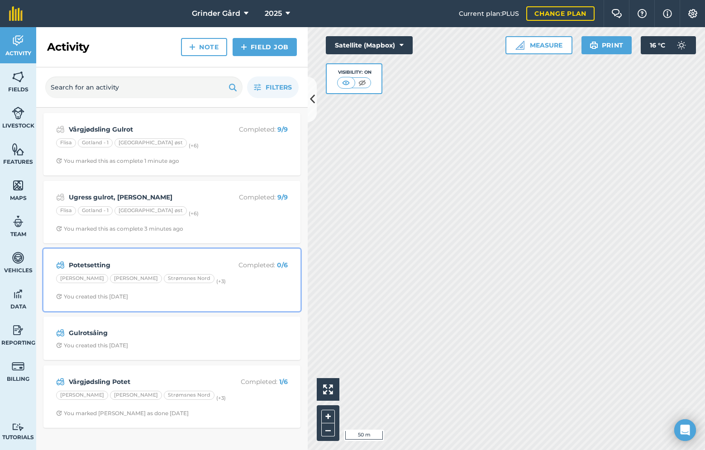
click at [206, 265] on strong "Potetsetting" at bounding box center [140, 265] width 143 height 10
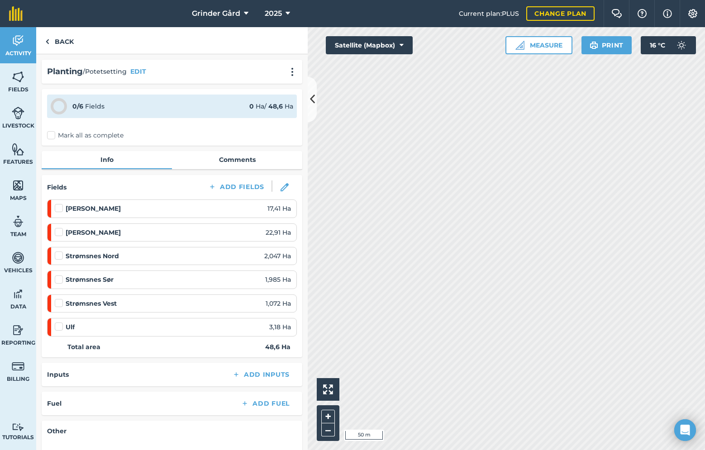
click at [50, 133] on label "Mark all as complete" at bounding box center [85, 135] width 76 height 9
click at [50, 133] on input "Mark all as complete" at bounding box center [50, 134] width 6 height 6
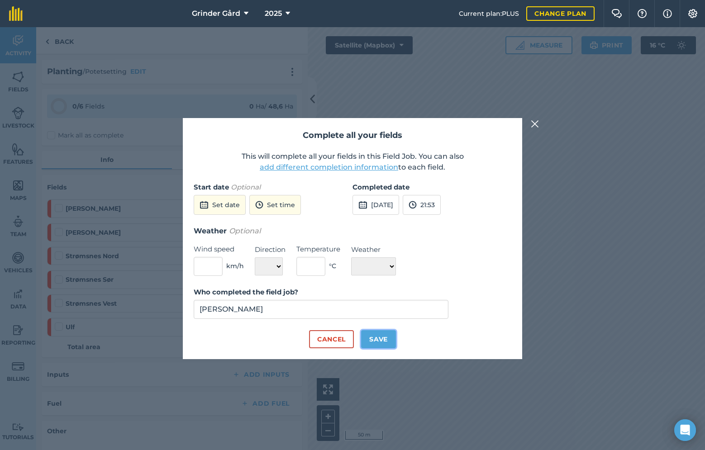
click at [379, 336] on button "Save" at bounding box center [378, 339] width 35 height 18
checkbox input "true"
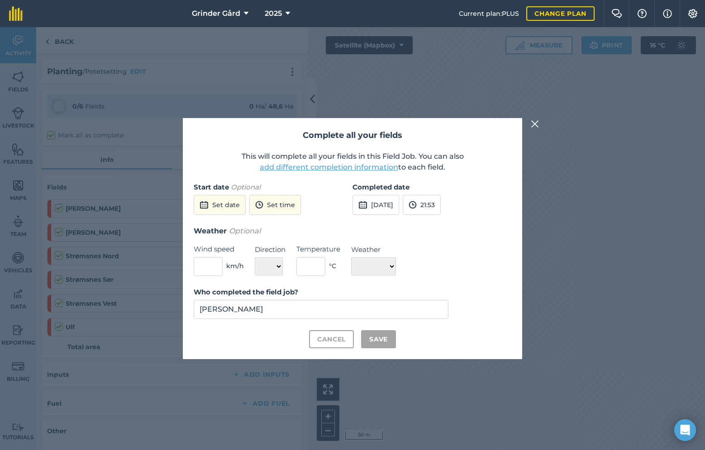
checkbox input "true"
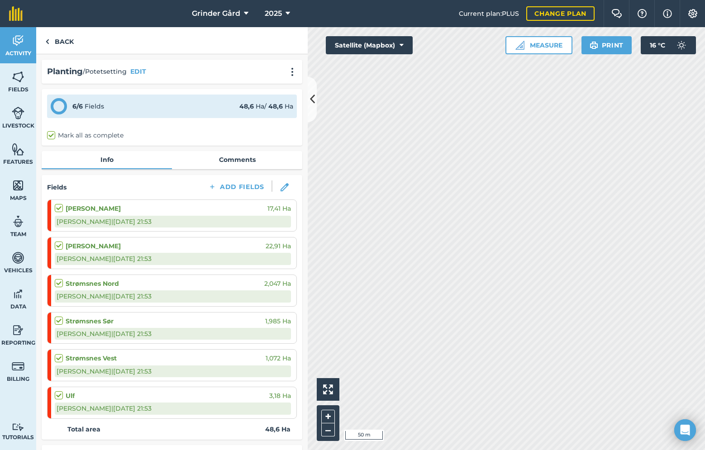
click at [49, 135] on label "Mark all as complete" at bounding box center [85, 135] width 76 height 9
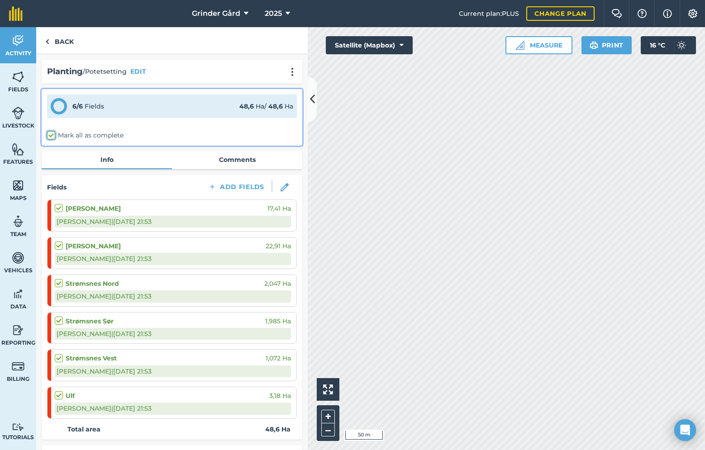
click at [49, 135] on input "Mark all as complete" at bounding box center [50, 134] width 6 height 6
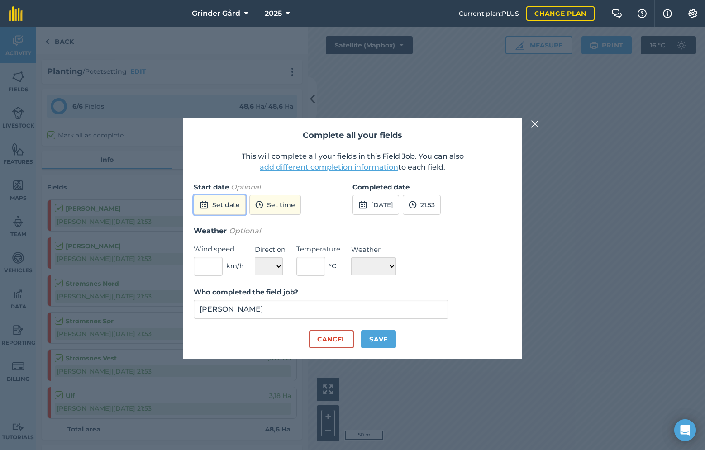
click at [227, 204] on button "Set date" at bounding box center [220, 205] width 52 height 20
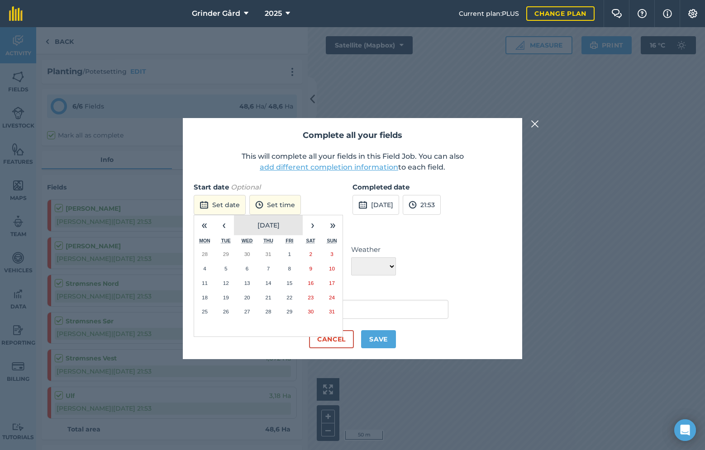
click at [234, 224] on button "August 2025" at bounding box center [268, 225] width 69 height 20
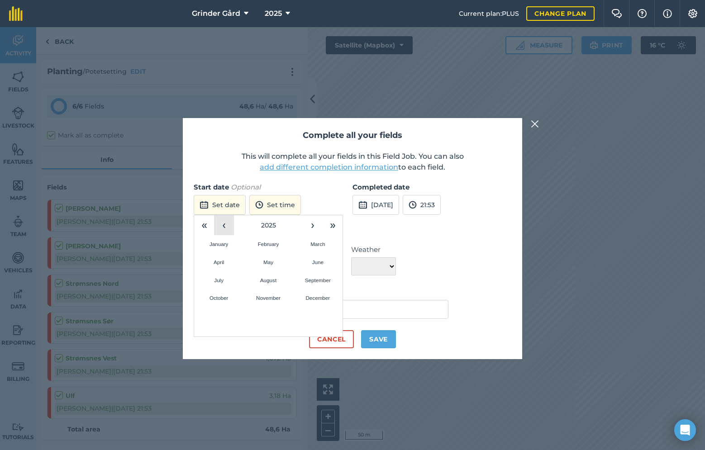
click at [229, 225] on button "‹" at bounding box center [224, 225] width 20 height 20
click at [257, 225] on button "2024" at bounding box center [268, 225] width 69 height 20
click at [368, 333] on button "Save" at bounding box center [378, 339] width 35 height 18
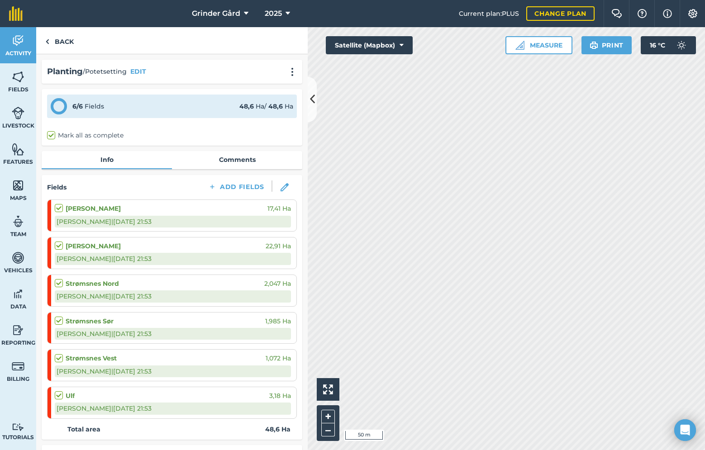
click at [49, 137] on label "Mark all as complete" at bounding box center [85, 135] width 76 height 9
click at [49, 137] on input "Mark all as complete" at bounding box center [50, 134] width 6 height 6
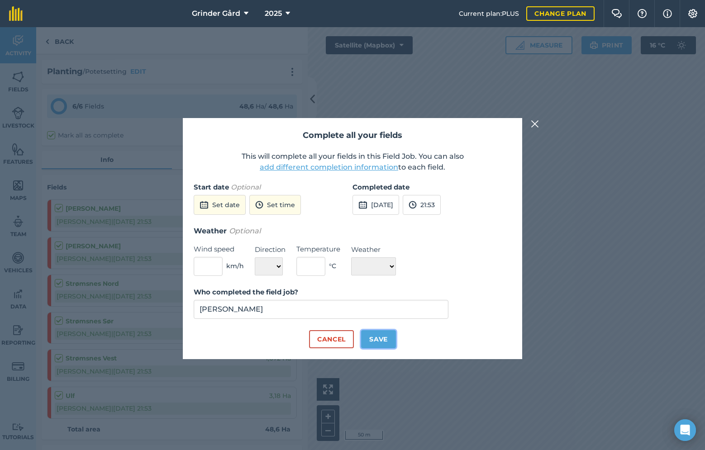
click at [373, 339] on button "Save" at bounding box center [378, 339] width 35 height 18
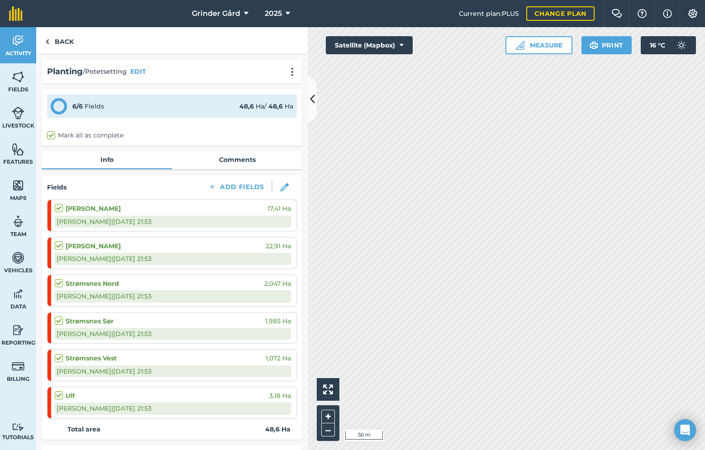
click at [52, 137] on label "Mark all as complete" at bounding box center [85, 135] width 76 height 9
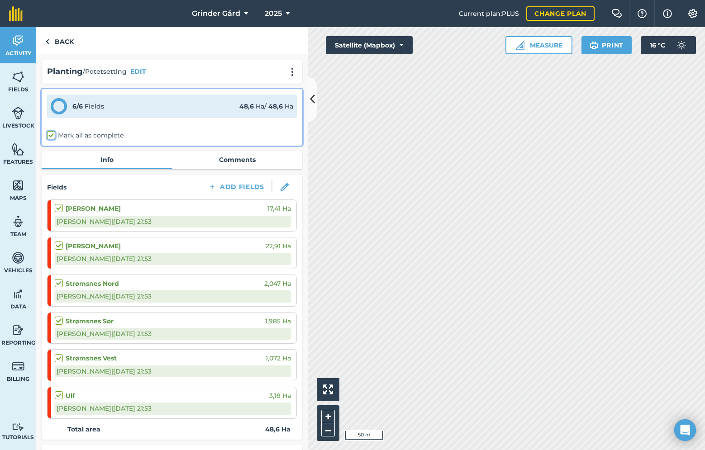
click at [52, 137] on input "Mark all as complete" at bounding box center [50, 134] width 6 height 6
checkbox input "true"
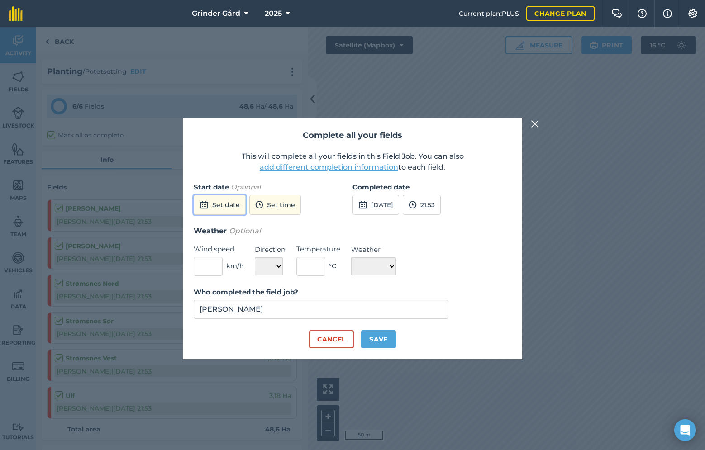
click at [217, 205] on button "Set date" at bounding box center [220, 205] width 52 height 20
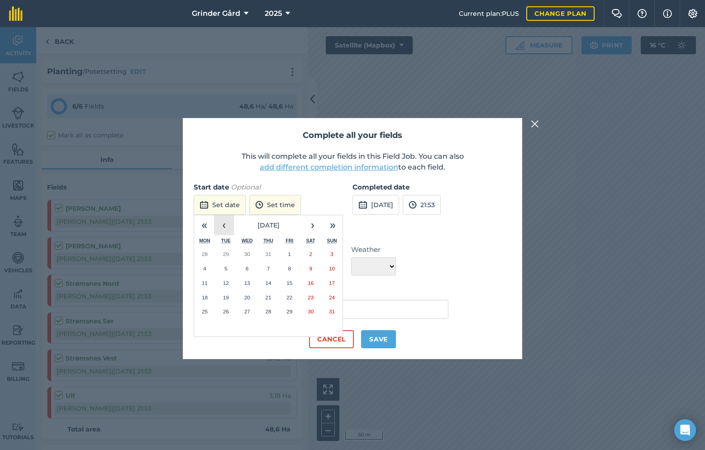
click at [228, 225] on button "‹" at bounding box center [224, 225] width 20 height 20
click at [229, 296] on button "20" at bounding box center [225, 297] width 21 height 14
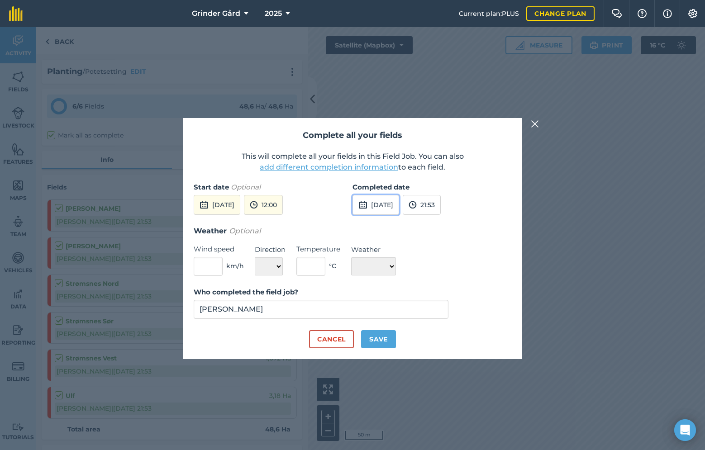
click at [376, 204] on button "17th Aug 2025" at bounding box center [375, 205] width 47 height 20
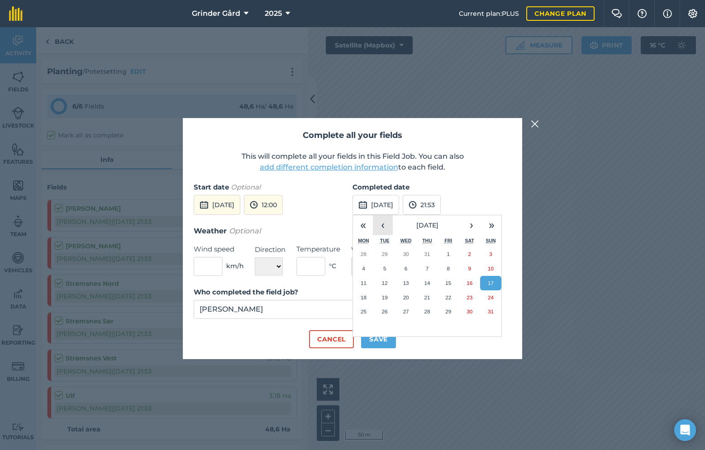
click at [378, 219] on button "‹" at bounding box center [383, 225] width 20 height 20
click at [465, 224] on button "›" at bounding box center [471, 225] width 20 height 20
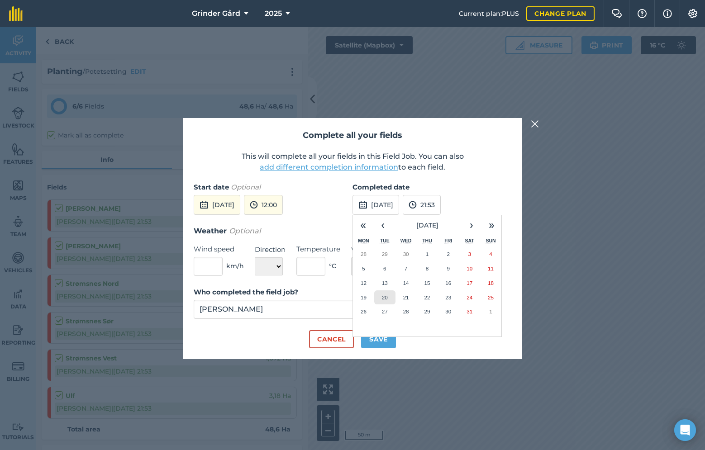
click at [389, 298] on button "20" at bounding box center [384, 297] width 21 height 14
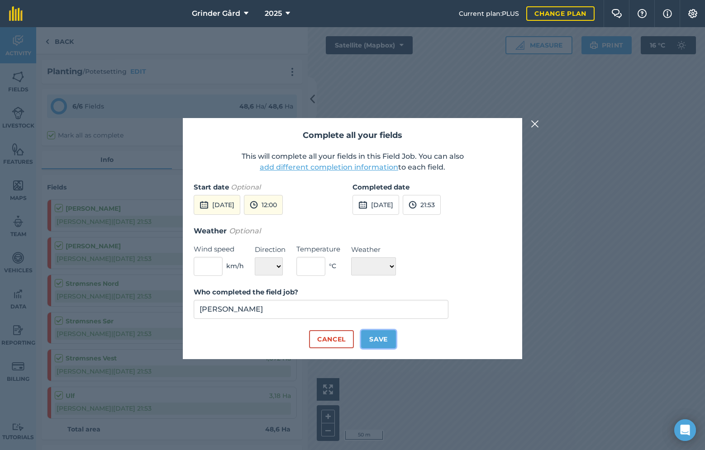
click at [379, 340] on button "Save" at bounding box center [378, 339] width 35 height 18
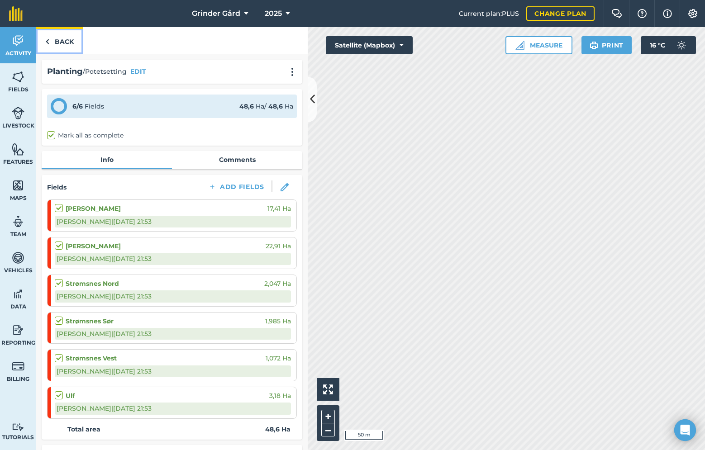
click at [60, 39] on link "Back" at bounding box center [59, 40] width 47 height 27
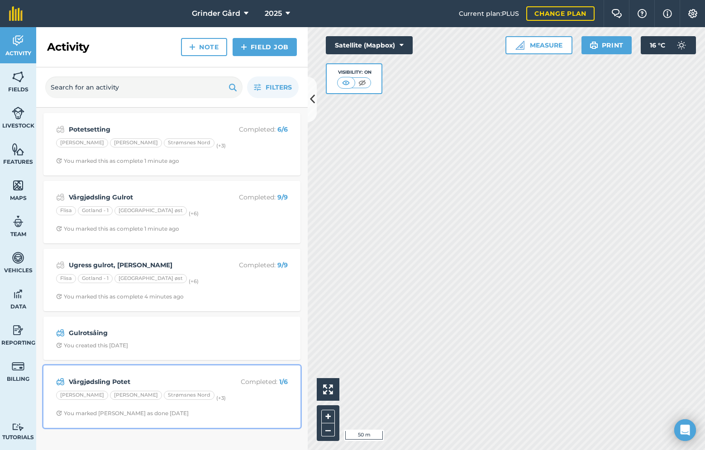
click at [171, 377] on strong "Vårgjødsling Potet" at bounding box center [140, 382] width 143 height 10
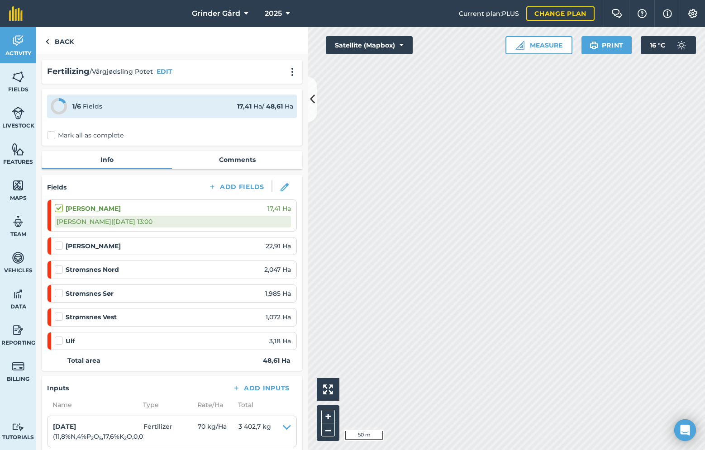
click at [52, 136] on label "Mark all as complete" at bounding box center [85, 135] width 76 height 9
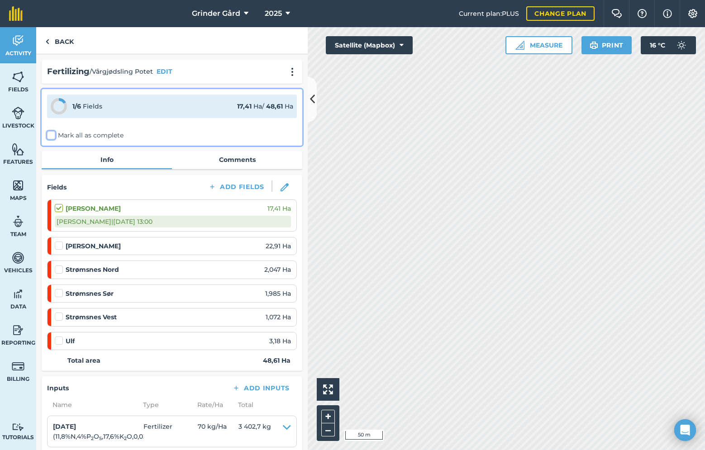
click at [52, 136] on input "Mark all as complete" at bounding box center [50, 134] width 6 height 6
checkbox input "false"
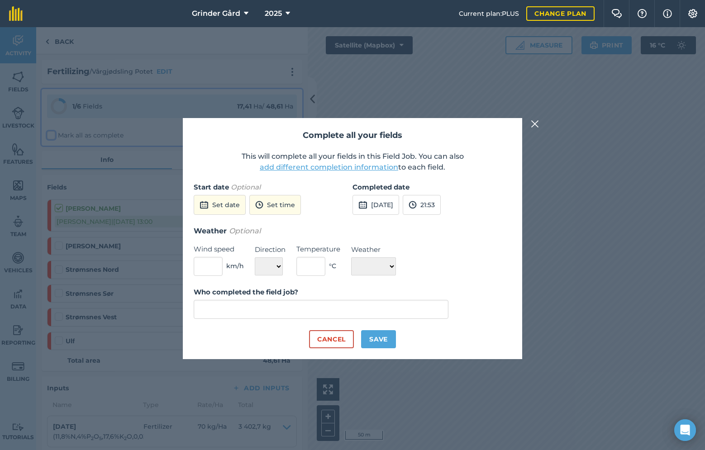
type input "Andreas Bakken"
click at [287, 168] on button "add different completion information" at bounding box center [329, 167] width 138 height 11
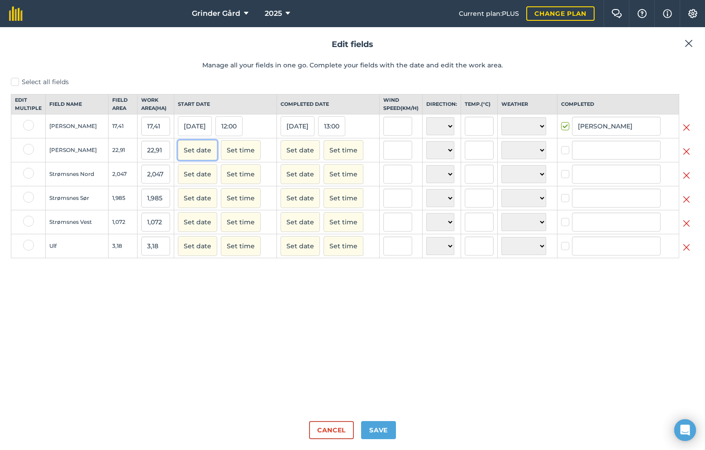
click at [191, 156] on button "Set date" at bounding box center [197, 150] width 39 height 20
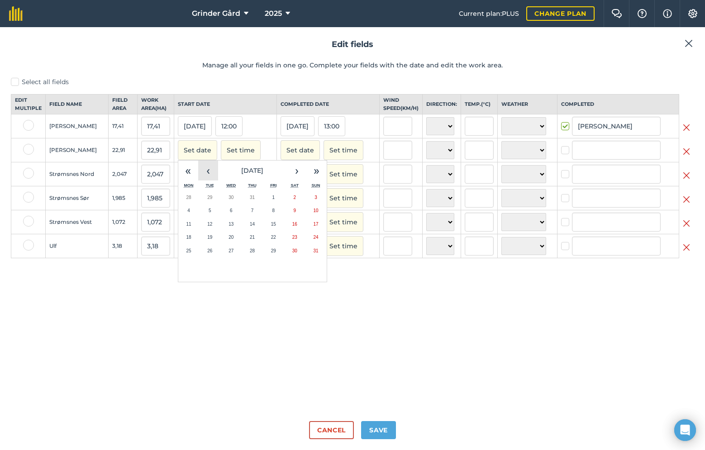
click at [211, 175] on button "‹" at bounding box center [208, 171] width 20 height 20
click at [296, 231] on button "17" at bounding box center [294, 225] width 21 height 14
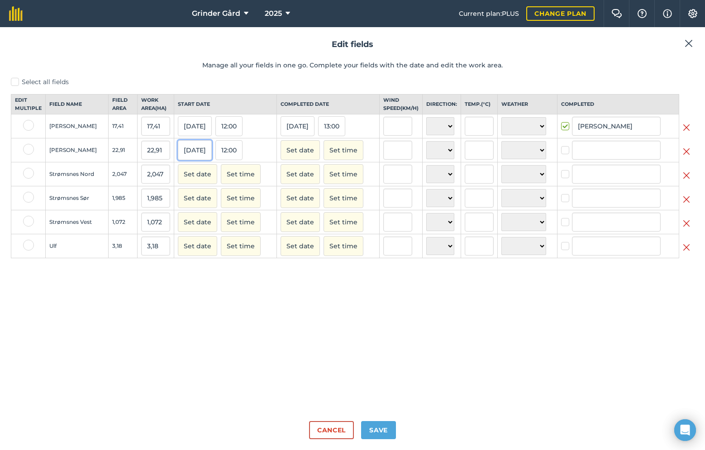
click at [195, 160] on button "17/05/25" at bounding box center [195, 150] width 34 height 20
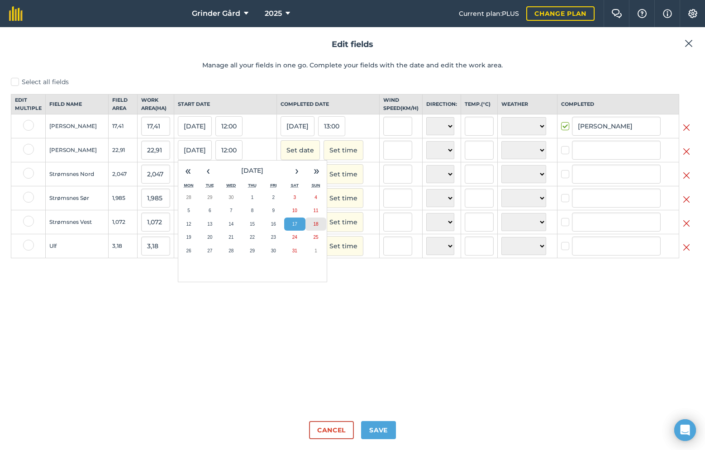
click at [311, 230] on button "18" at bounding box center [315, 225] width 21 height 14
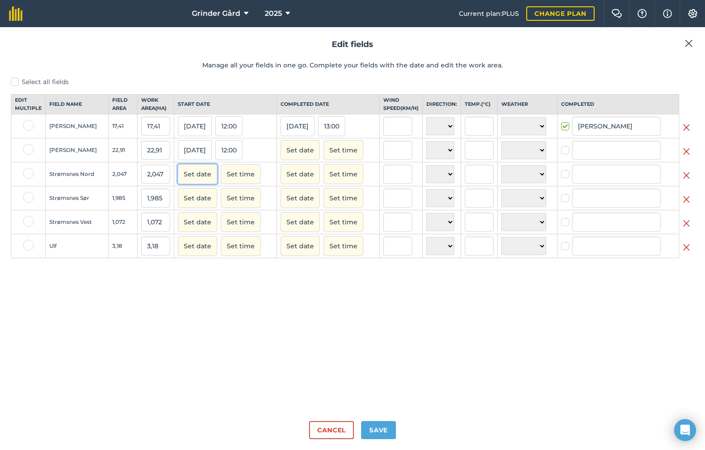
click at [193, 184] on button "Set date" at bounding box center [197, 174] width 39 height 20
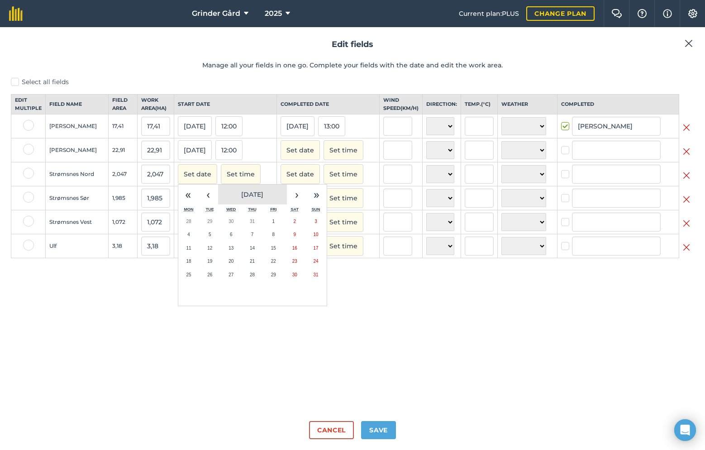
click at [218, 204] on button "August 2025" at bounding box center [252, 195] width 69 height 20
click at [218, 204] on button "2025" at bounding box center [252, 195] width 69 height 20
click at [218, 204] on button "2021 – 2030" at bounding box center [252, 195] width 69 height 20
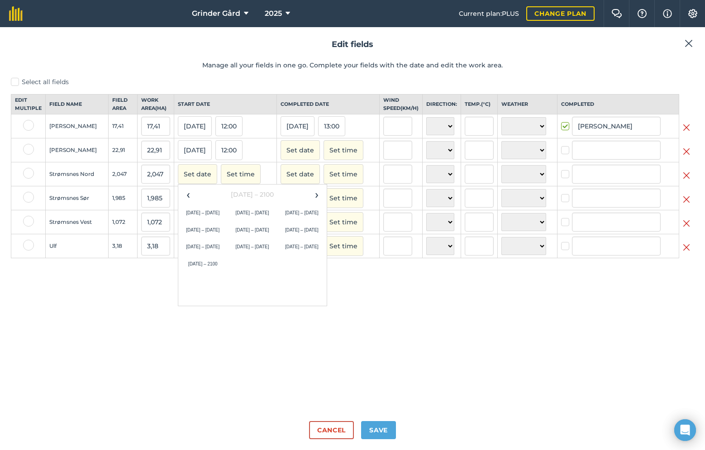
click at [304, 283] on div "‹ 2001 – 2100 › 2001 – 2010 2011 – 2020 2021 – 2030 2031 – 2040 2041 – 2050 205…" at bounding box center [252, 245] width 149 height 122
click at [327, 336] on div "Select all fields Edit multiple Field name Field Area Work area ( Ha ) Start da…" at bounding box center [352, 245] width 683 height 336
click at [202, 182] on button "Set date" at bounding box center [197, 174] width 39 height 20
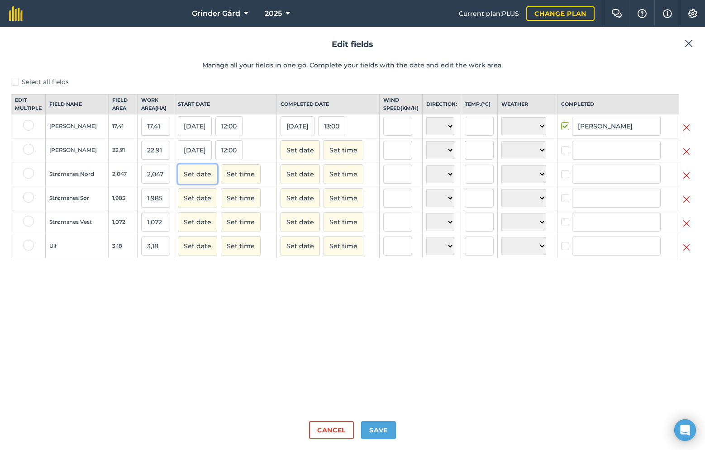
click at [198, 178] on button "Set date" at bounding box center [197, 174] width 39 height 20
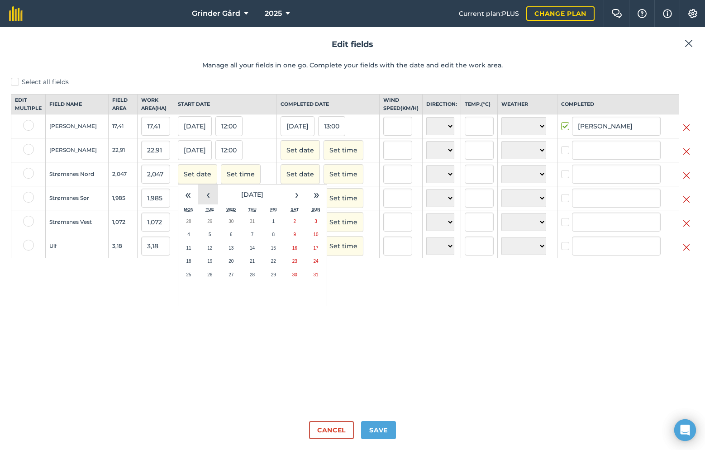
click at [215, 204] on button "‹" at bounding box center [208, 195] width 20 height 20
click at [309, 255] on button "18" at bounding box center [315, 249] width 21 height 14
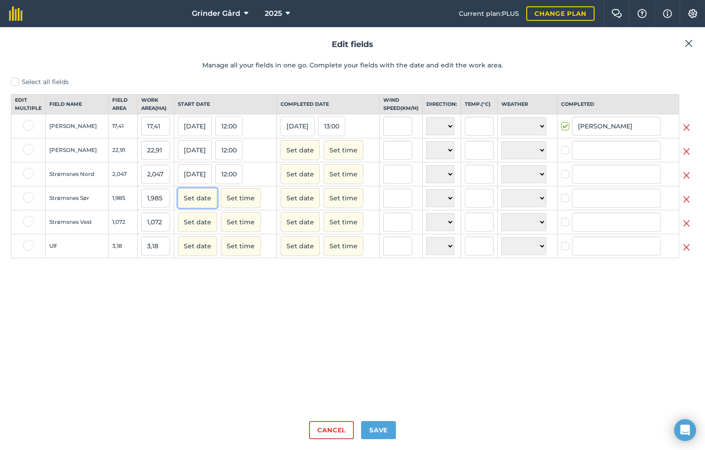
click at [199, 208] on button "Set date" at bounding box center [197, 198] width 39 height 20
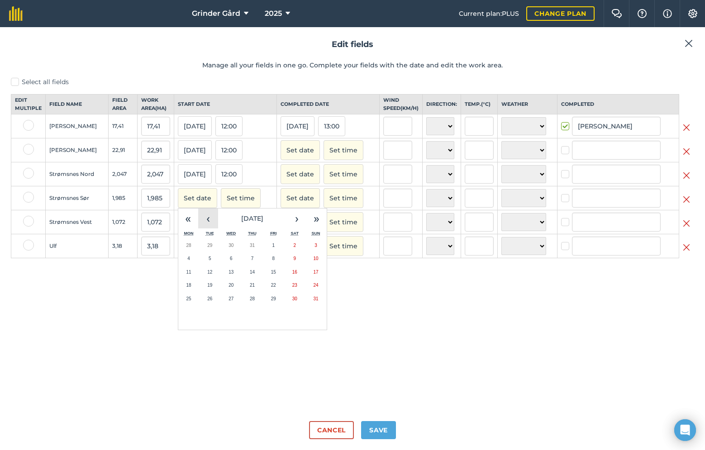
click at [204, 225] on button "‹" at bounding box center [208, 219] width 20 height 20
click at [313, 275] on abbr "18" at bounding box center [315, 272] width 5 height 5
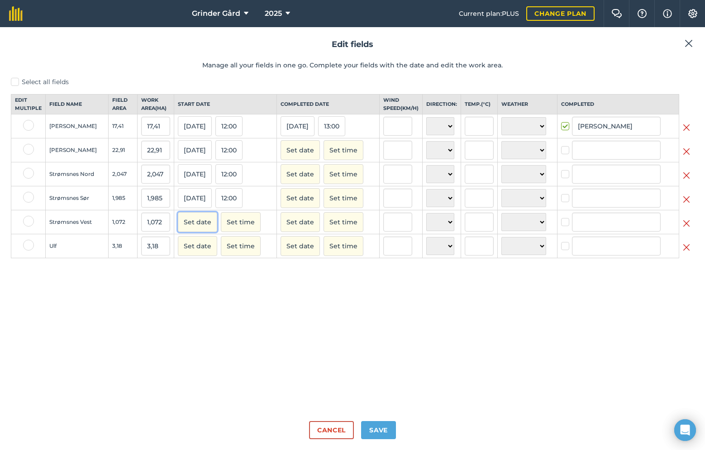
click at [199, 230] on button "Set date" at bounding box center [197, 222] width 39 height 20
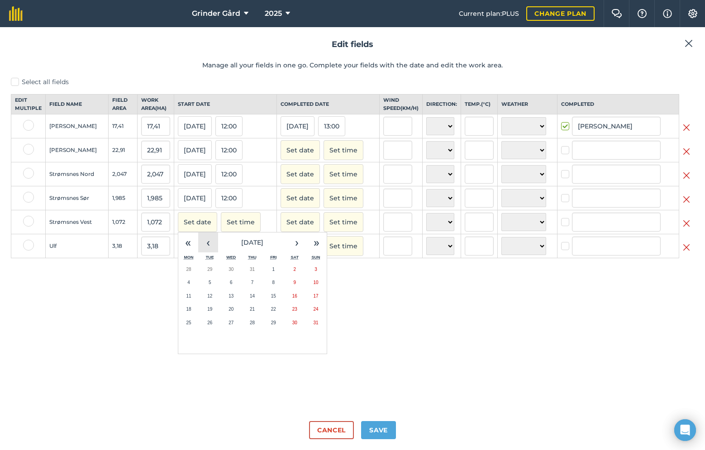
click at [209, 246] on button "‹" at bounding box center [208, 242] width 20 height 20
click at [313, 303] on button "18" at bounding box center [315, 296] width 21 height 14
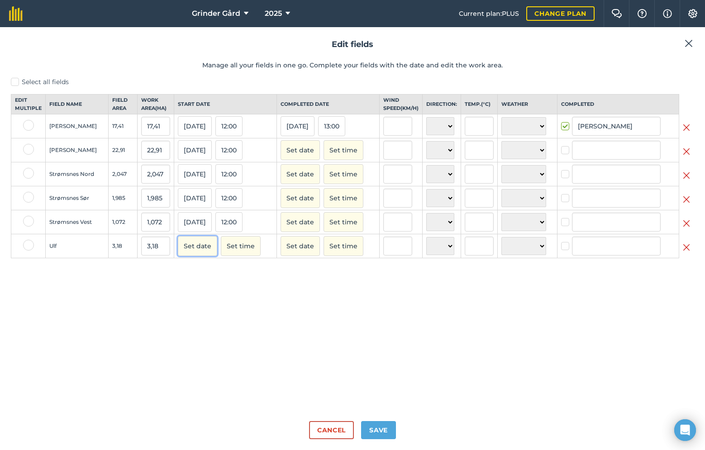
click at [187, 245] on button "Set date" at bounding box center [197, 246] width 39 height 20
click at [205, 275] on button "‹" at bounding box center [208, 266] width 20 height 20
click at [317, 327] on button "18" at bounding box center [315, 320] width 21 height 14
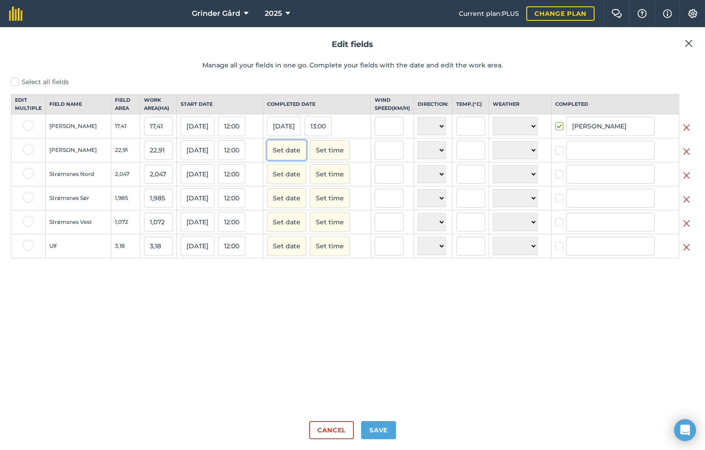
click at [295, 160] on button "Set date" at bounding box center [286, 150] width 39 height 20
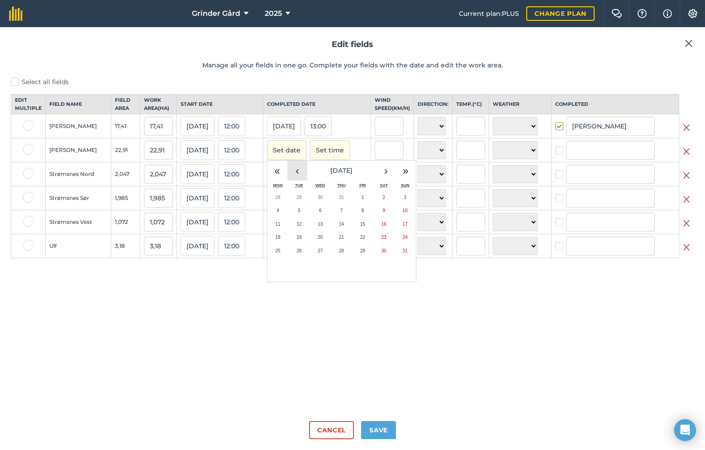
click at [300, 179] on button "‹" at bounding box center [297, 171] width 20 height 20
click at [408, 227] on abbr "18" at bounding box center [405, 224] width 5 height 5
checkbox input "true"
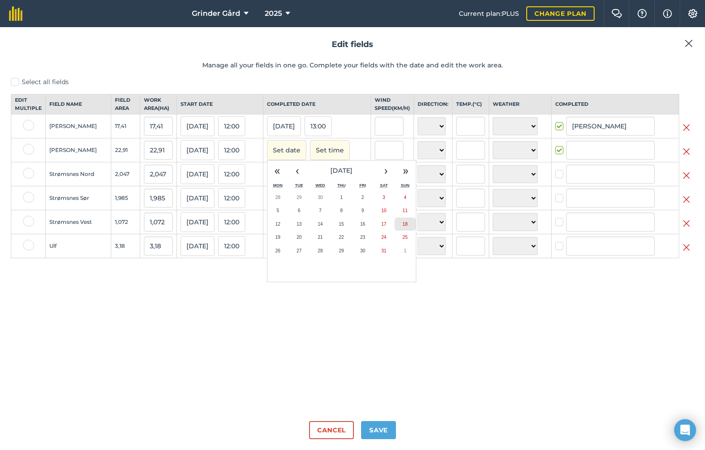
type input "Andreas Bakken"
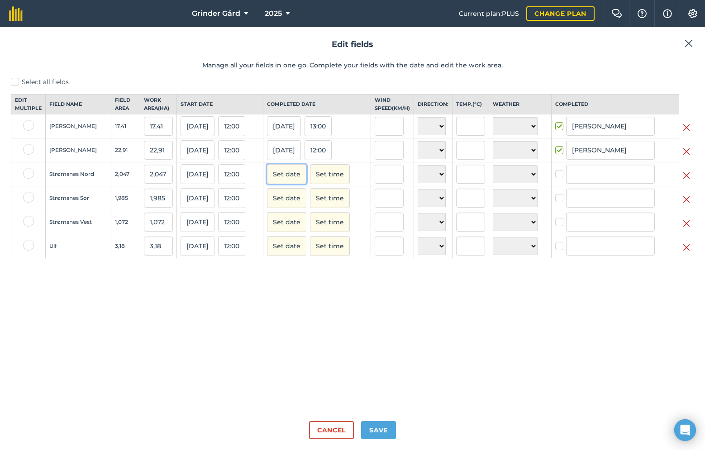
click at [296, 184] on button "Set date" at bounding box center [286, 174] width 39 height 20
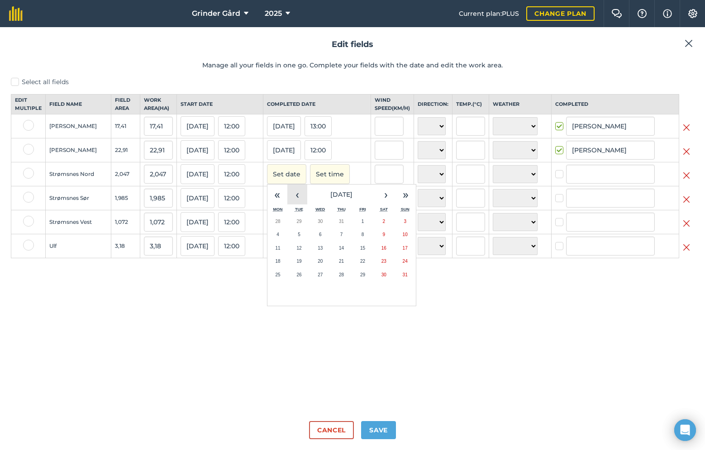
click at [297, 204] on button "‹" at bounding box center [297, 195] width 20 height 20
click at [408, 251] on abbr "18" at bounding box center [405, 248] width 5 height 5
checkbox input "true"
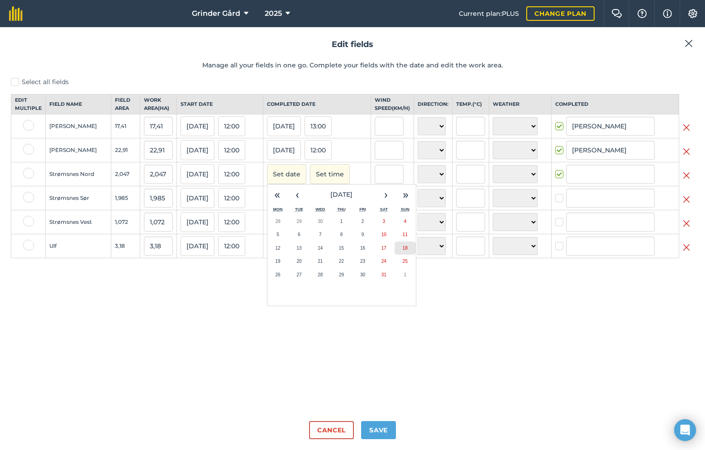
type input "Andreas Bakken"
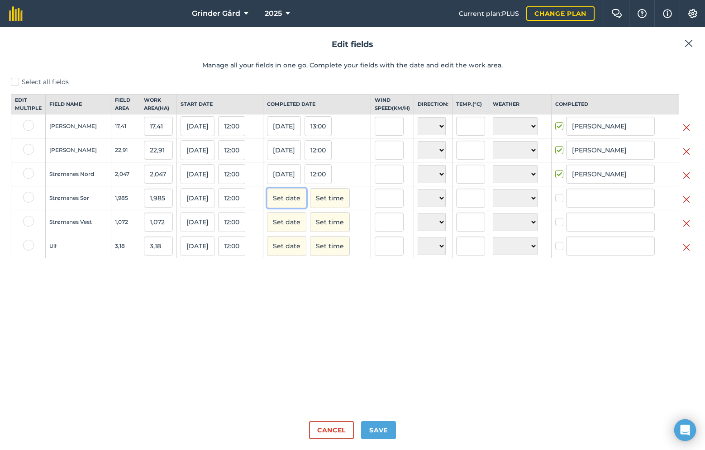
click at [286, 208] on button "Set date" at bounding box center [286, 198] width 39 height 20
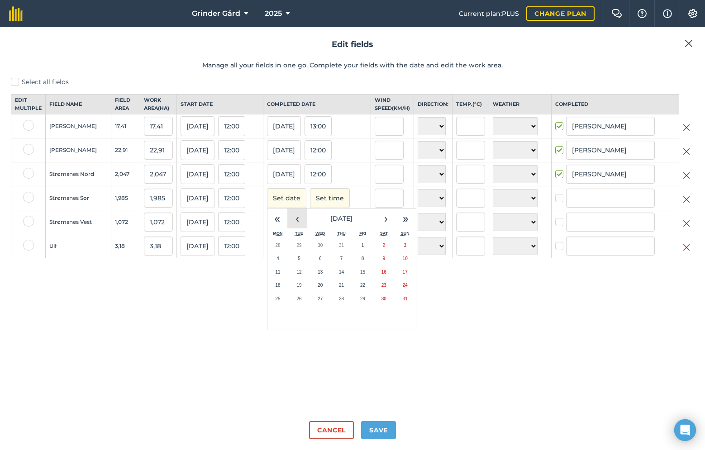
click at [299, 227] on button "‹" at bounding box center [297, 219] width 20 height 20
click at [408, 279] on button "18" at bounding box center [404, 272] width 21 height 14
checkbox input "true"
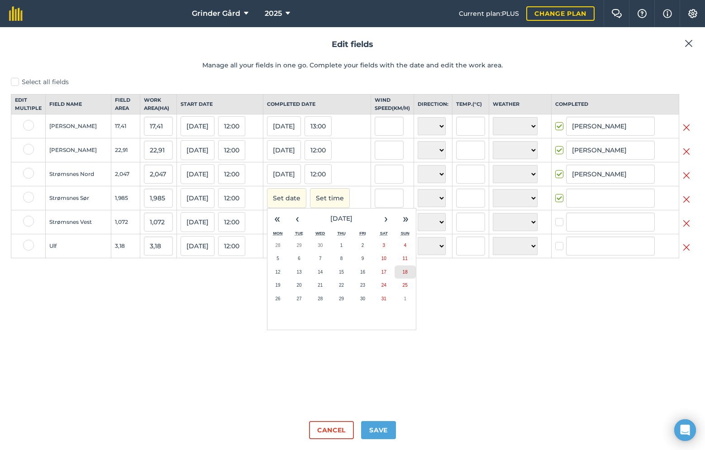
type input "Andreas Bakken"
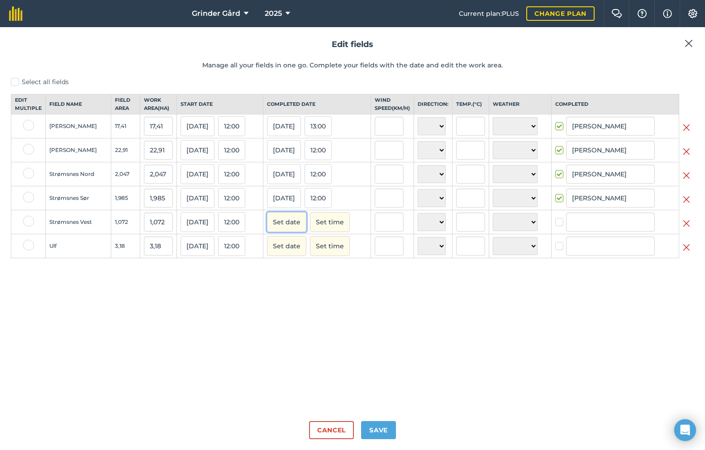
click at [302, 232] on button "Set date" at bounding box center [286, 222] width 39 height 20
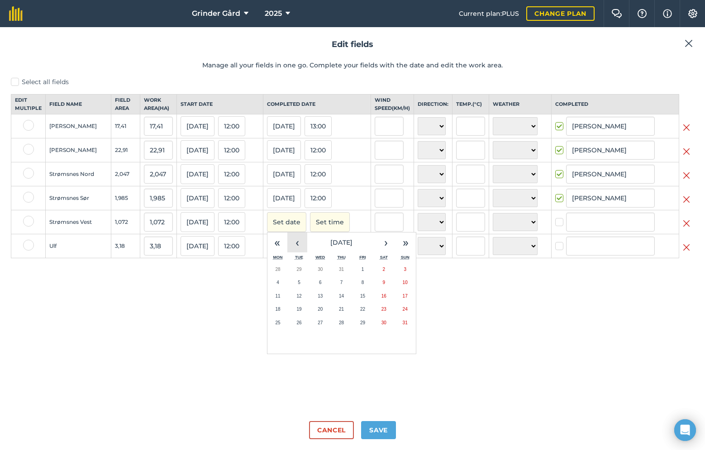
click at [302, 247] on button "‹" at bounding box center [297, 242] width 20 height 20
click at [409, 299] on button "18" at bounding box center [404, 296] width 21 height 14
checkbox input "true"
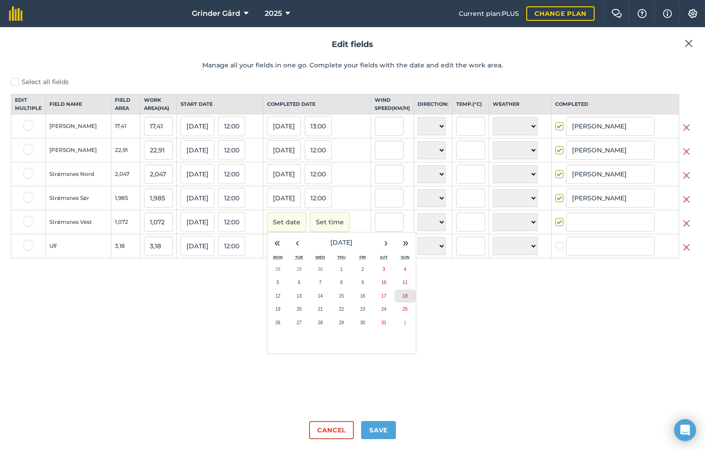
type input "Andreas Bakken"
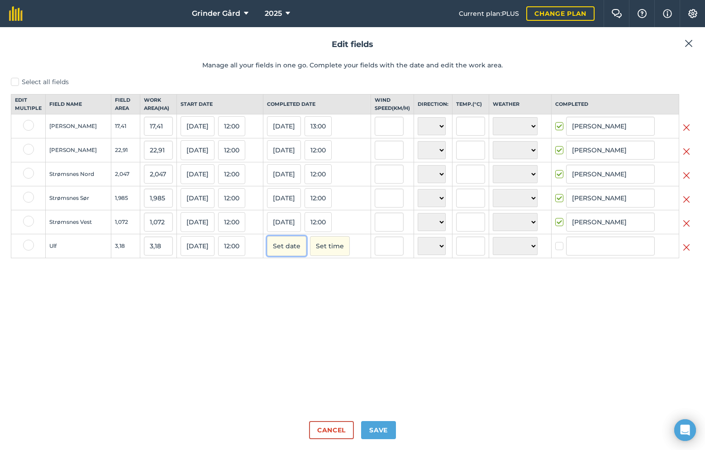
click at [304, 256] on button "Set date" at bounding box center [286, 246] width 39 height 20
click at [301, 275] on button "‹" at bounding box center [297, 266] width 20 height 20
click at [408, 322] on abbr "18" at bounding box center [405, 320] width 5 height 5
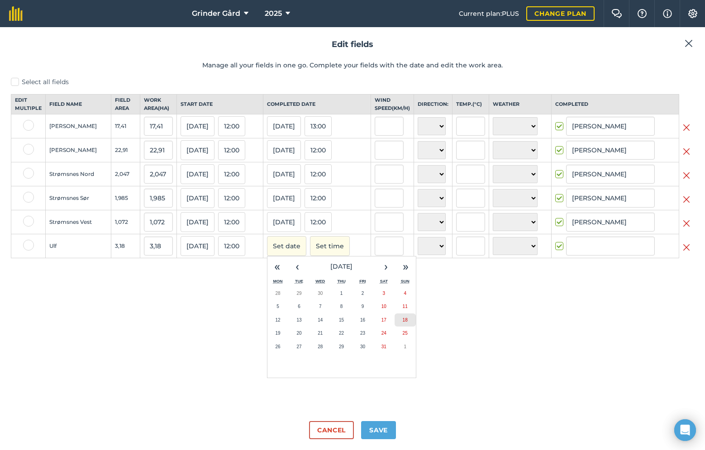
checkbox input "true"
type input "Andreas Bakken"
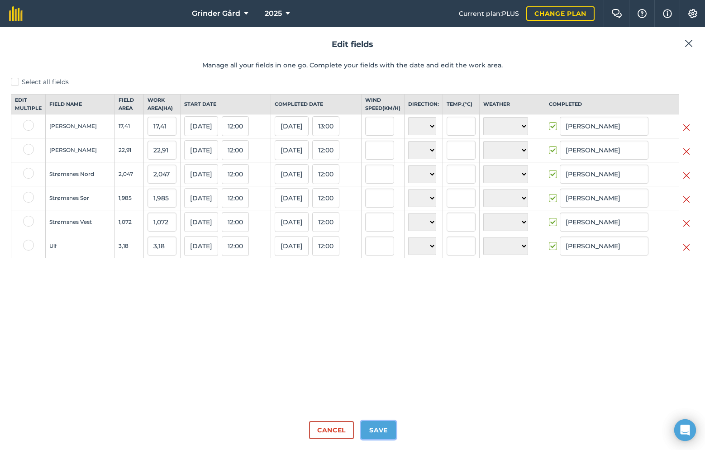
click at [386, 428] on button "Save" at bounding box center [378, 430] width 35 height 18
checkbox input "true"
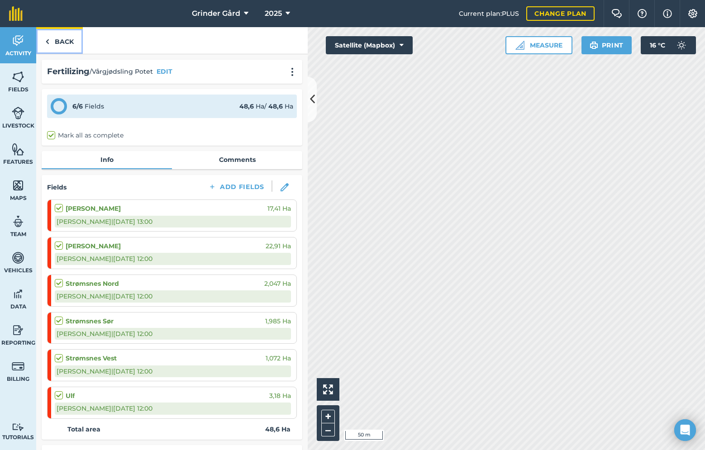
click at [67, 43] on link "Back" at bounding box center [59, 40] width 47 height 27
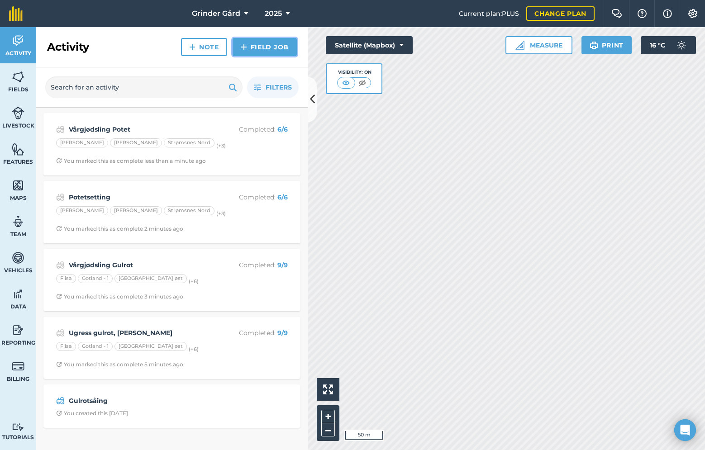
click at [253, 52] on link "Field Job" at bounding box center [264, 47] width 64 height 18
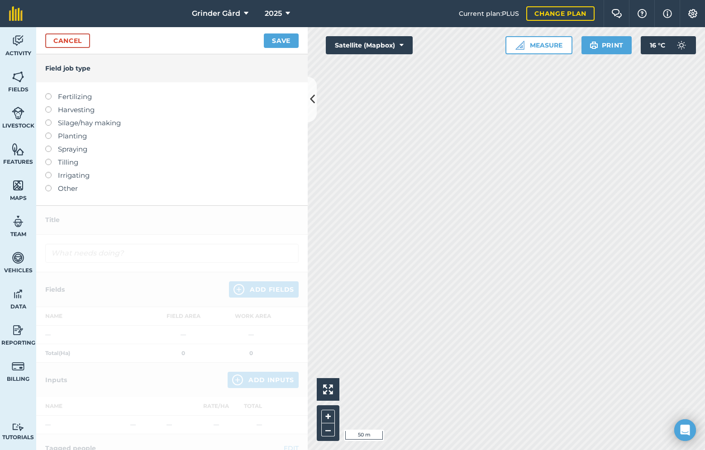
click at [51, 146] on label at bounding box center [51, 146] width 13 height 0
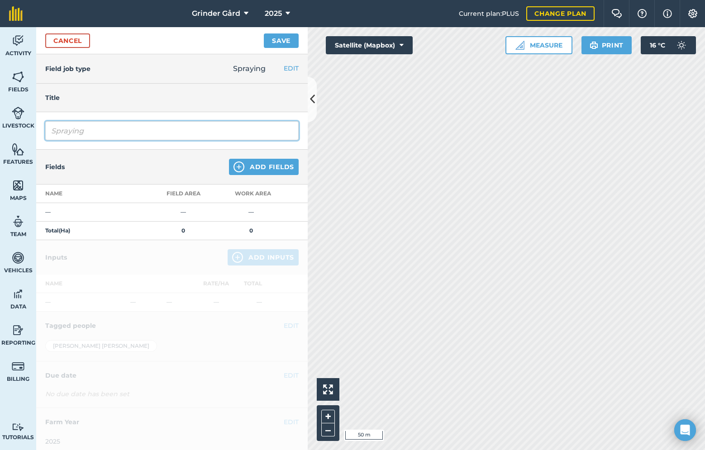
click at [119, 137] on input "Spraying" at bounding box center [171, 130] width 253 height 19
type input "S"
type input "u"
type input "Ugress Runde 2"
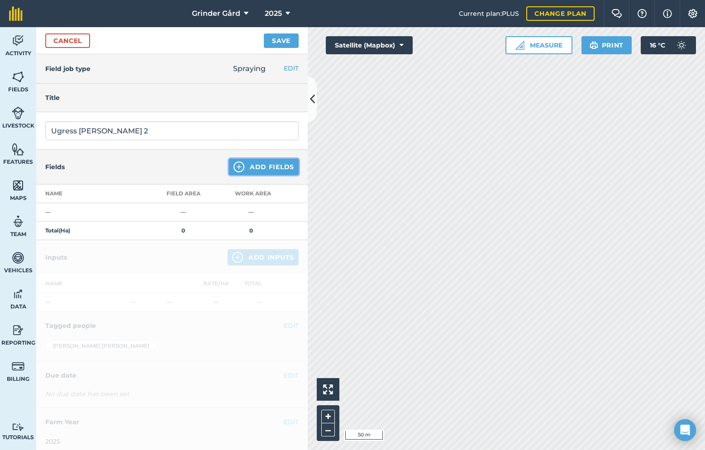
click at [245, 170] on button "Add Fields" at bounding box center [264, 167] width 70 height 16
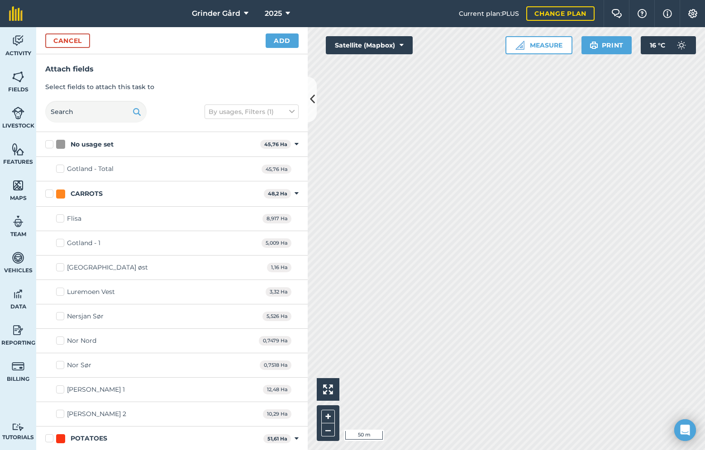
click at [46, 193] on label "CARROTS" at bounding box center [152, 193] width 215 height 9
click at [46, 193] on input "CARROTS" at bounding box center [48, 192] width 6 height 6
checkbox input "true"
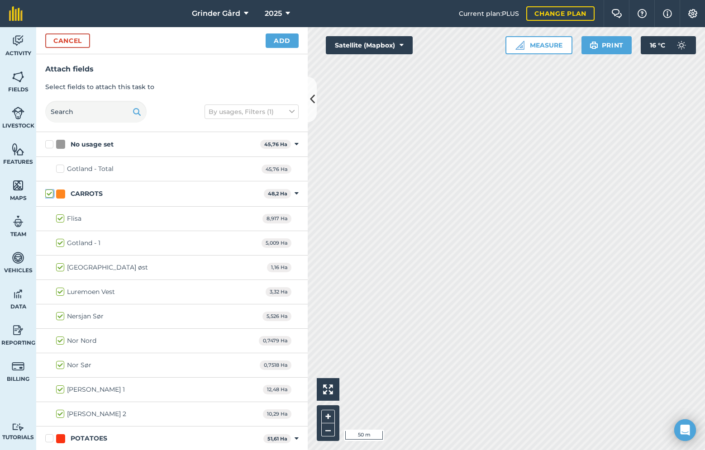
checkbox input "true"
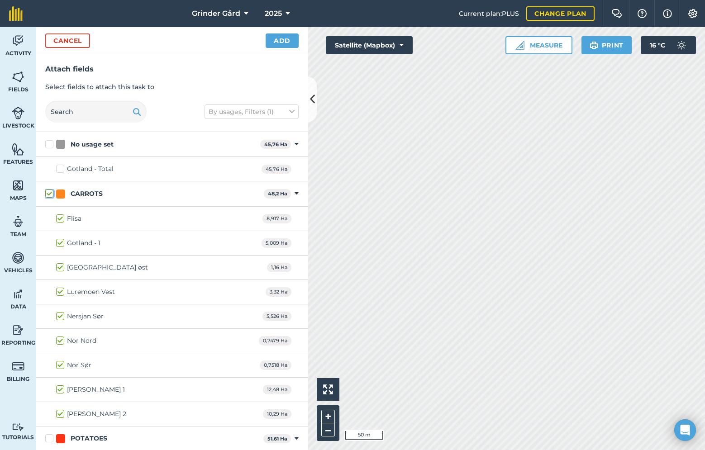
checkbox input "true"
click at [275, 43] on button "Add" at bounding box center [281, 40] width 33 height 14
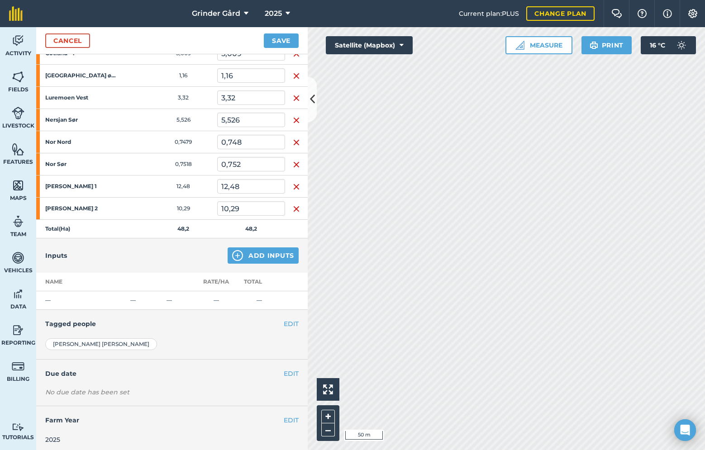
scroll to position [187, 0]
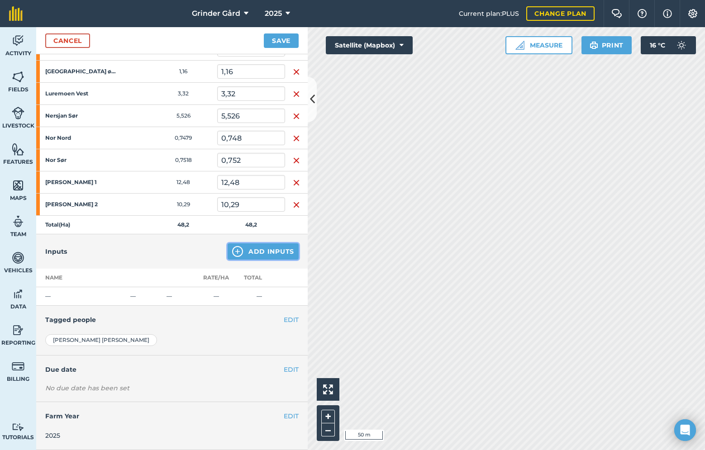
click at [253, 249] on button "Add Inputs" at bounding box center [262, 251] width 71 height 16
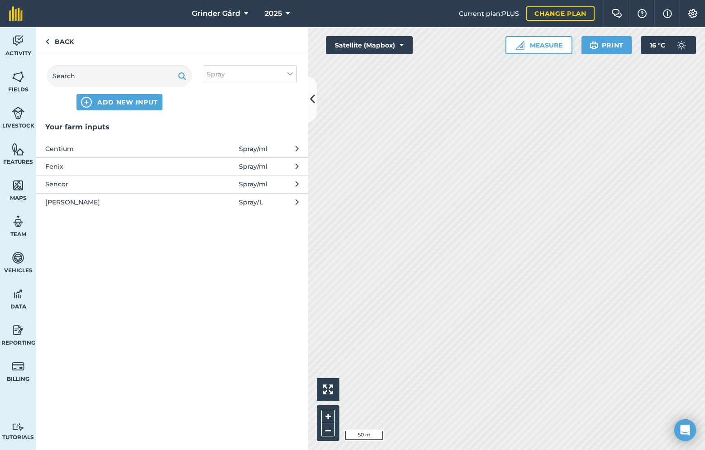
click at [92, 164] on span "Fenix" at bounding box center [119, 166] width 148 height 10
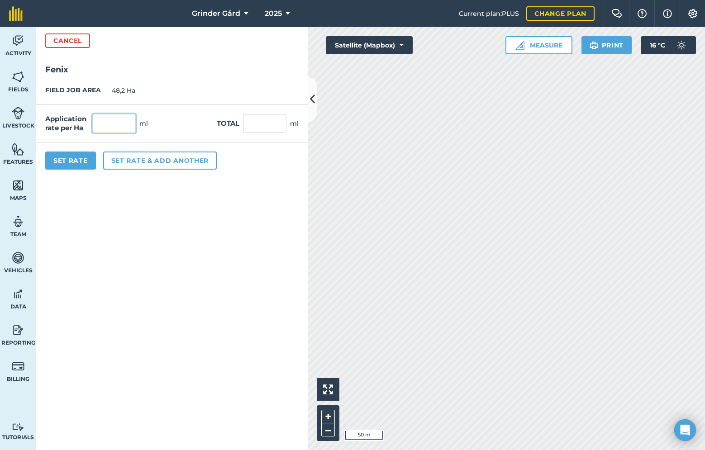
click at [106, 128] on input "text" at bounding box center [113, 123] width 43 height 19
type input "500"
type input "24 100"
click at [78, 166] on button "Set Rate" at bounding box center [70, 161] width 51 height 18
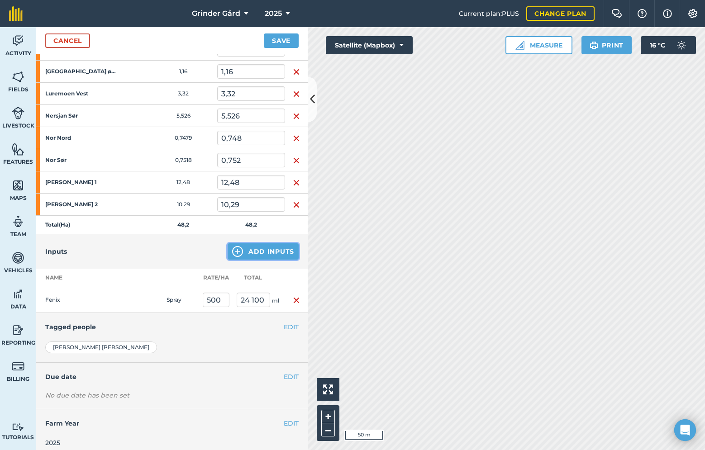
click at [255, 258] on button "Add Inputs" at bounding box center [262, 251] width 71 height 16
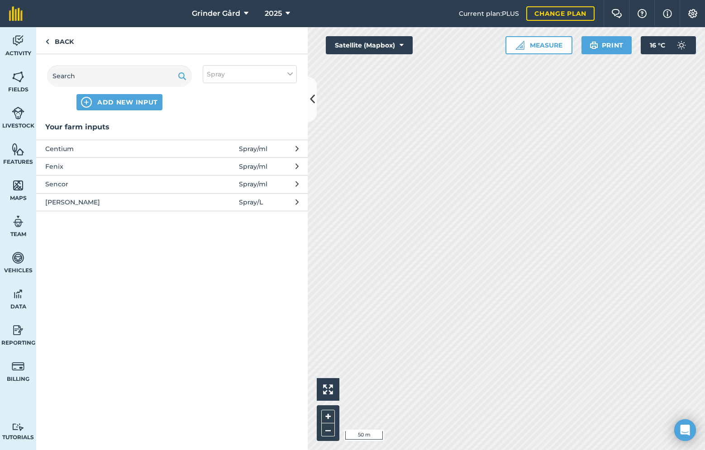
click at [78, 149] on span "Centium" at bounding box center [119, 149] width 148 height 10
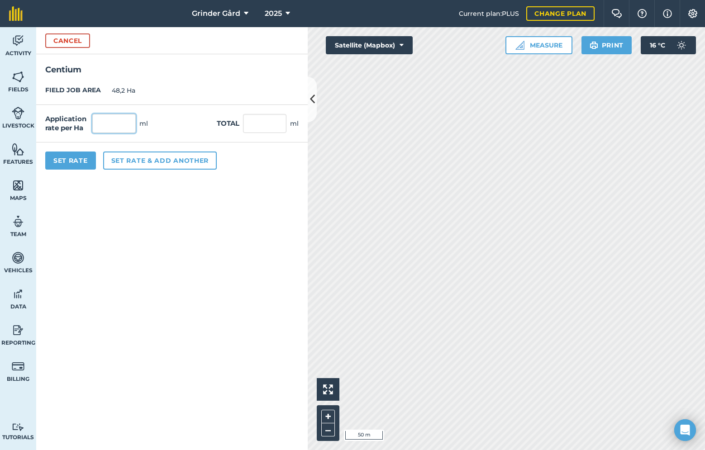
click at [101, 132] on input "text" at bounding box center [113, 123] width 43 height 19
type input "200"
type input "9 640"
click at [88, 163] on button "Set Rate" at bounding box center [70, 161] width 51 height 18
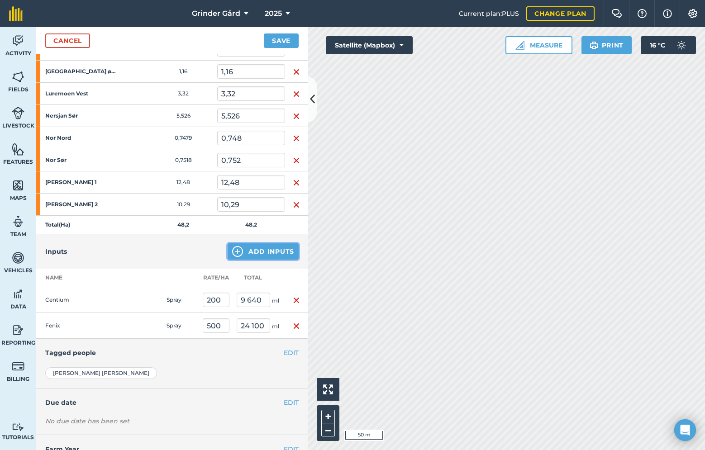
click at [251, 250] on button "Add Inputs" at bounding box center [262, 251] width 71 height 16
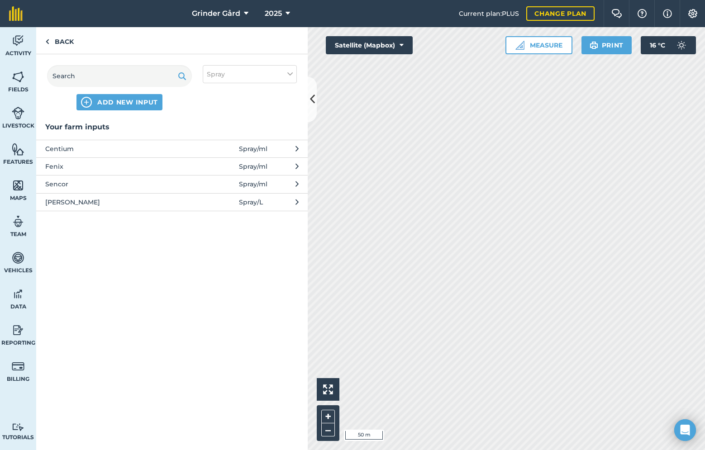
drag, startPoint x: 65, startPoint y: 168, endPoint x: 73, endPoint y: 225, distance: 57.6
click at [73, 225] on div "Your farm inputs Centium Spray / ml Fenix Spray / ml Sencor Spray / ml Vann Spr…" at bounding box center [171, 285] width 271 height 329
click at [65, 184] on span "Sencor" at bounding box center [119, 184] width 148 height 10
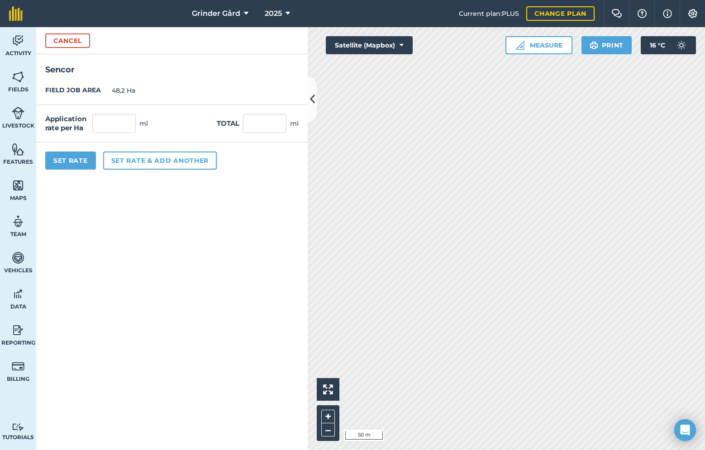
click at [103, 135] on div "Application rate per Ha ml Total ml" at bounding box center [171, 124] width 271 height 38
click at [116, 124] on input "text" at bounding box center [113, 123] width 43 height 19
type input "200"
type input "9 640"
click at [81, 162] on button "Set Rate" at bounding box center [70, 161] width 51 height 18
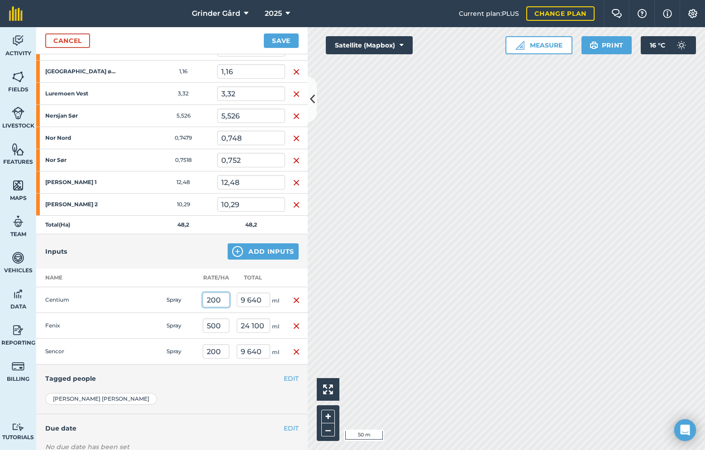
click at [223, 301] on input "200" at bounding box center [216, 300] width 27 height 14
type input "20"
type input "964"
click at [224, 355] on input "200" at bounding box center [216, 351] width 27 height 14
type input "20"
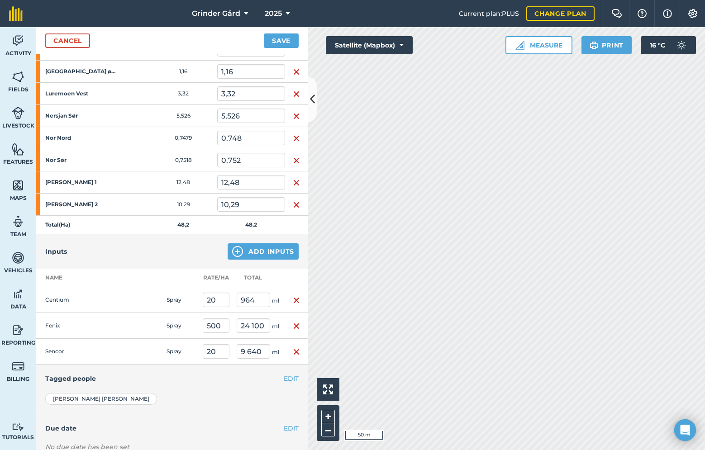
type input "964"
click at [224, 396] on div "Andreas Bakken" at bounding box center [171, 399] width 253 height 12
click at [256, 252] on button "Add Inputs" at bounding box center [262, 251] width 71 height 16
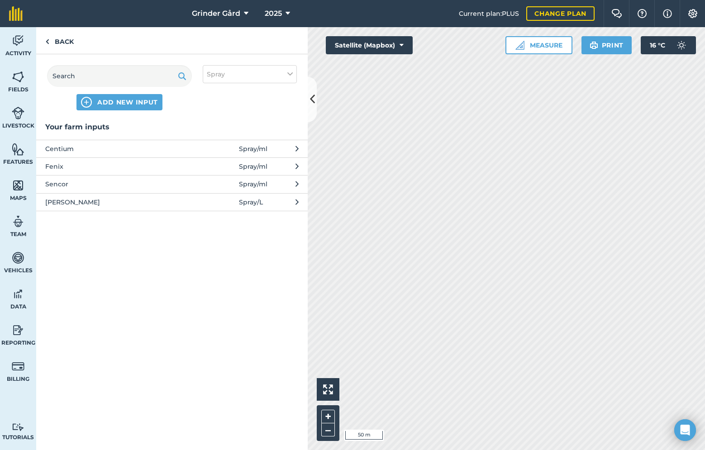
click at [89, 209] on button "Vann Spray / L" at bounding box center [171, 202] width 271 height 18
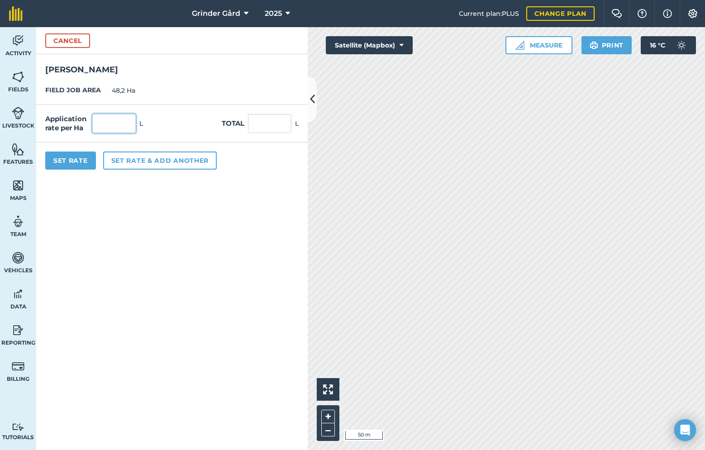
click at [113, 128] on input "text" at bounding box center [113, 123] width 43 height 19
type input "200"
type input "9 640"
click at [76, 166] on button "Set Rate" at bounding box center [70, 161] width 51 height 18
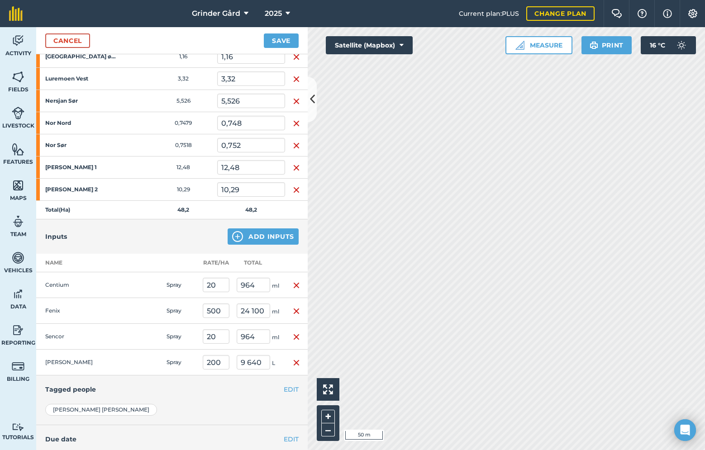
scroll to position [207, 0]
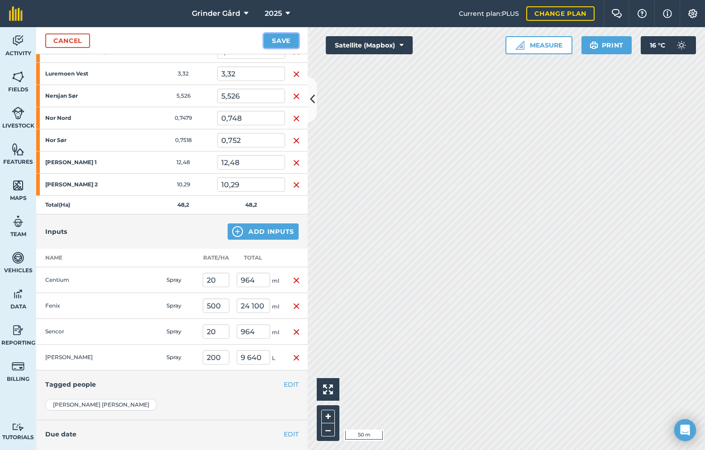
click at [278, 41] on button "Save" at bounding box center [281, 40] width 35 height 14
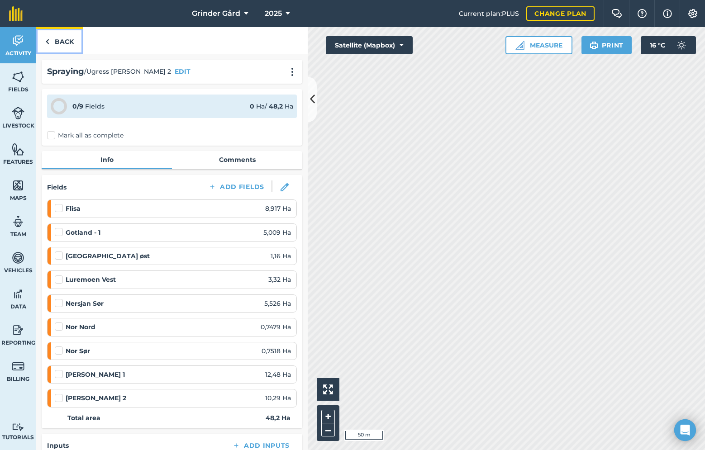
click at [56, 37] on link "Back" at bounding box center [59, 40] width 47 height 27
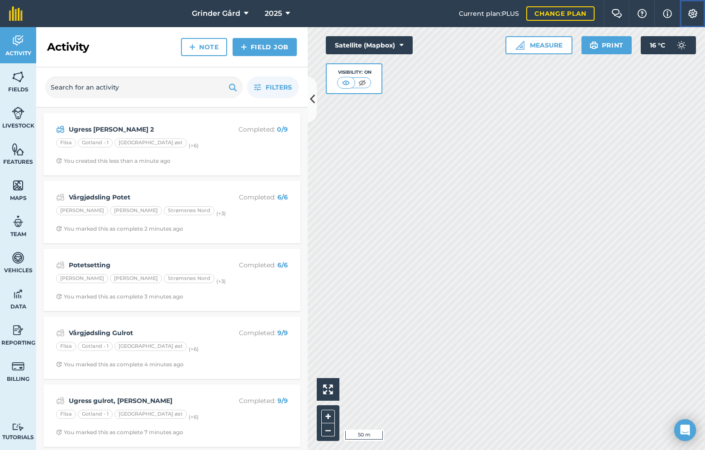
click at [700, 4] on button "Settings" at bounding box center [691, 13] width 25 height 27
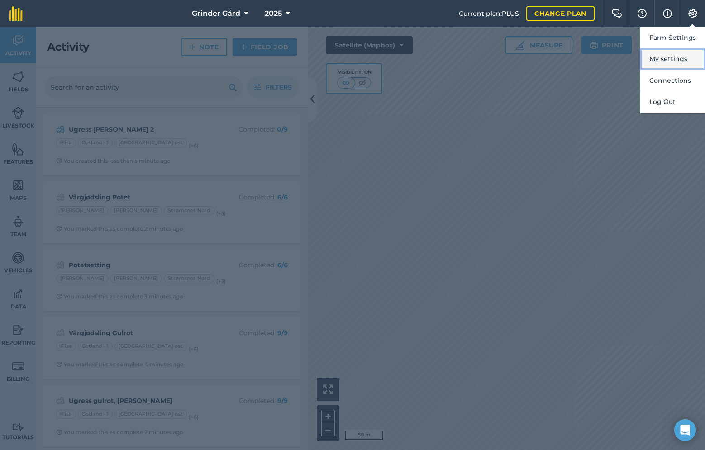
click at [678, 57] on button "My settings" at bounding box center [672, 58] width 65 height 21
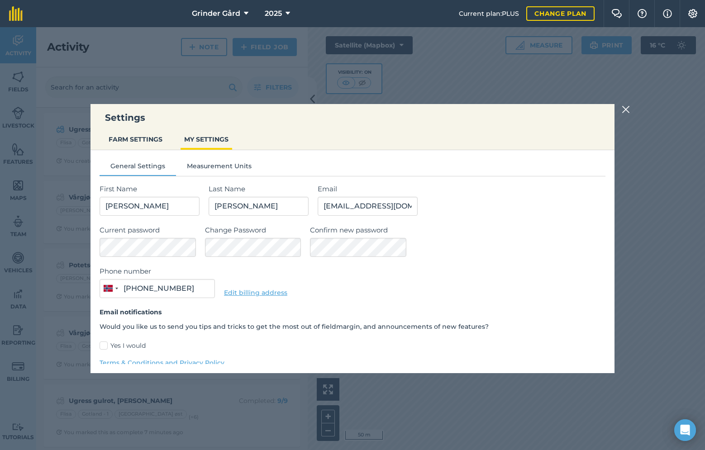
type input "91 38 80 93"
click at [142, 138] on button "FARM SETTINGS" at bounding box center [135, 139] width 61 height 17
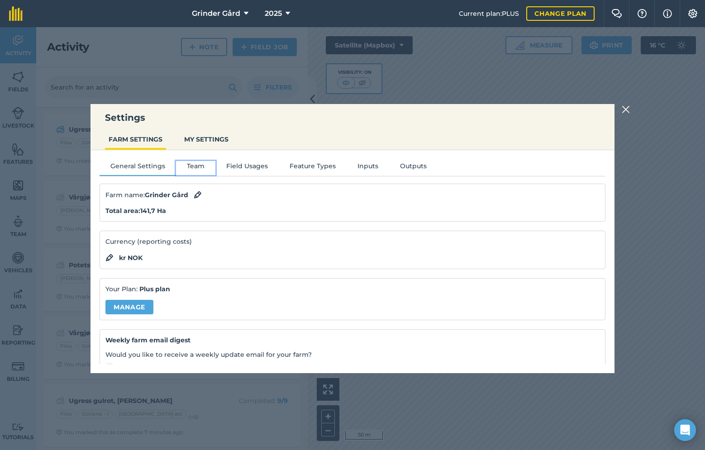
click at [190, 161] on button "Team" at bounding box center [195, 168] width 39 height 14
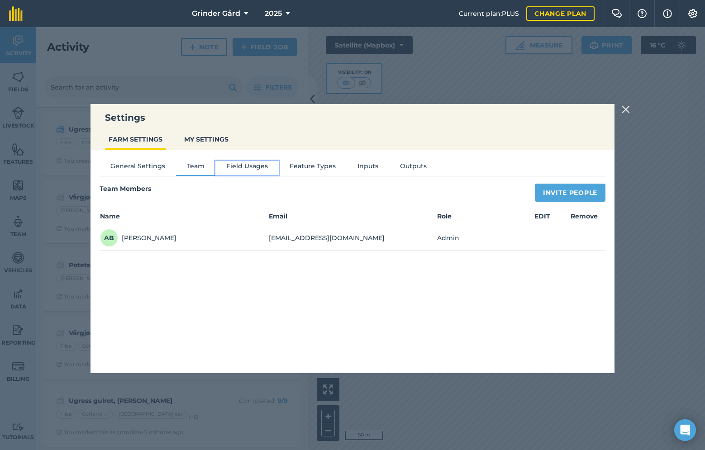
click at [227, 168] on button "Field Usages" at bounding box center [246, 168] width 63 height 14
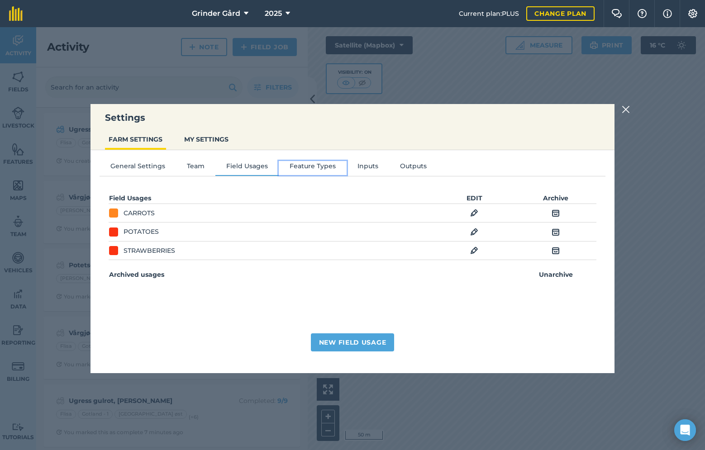
click at [280, 170] on button "Feature Types" at bounding box center [313, 168] width 68 height 14
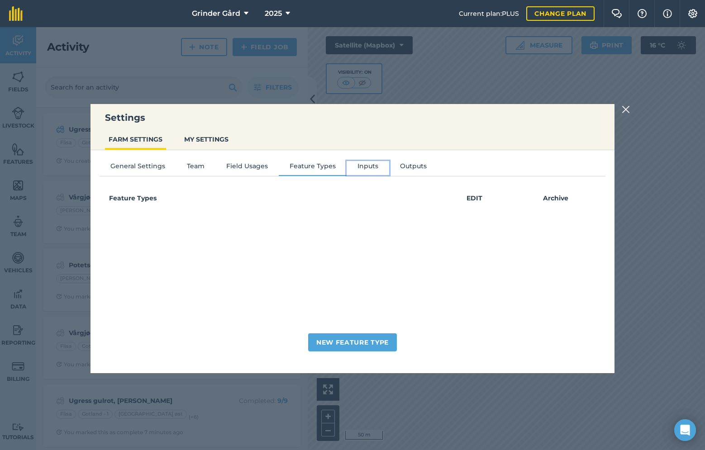
click at [363, 165] on button "Inputs" at bounding box center [367, 168] width 43 height 14
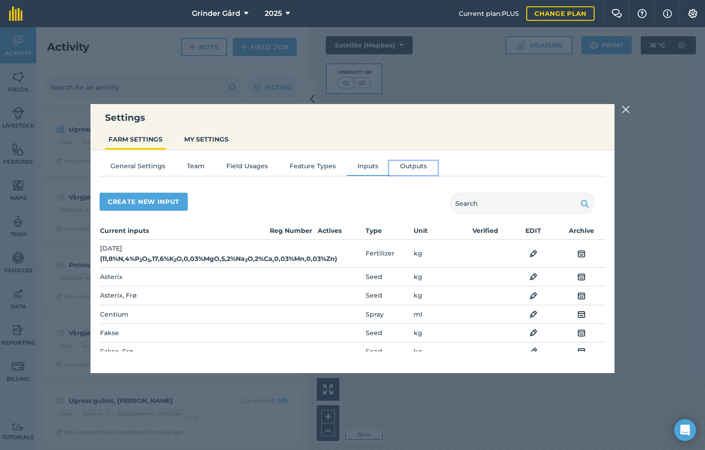
click at [401, 166] on button "Outputs" at bounding box center [413, 168] width 48 height 14
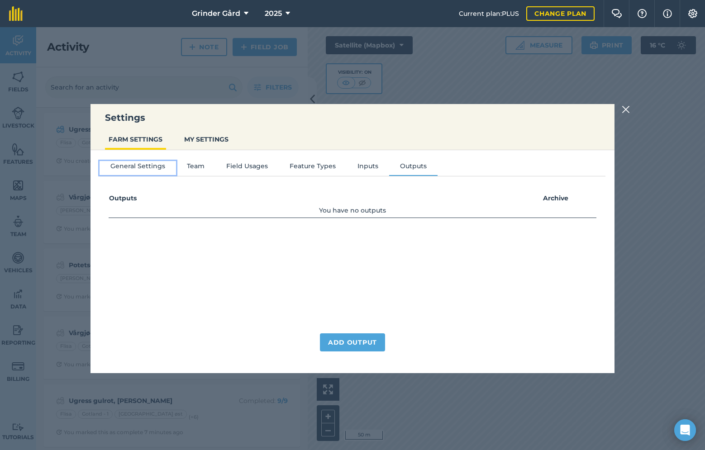
click at [142, 166] on button "General Settings" at bounding box center [138, 168] width 76 height 14
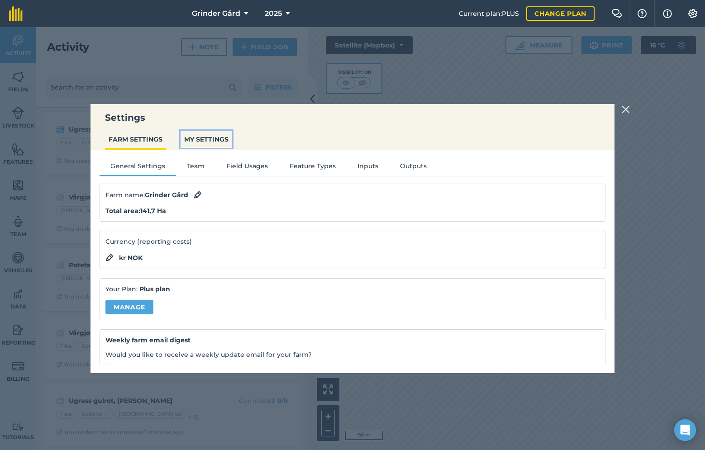
click at [207, 142] on button "MY SETTINGS" at bounding box center [206, 139] width 52 height 17
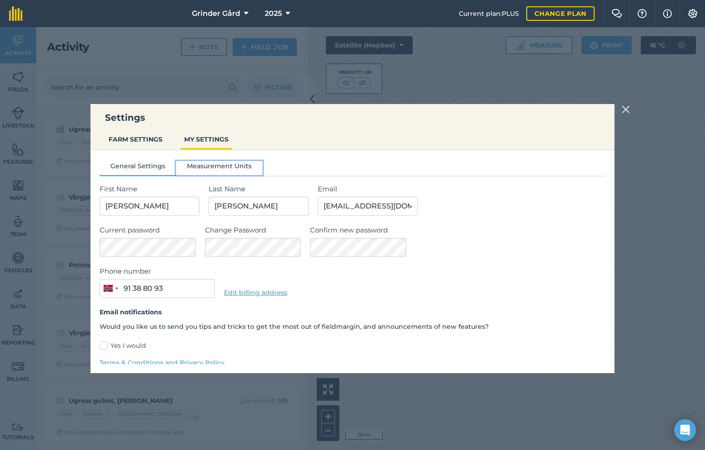
click at [209, 172] on button "Measurement Units" at bounding box center [219, 168] width 86 height 14
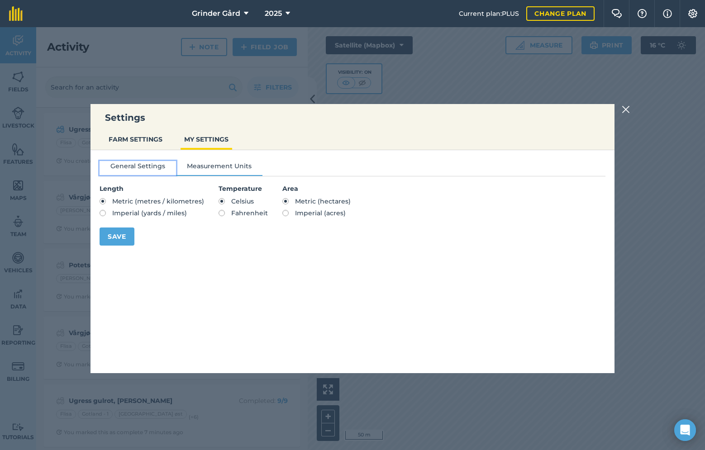
click at [152, 167] on button "General Settings" at bounding box center [138, 168] width 76 height 14
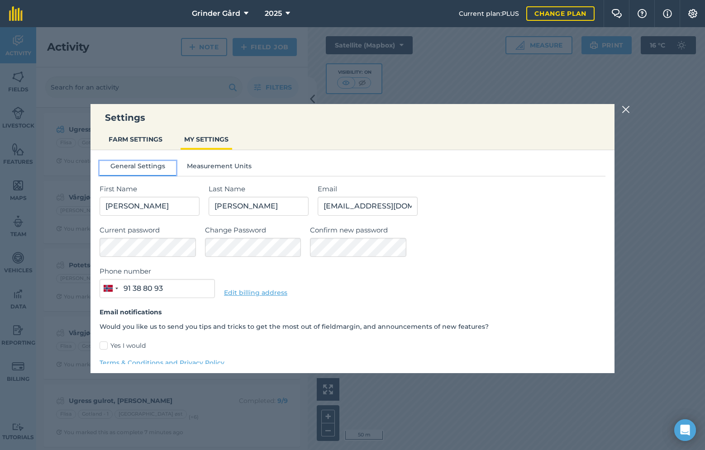
scroll to position [33, 0]
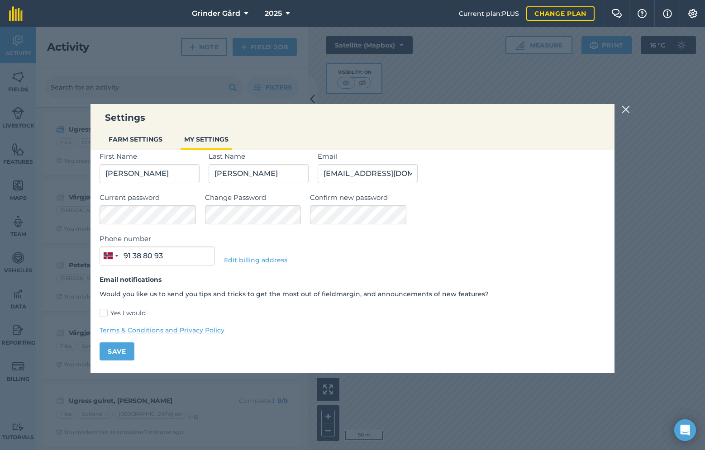
click at [621, 111] on img at bounding box center [625, 109] width 8 height 11
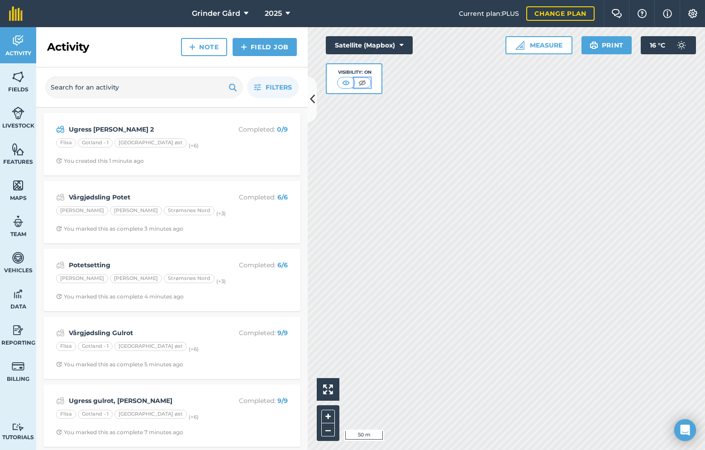
click at [360, 85] on img at bounding box center [361, 82] width 11 height 9
click at [351, 83] on img at bounding box center [346, 82] width 11 height 9
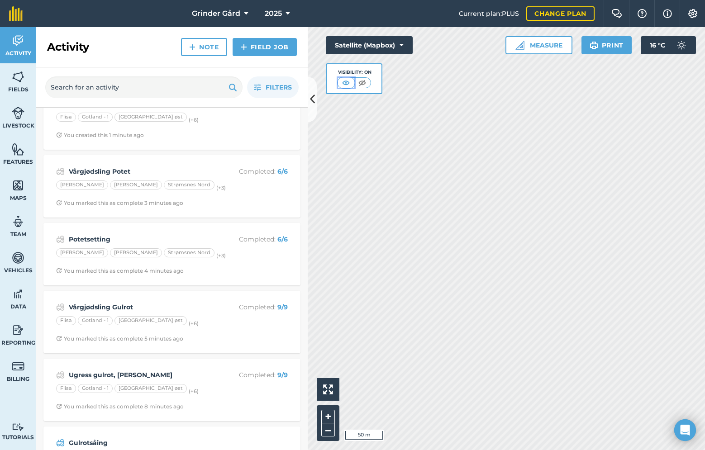
scroll to position [51, 0]
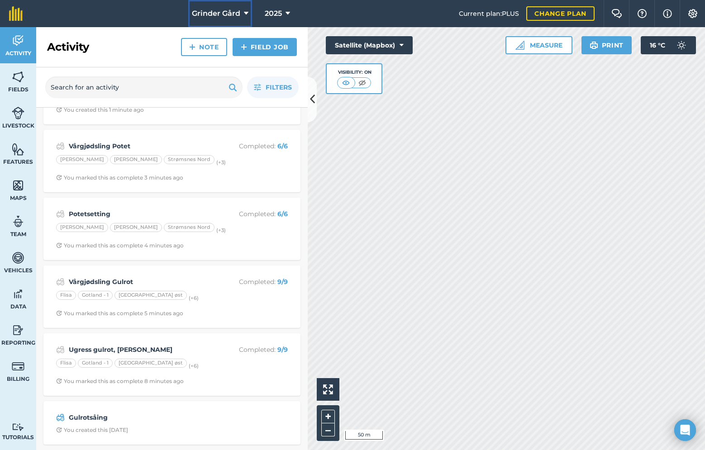
click at [222, 15] on span "Grinder Gård" at bounding box center [216, 13] width 48 height 11
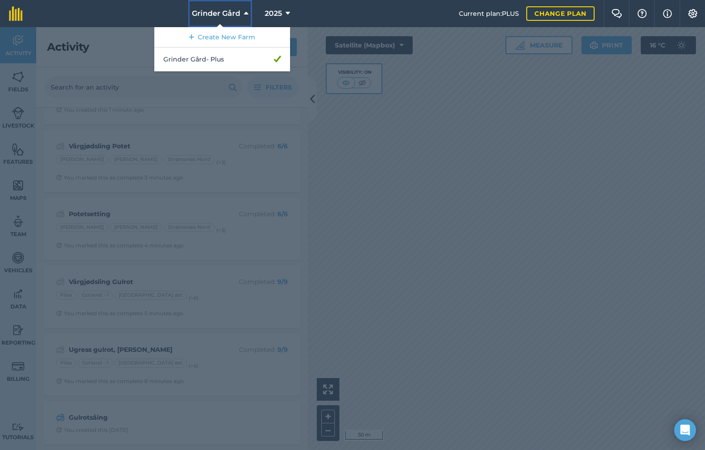
click at [222, 15] on span "Grinder Gård" at bounding box center [216, 13] width 48 height 11
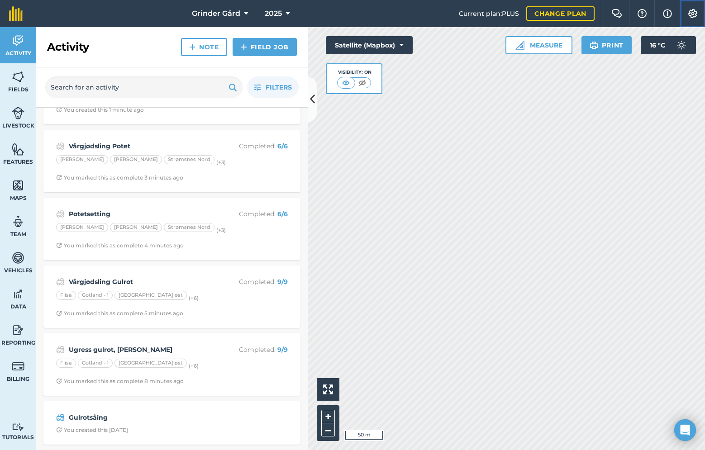
click at [687, 12] on img at bounding box center [692, 13] width 11 height 9
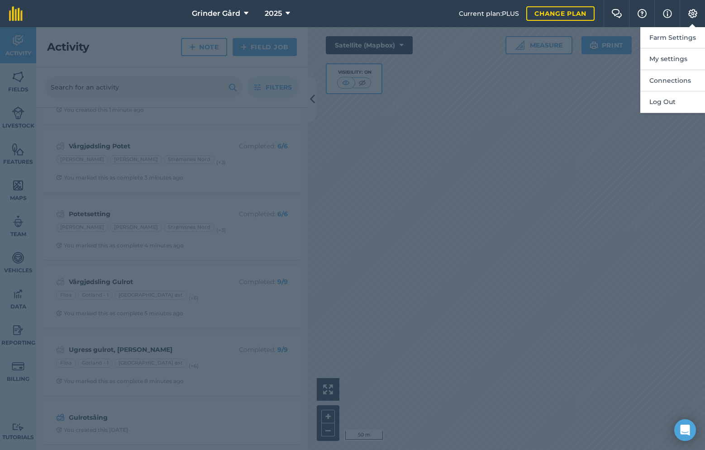
click at [612, 81] on div at bounding box center [352, 238] width 705 height 423
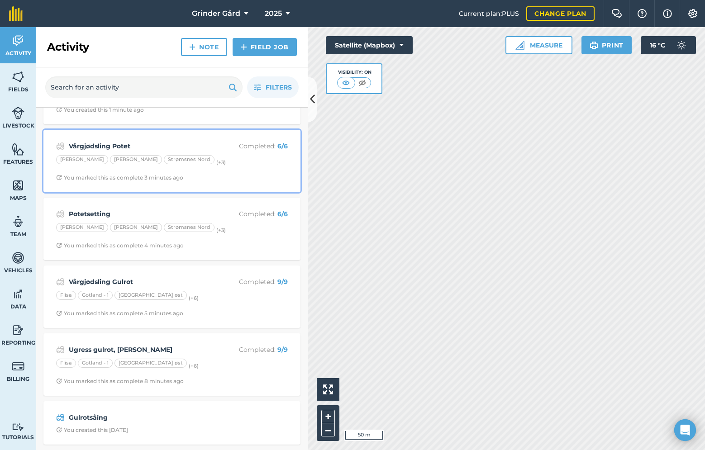
click at [123, 176] on div "You marked this as complete 3 minutes ago" at bounding box center [119, 177] width 127 height 7
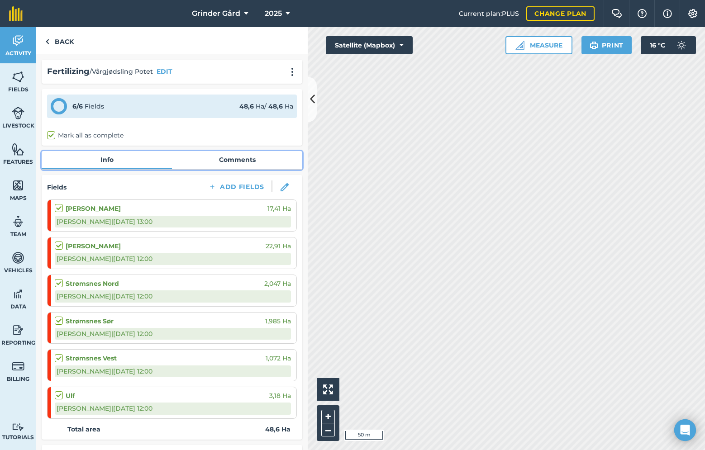
click at [218, 160] on link "Comments" at bounding box center [237, 159] width 130 height 17
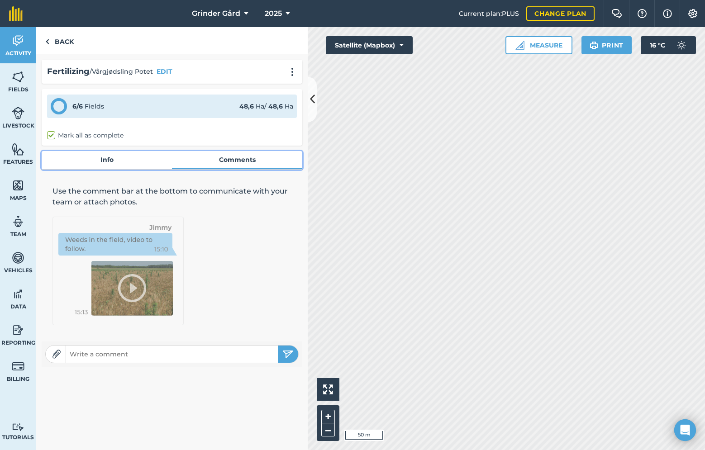
click at [132, 160] on link "Info" at bounding box center [107, 159] width 130 height 17
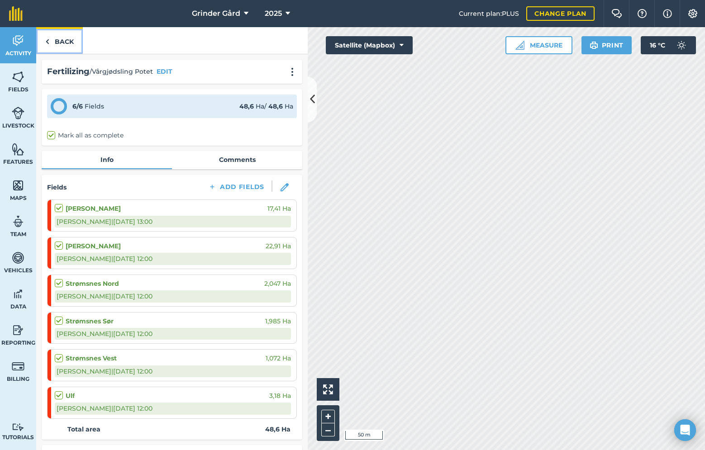
click at [66, 47] on link "Back" at bounding box center [59, 40] width 47 height 27
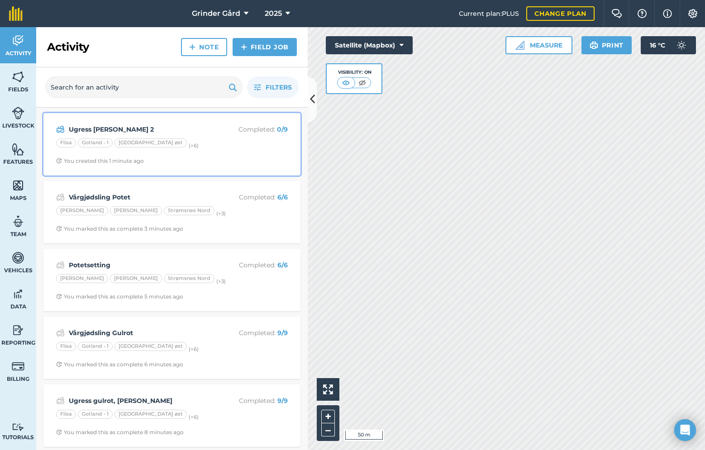
click at [180, 127] on strong "Ugress Runde 2" at bounding box center [140, 129] width 143 height 10
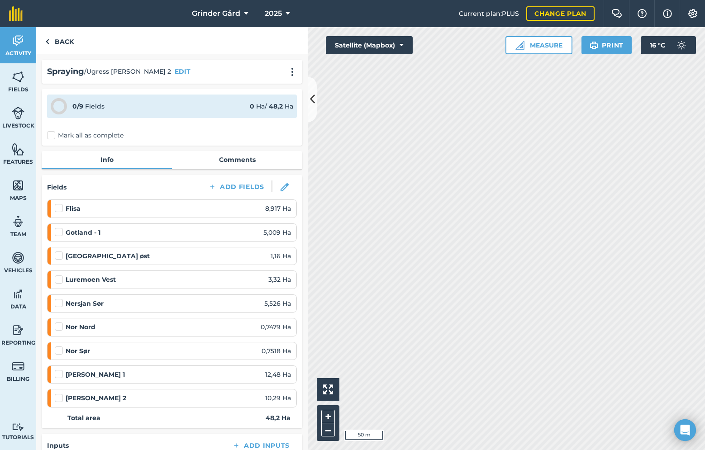
click at [55, 139] on label "Mark all as complete" at bounding box center [85, 135] width 76 height 9
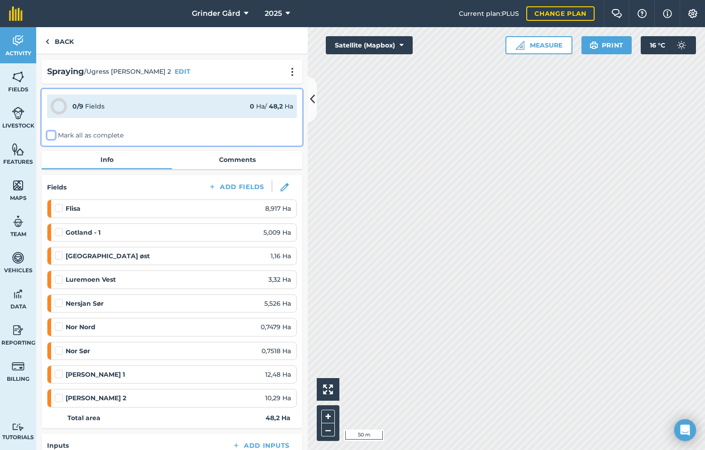
click at [53, 137] on input "Mark all as complete" at bounding box center [50, 134] width 6 height 6
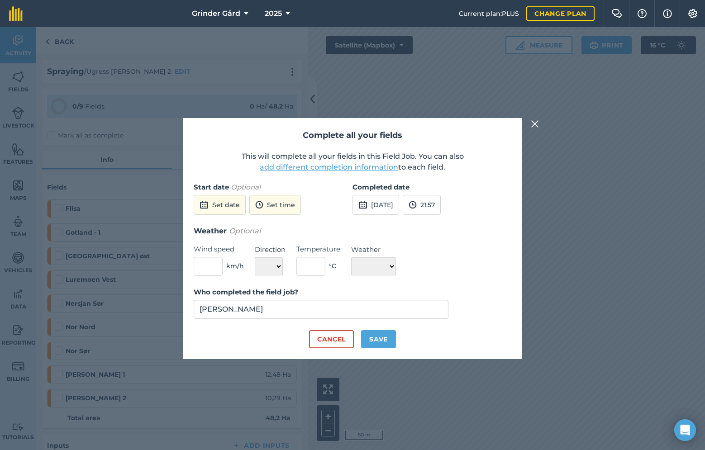
click at [305, 168] on button "add different completion information" at bounding box center [329, 167] width 138 height 11
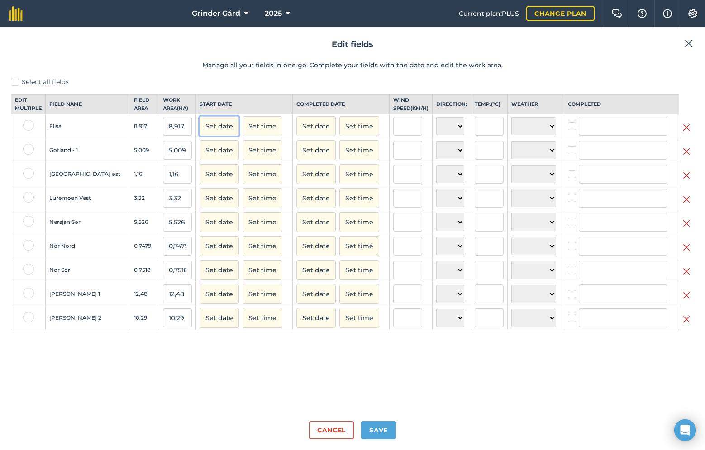
click at [199, 134] on button "Set date" at bounding box center [218, 126] width 39 height 20
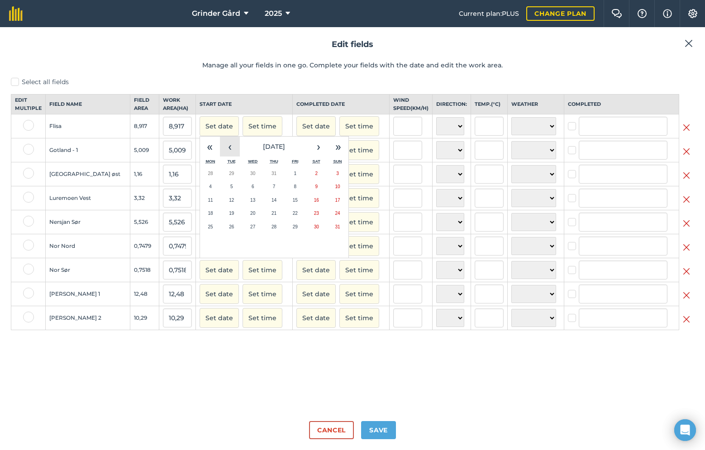
click at [220, 153] on button "‹" at bounding box center [230, 147] width 20 height 20
click at [336, 176] on abbr "1" at bounding box center [337, 173] width 3 height 5
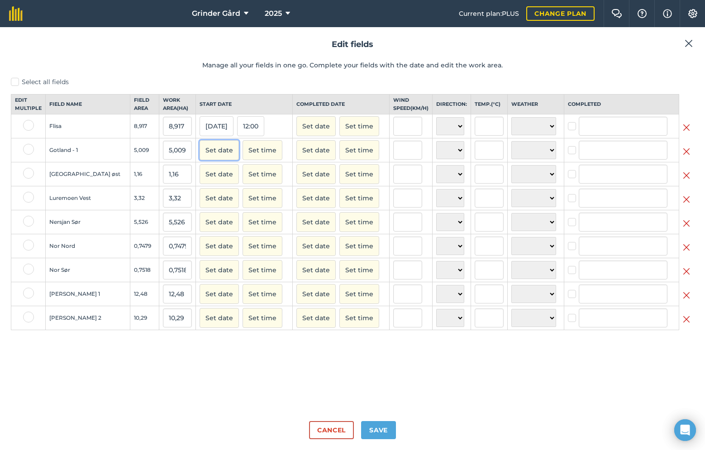
click at [199, 160] on button "Set date" at bounding box center [218, 150] width 39 height 20
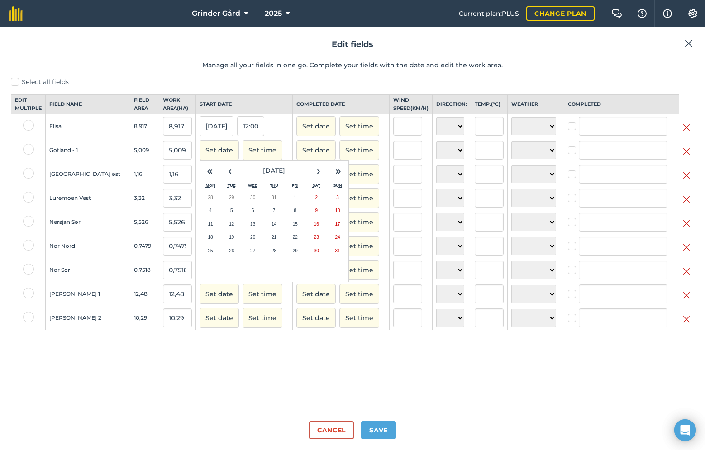
click at [212, 114] on th "Start date" at bounding box center [243, 105] width 97 height 20
click at [199, 134] on button "01/06/25" at bounding box center [216, 126] width 34 height 20
click at [251, 109] on th "Start date" at bounding box center [243, 105] width 97 height 20
click at [296, 328] on button "Set date" at bounding box center [315, 318] width 39 height 20
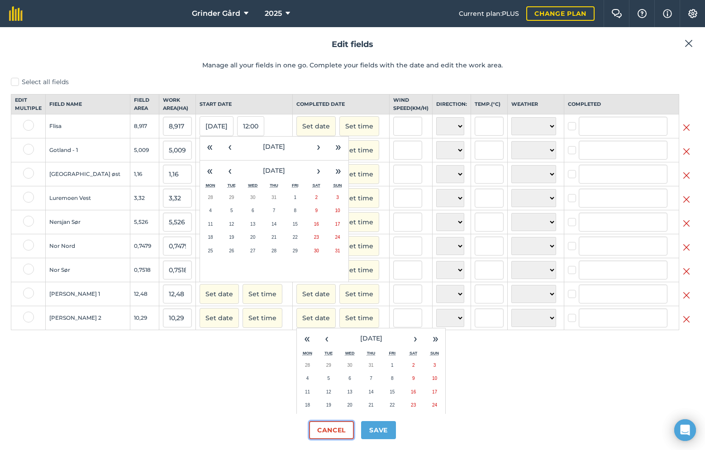
click at [325, 426] on button "Cancel" at bounding box center [331, 430] width 45 height 18
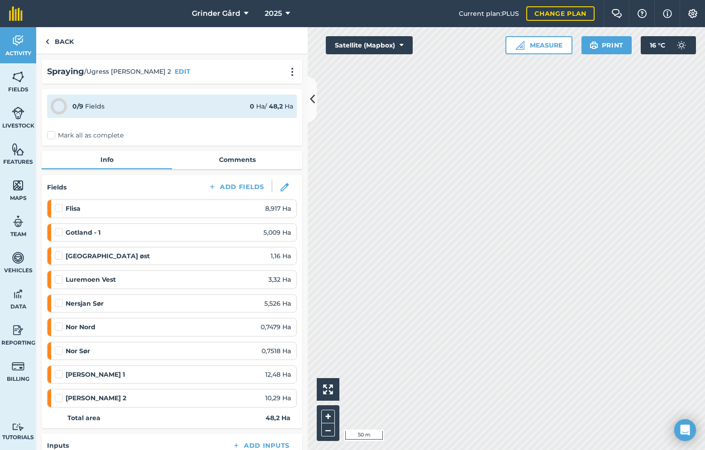
click at [49, 135] on label "Mark all as complete" at bounding box center [85, 135] width 76 height 9
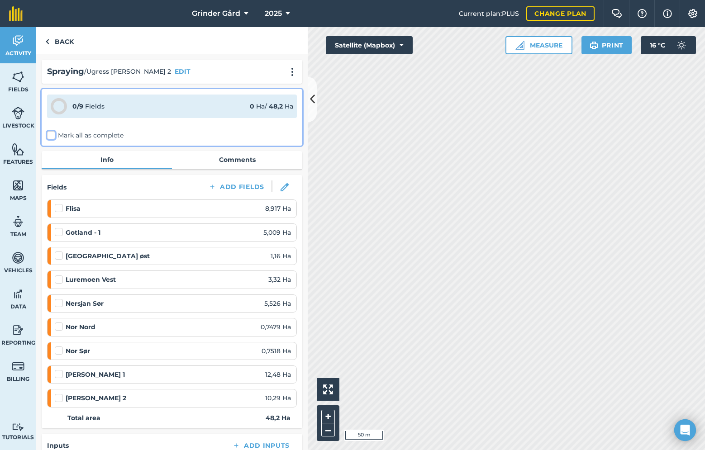
click at [49, 135] on input "Mark all as complete" at bounding box center [50, 134] width 6 height 6
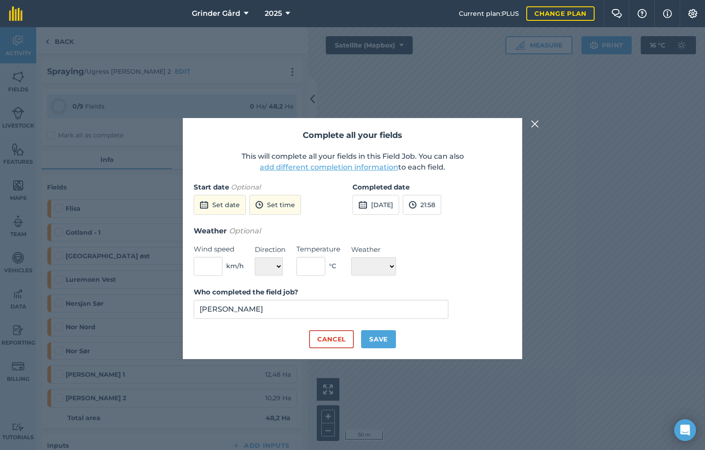
click at [300, 172] on button "add different completion information" at bounding box center [329, 167] width 138 height 11
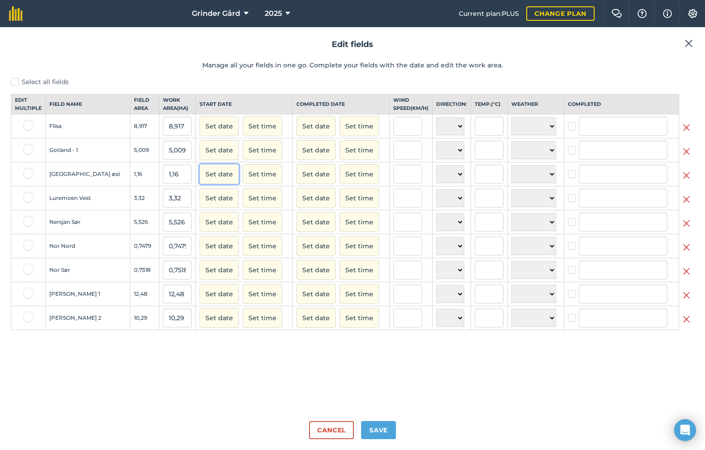
click at [199, 180] on button "Set date" at bounding box center [218, 174] width 39 height 20
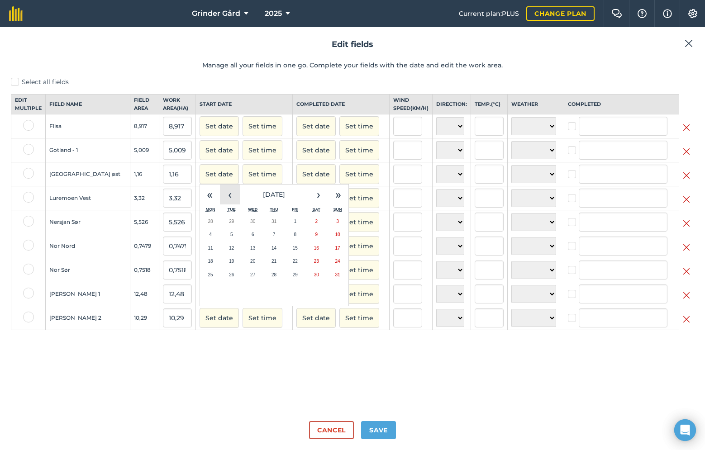
click at [220, 202] on button "‹" at bounding box center [230, 195] width 20 height 20
click at [327, 225] on button "1" at bounding box center [337, 222] width 21 height 14
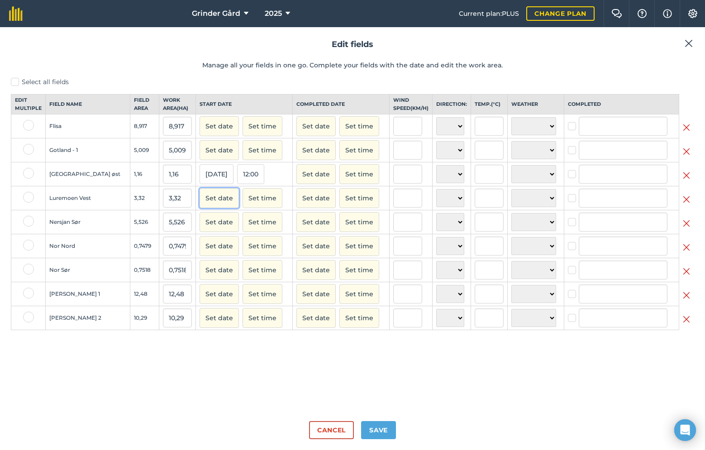
click at [199, 204] on button "Set date" at bounding box center [218, 198] width 39 height 20
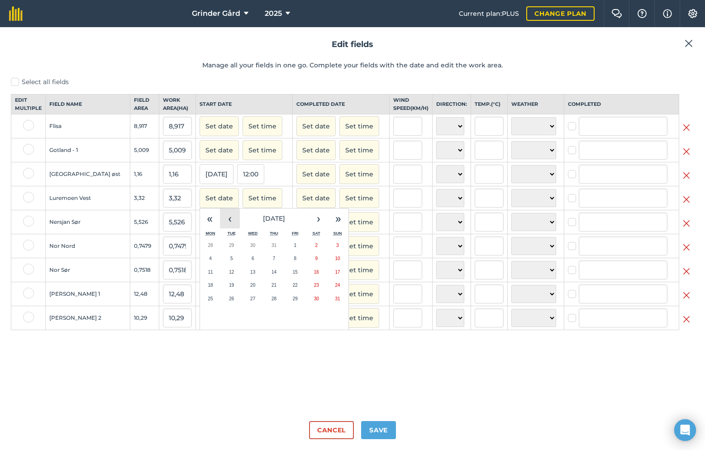
click at [220, 228] on button "‹" at bounding box center [230, 219] width 20 height 20
click at [327, 252] on button "1" at bounding box center [337, 246] width 21 height 14
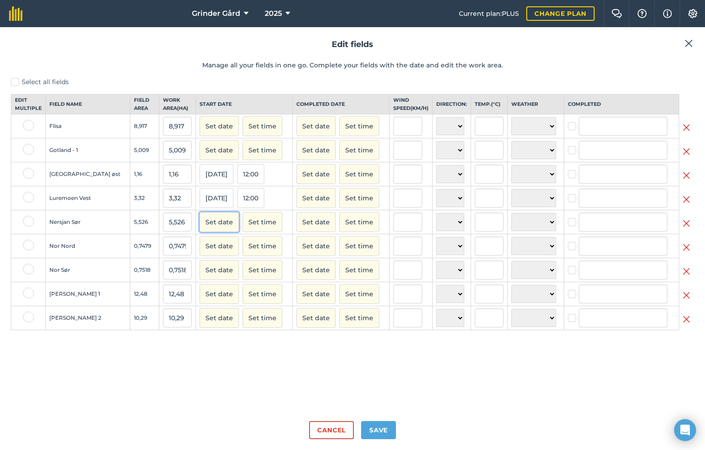
click at [202, 228] on button "Set date" at bounding box center [218, 222] width 39 height 20
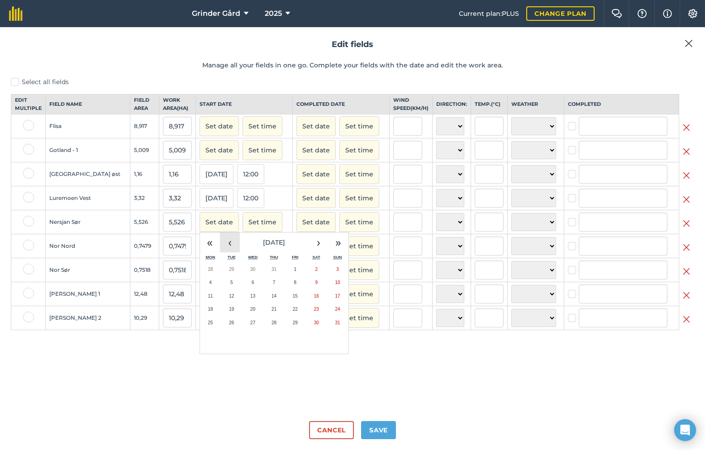
click at [220, 245] on button "‹" at bounding box center [230, 242] width 20 height 20
click at [327, 276] on button "1" at bounding box center [337, 270] width 21 height 14
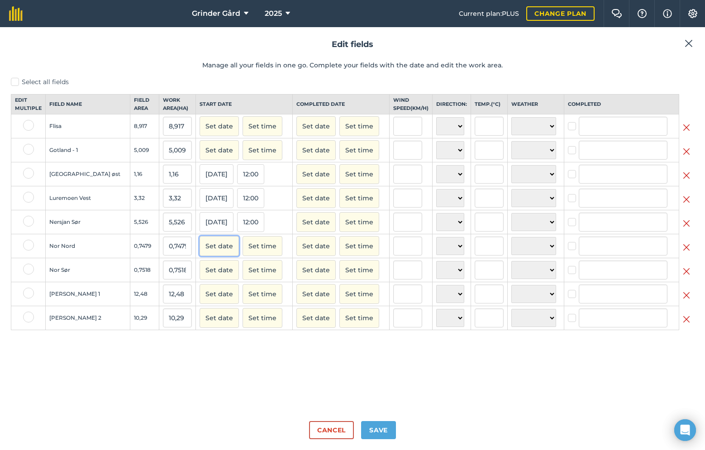
click at [199, 255] on button "Set date" at bounding box center [218, 246] width 39 height 20
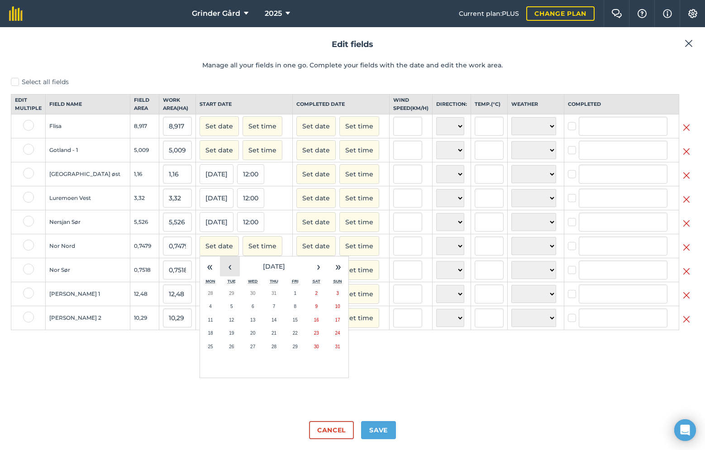
click at [220, 272] on button "‹" at bounding box center [230, 266] width 20 height 20
click at [327, 300] on button "1" at bounding box center [337, 294] width 21 height 14
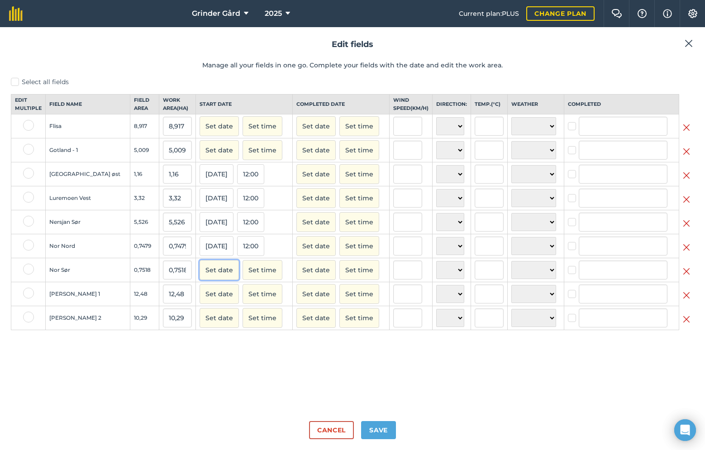
click at [201, 280] on button "Set date" at bounding box center [218, 270] width 39 height 20
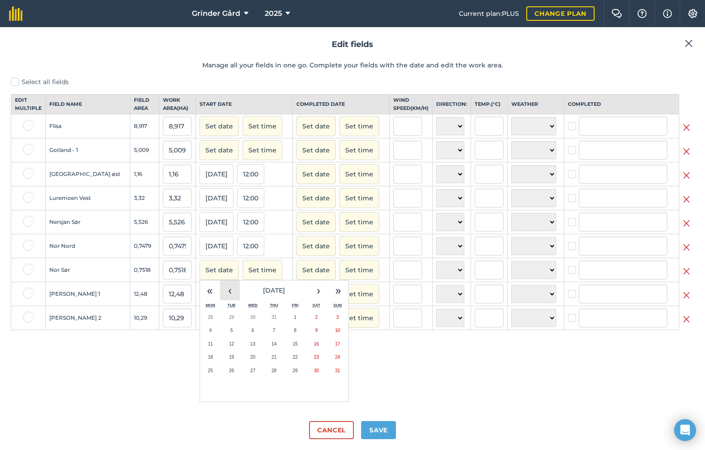
click at [220, 300] on button "‹" at bounding box center [230, 290] width 20 height 20
click at [308, 300] on button "›" at bounding box center [318, 290] width 20 height 20
click at [327, 332] on button "8" at bounding box center [337, 331] width 21 height 14
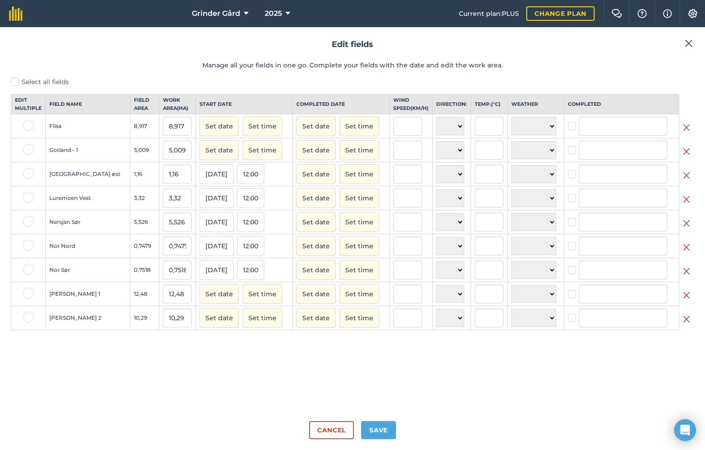
click at [322, 328] on div "Set date Set time" at bounding box center [340, 318] width 89 height 20
click at [199, 274] on button "08/06/25" at bounding box center [216, 270] width 34 height 20
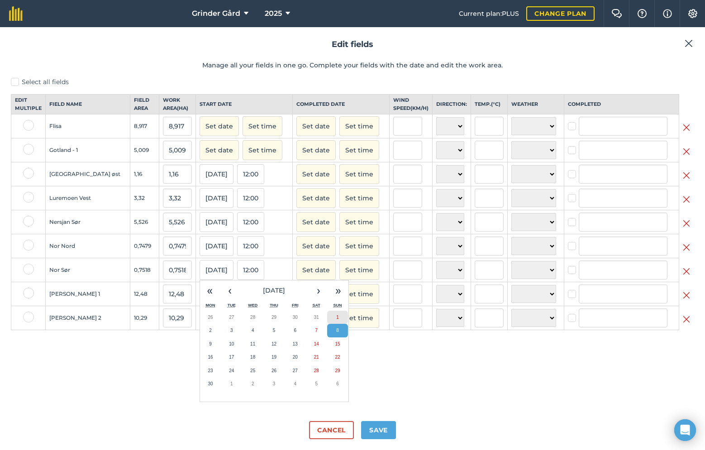
click at [327, 324] on button "1" at bounding box center [337, 318] width 21 height 14
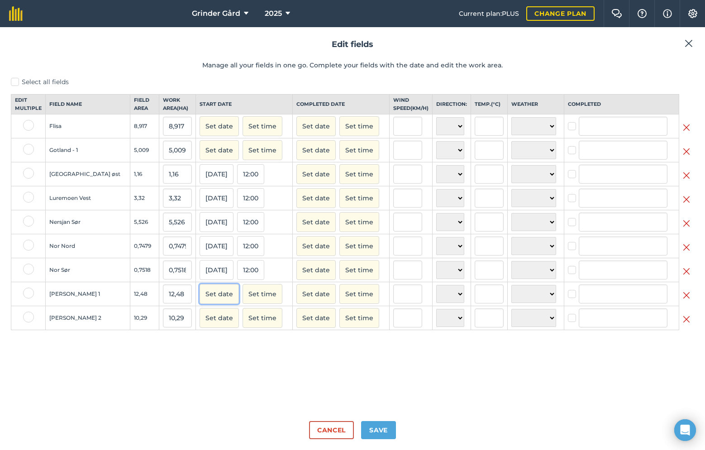
click at [199, 304] on button "Set date" at bounding box center [218, 294] width 39 height 20
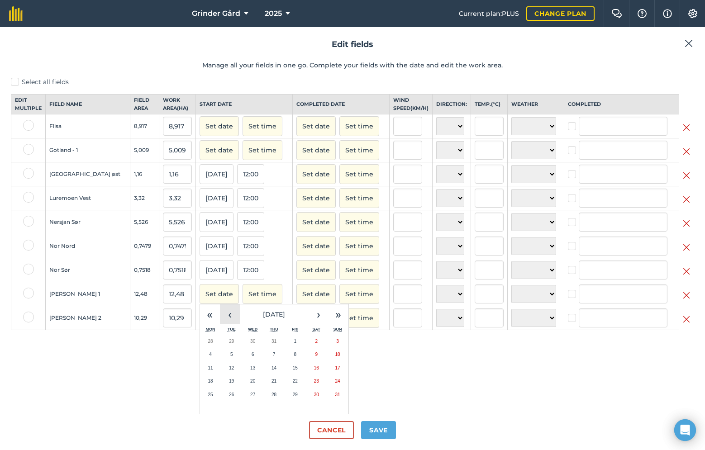
click at [220, 322] on button "‹" at bounding box center [230, 314] width 20 height 20
click at [240, 321] on button "July 2025" at bounding box center [274, 314] width 69 height 20
click at [240, 323] on button "2025" at bounding box center [274, 314] width 69 height 20
click at [248, 318] on span "2021 – 2030" at bounding box center [273, 314] width 51 height 8
click at [371, 389] on div "Select all fields Edit multiple Field name Field Area Work area ( Ha ) Start da…" at bounding box center [352, 245] width 683 height 336
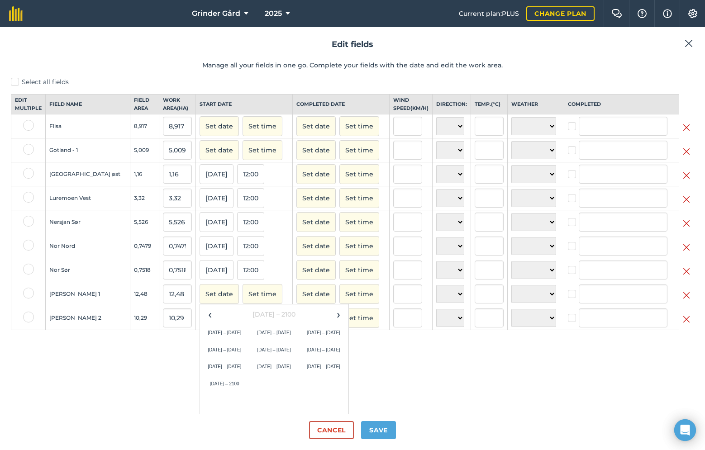
click at [218, 299] on div "Set date ‹ 2001 – 2100 › 2001 – 2010 2011 – 2020 2021 – 2030 2031 – 2040 2041 –…" at bounding box center [243, 294] width 89 height 20
click at [203, 300] on button "Set date" at bounding box center [218, 294] width 39 height 20
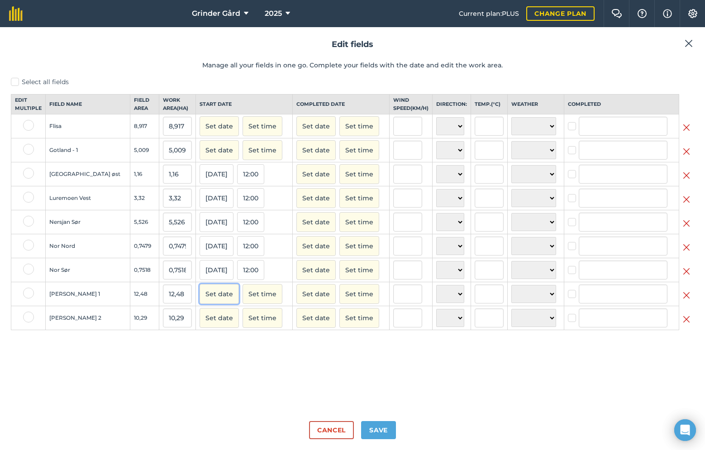
click at [199, 299] on button "Set date" at bounding box center [218, 294] width 39 height 20
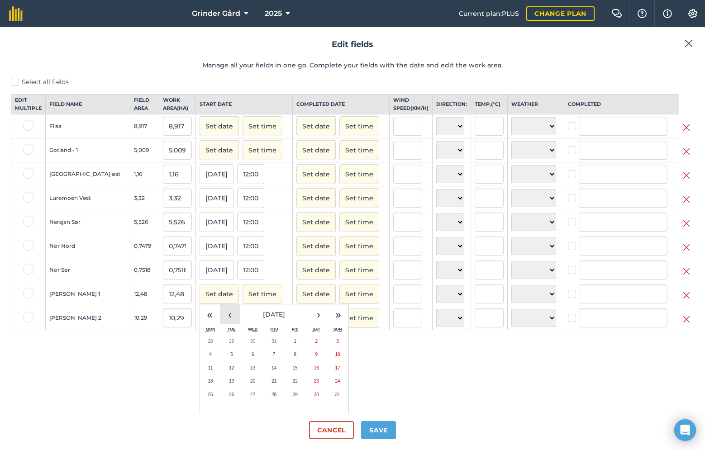
click at [220, 323] on button "‹" at bounding box center [230, 314] width 20 height 20
click at [221, 361] on button "3" at bounding box center [231, 355] width 21 height 14
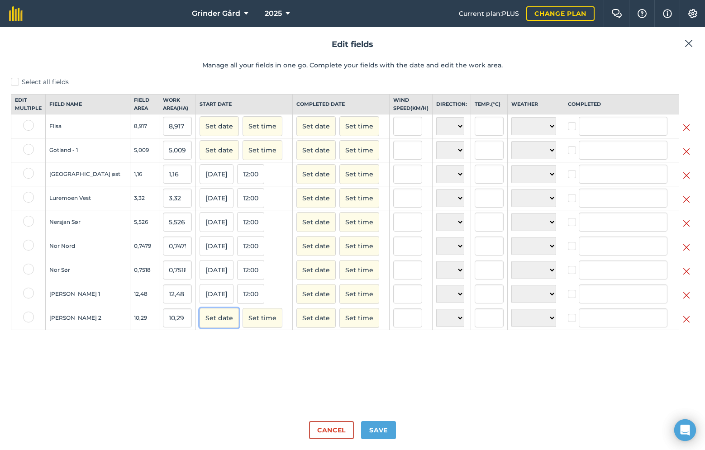
click at [199, 323] on button "Set date" at bounding box center [218, 318] width 39 height 20
click at [220, 344] on button "‹" at bounding box center [230, 338] width 20 height 20
click at [221, 382] on button "3" at bounding box center [231, 379] width 21 height 14
click at [201, 160] on button "Set date" at bounding box center [218, 150] width 39 height 20
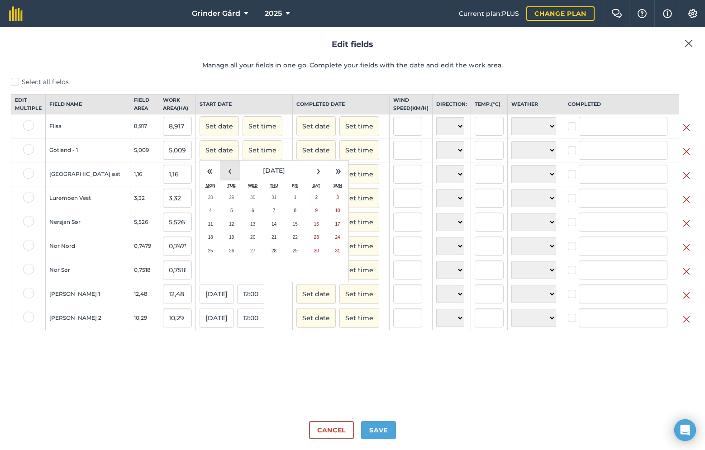
click at [220, 180] on button "‹" at bounding box center [230, 171] width 20 height 20
click at [200, 218] on button "2" at bounding box center [210, 211] width 21 height 14
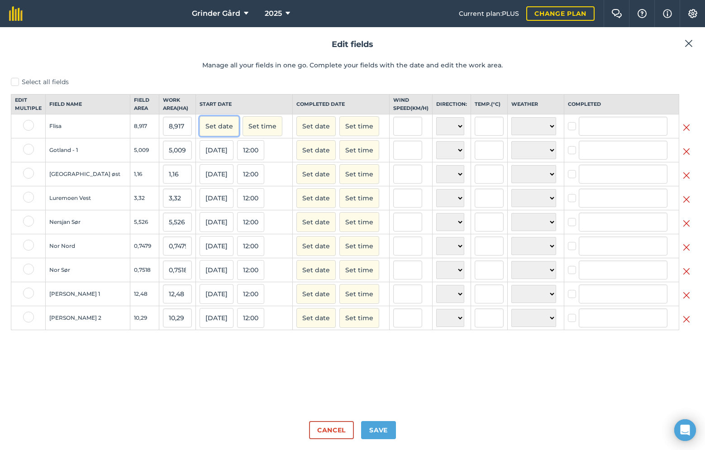
click at [203, 136] on button "Set date" at bounding box center [218, 126] width 39 height 20
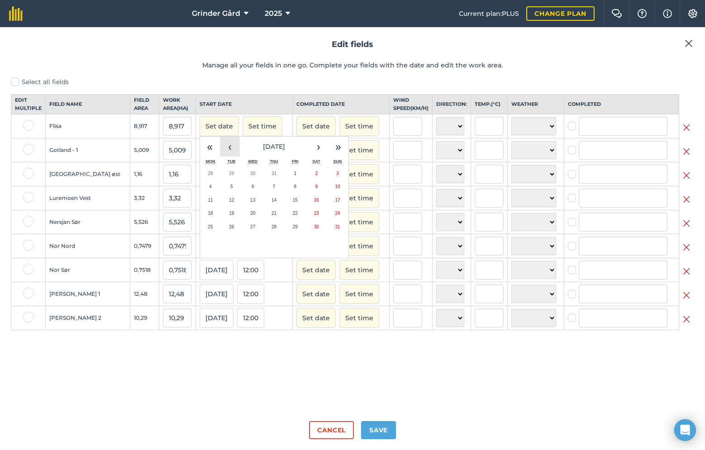
click at [220, 155] on button "‹" at bounding box center [230, 147] width 20 height 20
click at [242, 194] on button "4" at bounding box center [252, 187] width 21 height 14
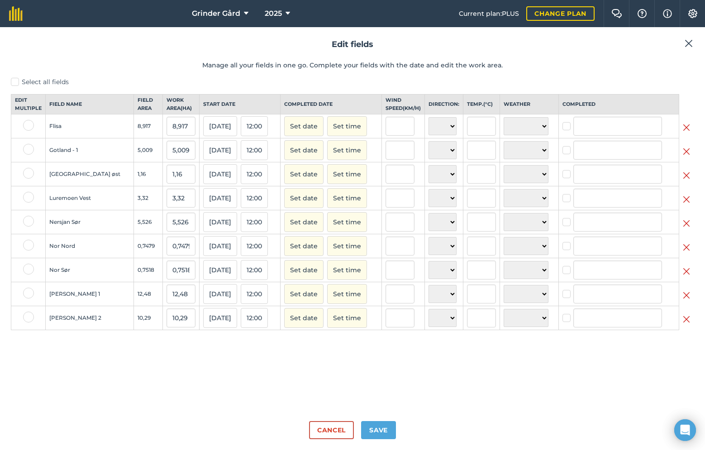
click at [381, 440] on div "Edit fields Manage all your fields in one go. Complete your fields with the dat…" at bounding box center [352, 238] width 705 height 423
click at [380, 433] on button "Save" at bounding box center [378, 430] width 35 height 18
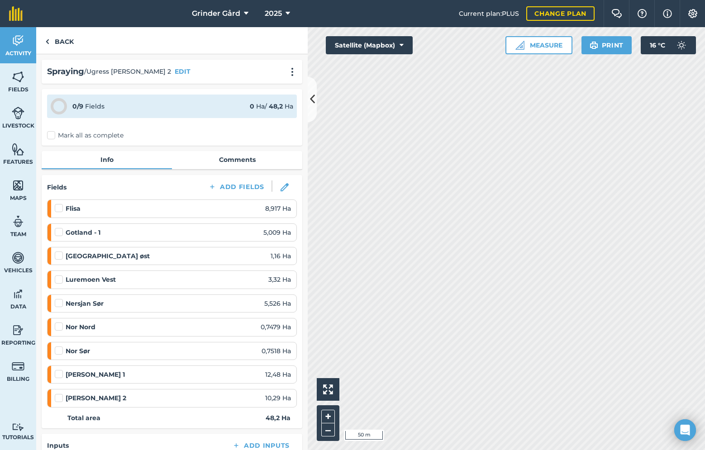
click at [47, 136] on label "Mark all as complete" at bounding box center [85, 135] width 76 height 9
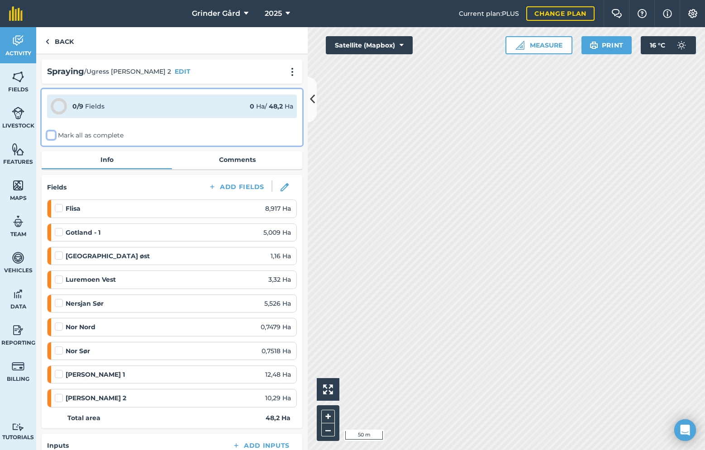
click at [47, 136] on input "Mark all as complete" at bounding box center [50, 134] width 6 height 6
checkbox input "false"
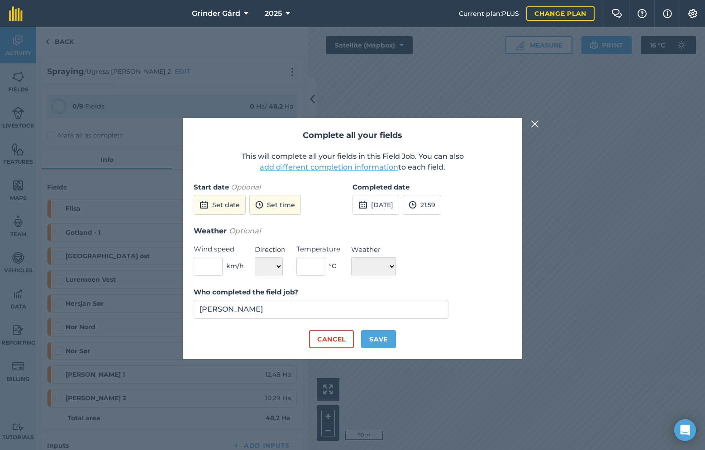
click at [281, 166] on button "add different completion information" at bounding box center [329, 167] width 138 height 11
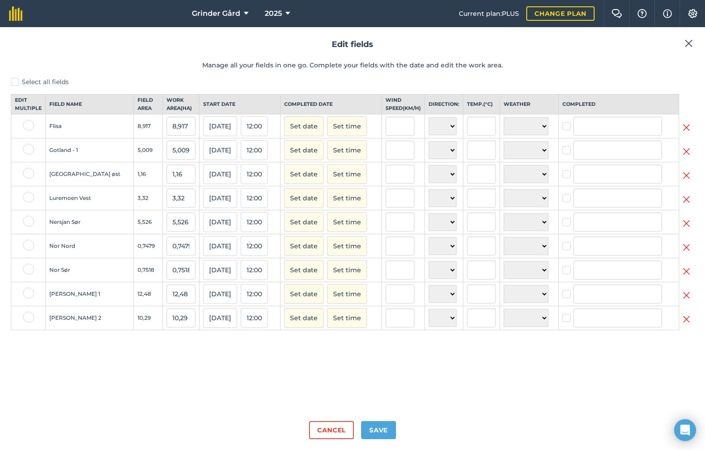
click at [564, 136] on div at bounding box center [618, 126] width 113 height 19
click at [563, 122] on label at bounding box center [567, 122] width 11 height 0
click at [563, 128] on input "checkbox" at bounding box center [565, 125] width 6 height 6
checkbox input "true"
type input "Andreas Bakken"
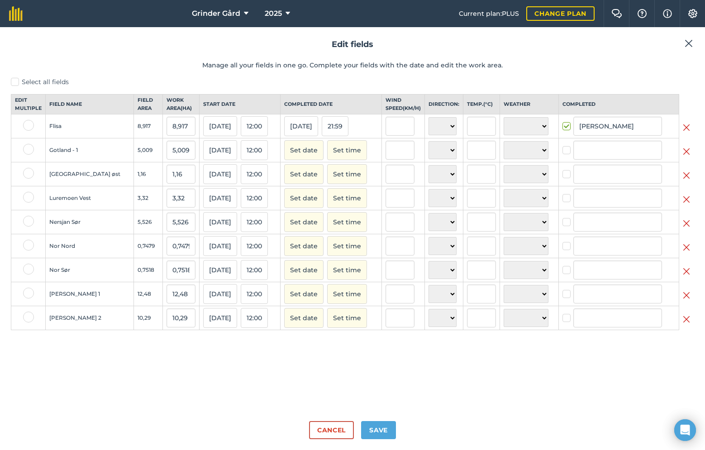
click at [563, 122] on label at bounding box center [567, 122] width 11 height 0
click at [563, 128] on input "checkbox" at bounding box center [565, 125] width 6 height 6
checkbox input "false"
click at [295, 136] on button "Set date" at bounding box center [303, 126] width 39 height 20
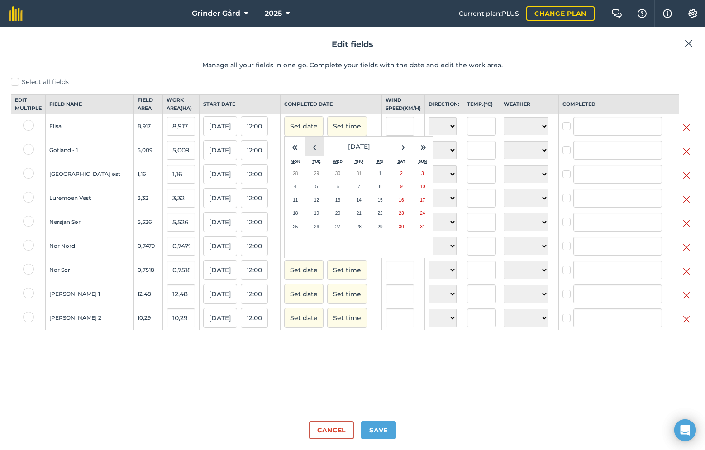
click at [309, 156] on button "‹" at bounding box center [314, 147] width 20 height 20
click at [336, 189] on abbr "4" at bounding box center [337, 186] width 3 height 5
checkbox input "true"
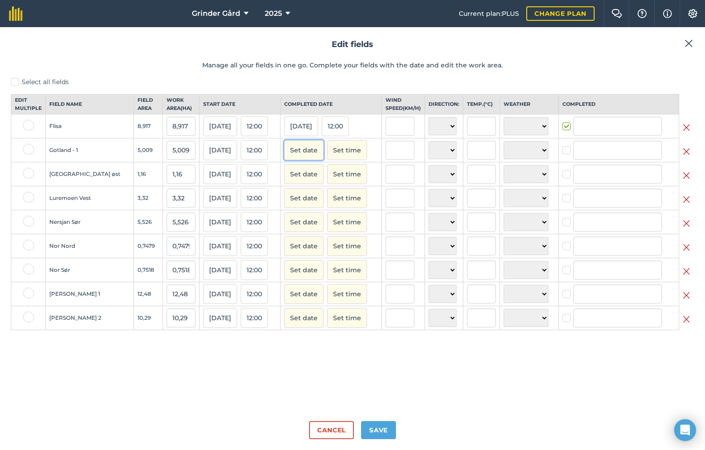
click at [296, 160] on button "Set date" at bounding box center [303, 150] width 39 height 20
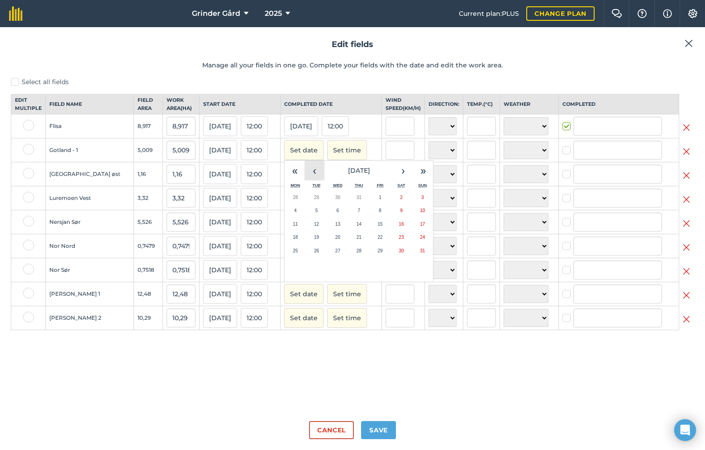
click at [304, 176] on button "‹" at bounding box center [314, 171] width 20 height 20
click at [293, 218] on button "2" at bounding box center [294, 211] width 21 height 14
checkbox input "true"
type input "Andreas Bakken"
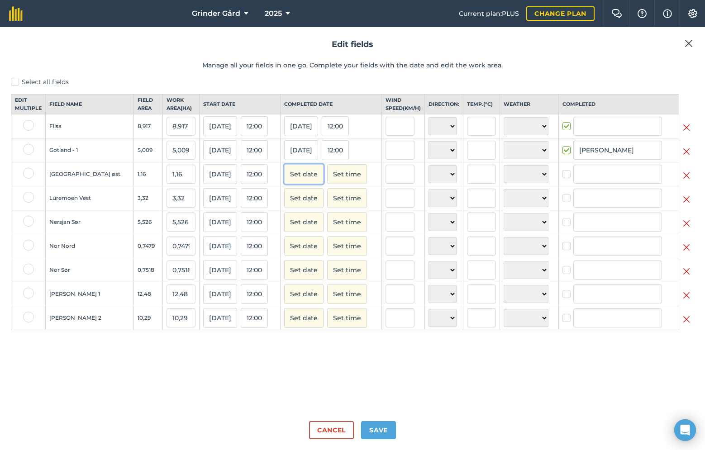
click at [297, 184] on button "Set date" at bounding box center [303, 174] width 39 height 20
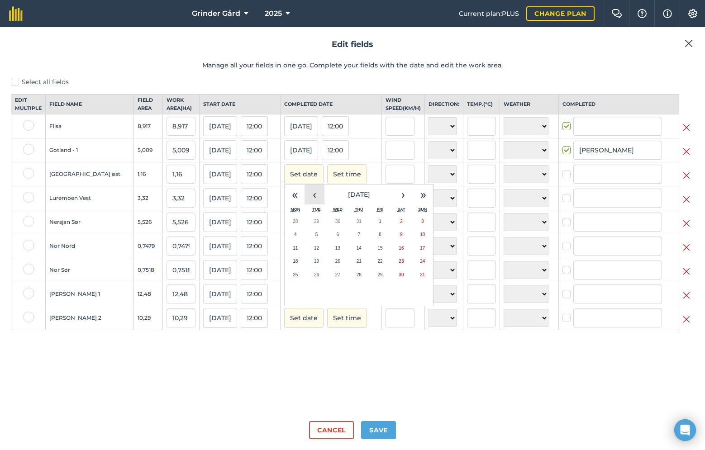
click at [304, 199] on button "‹" at bounding box center [314, 195] width 20 height 20
click at [412, 228] on button "1" at bounding box center [422, 222] width 21 height 14
checkbox input "true"
type input "Andreas Bakken"
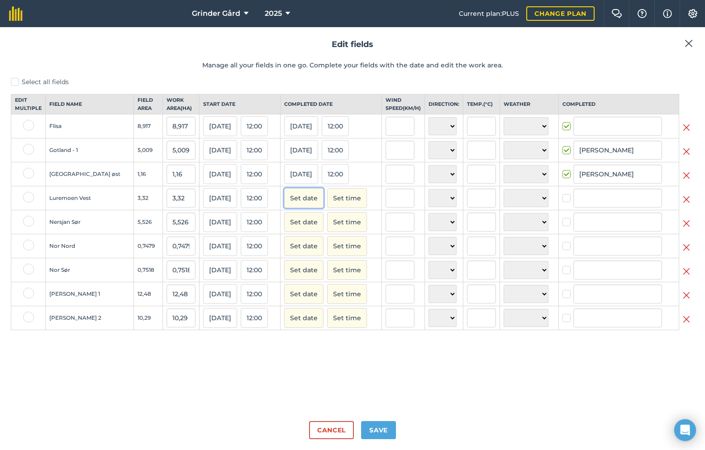
click at [297, 207] on button "Set date" at bounding box center [303, 198] width 39 height 20
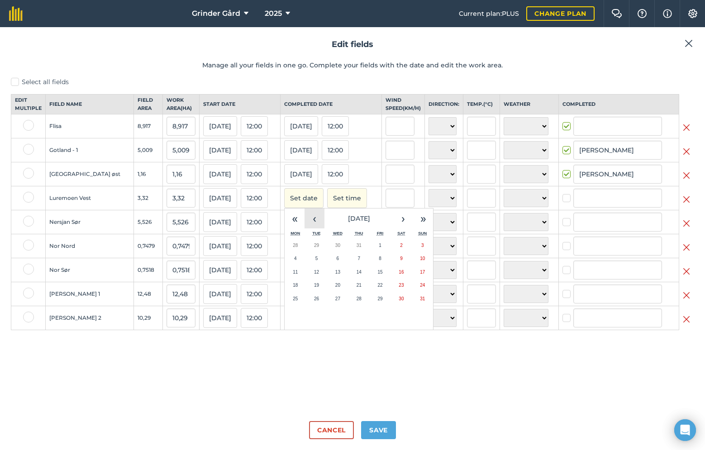
click at [304, 226] on button "‹" at bounding box center [314, 219] width 20 height 20
click at [412, 252] on button "1" at bounding box center [422, 246] width 21 height 14
checkbox input "true"
type input "Andreas Bakken"
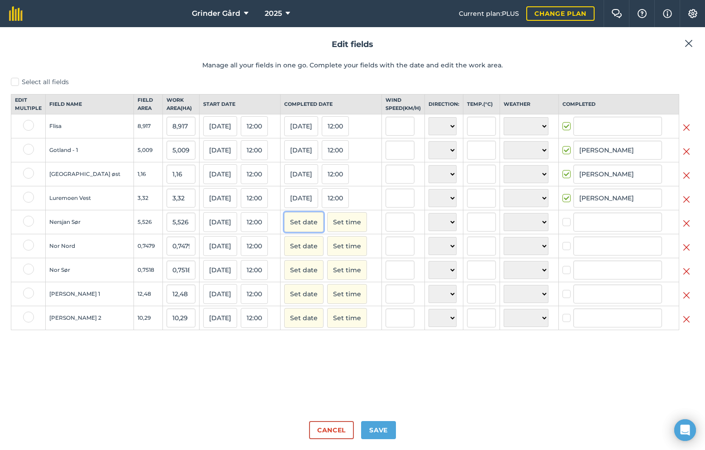
click at [303, 230] on button "Set date" at bounding box center [303, 222] width 39 height 20
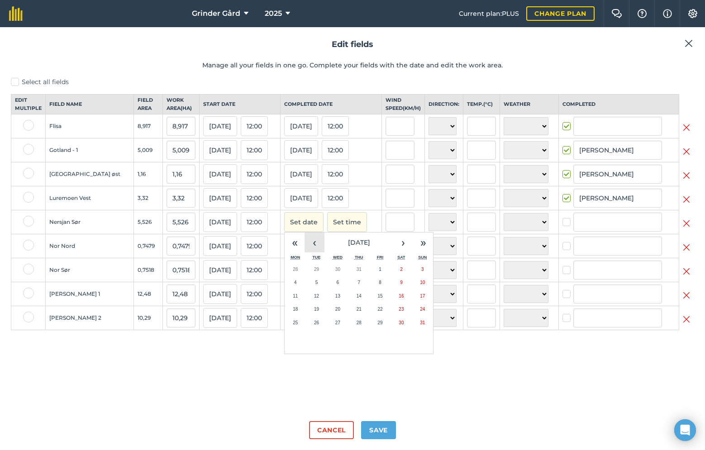
click at [305, 246] on button "‹" at bounding box center [314, 242] width 20 height 20
click at [412, 276] on button "1" at bounding box center [422, 270] width 21 height 14
checkbox input "true"
type input "Andreas Bakken"
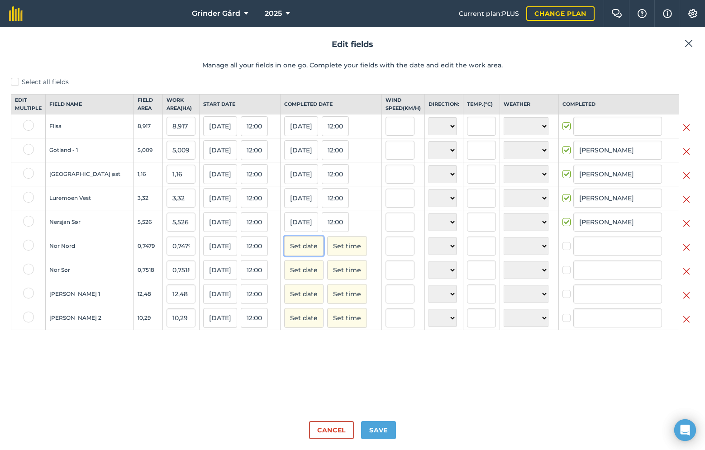
click at [302, 252] on button "Set date" at bounding box center [303, 246] width 39 height 20
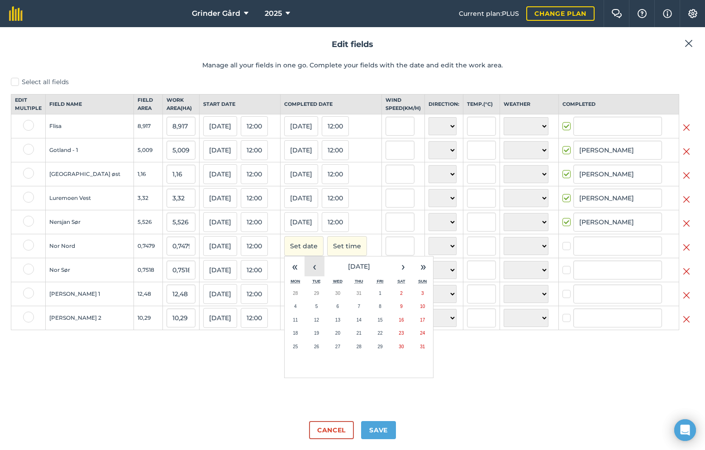
click at [312, 273] on button "‹" at bounding box center [314, 266] width 20 height 20
click at [412, 300] on button "1" at bounding box center [422, 294] width 21 height 14
checkbox input "true"
type input "Andreas Bakken"
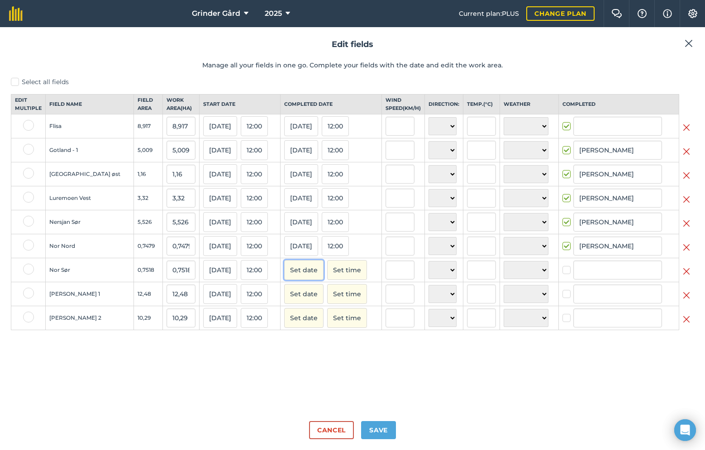
click at [298, 276] on button "Set date" at bounding box center [303, 270] width 39 height 20
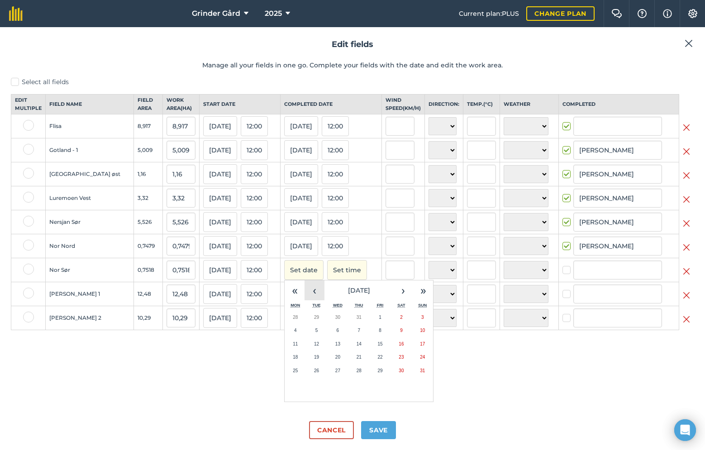
click at [307, 299] on button "‹" at bounding box center [314, 290] width 20 height 20
click at [421, 320] on abbr "1" at bounding box center [422, 317] width 3 height 5
checkbox input "true"
type input "Andreas Bakken"
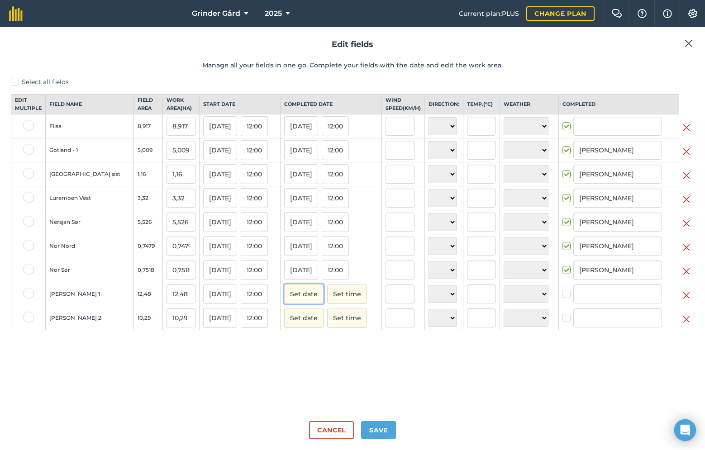
click at [295, 300] on button "Set date" at bounding box center [303, 294] width 39 height 20
click at [304, 318] on button "‹" at bounding box center [314, 314] width 20 height 20
click at [315, 357] on abbr "3" at bounding box center [316, 354] width 3 height 5
checkbox input "true"
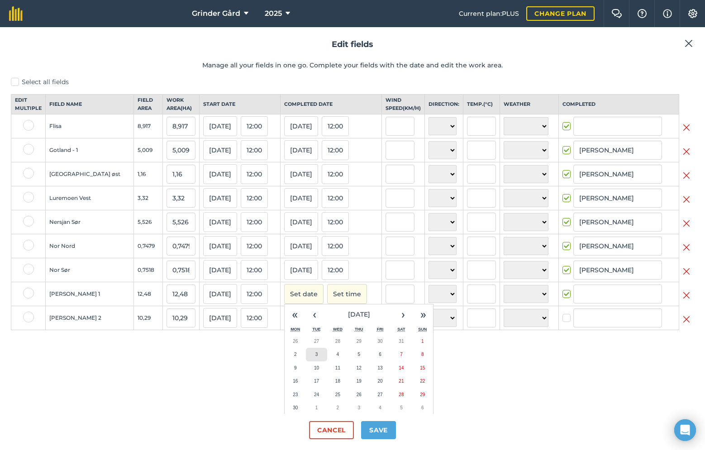
type input "Andreas Bakken"
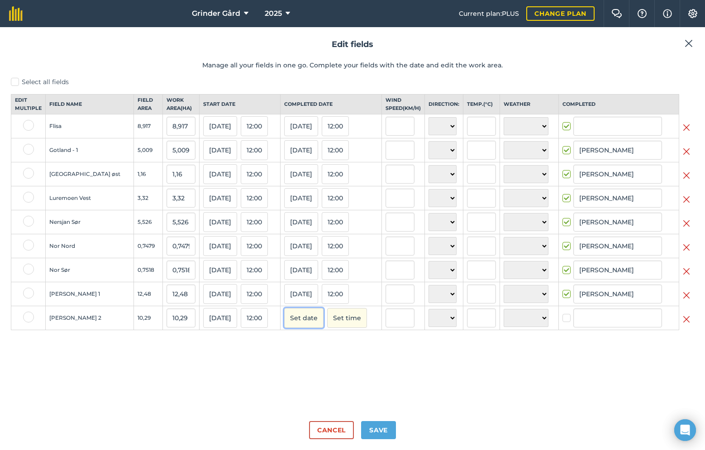
click at [297, 328] on button "Set date" at bounding box center [303, 318] width 39 height 20
click at [304, 342] on button "‹" at bounding box center [314, 338] width 20 height 20
click at [315, 385] on button "3" at bounding box center [316, 379] width 21 height 14
checkbox input "true"
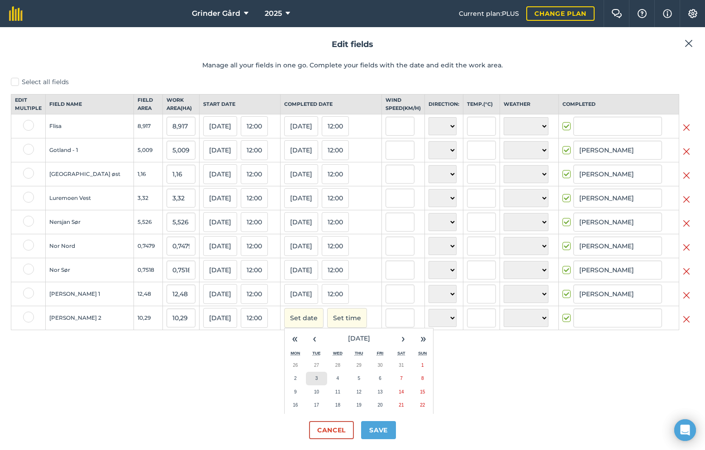
type input "Andreas Bakken"
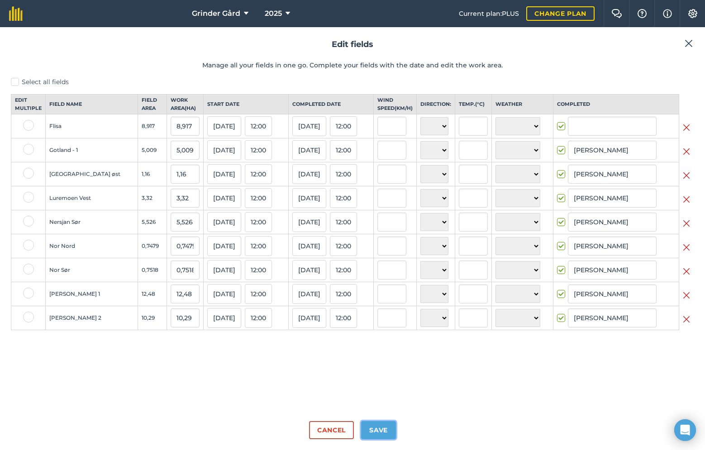
click at [372, 434] on button "Save" at bounding box center [378, 430] width 35 height 18
checkbox input "true"
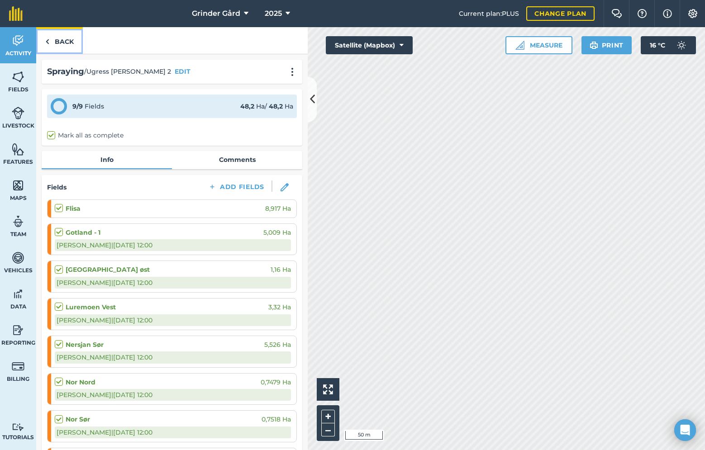
click at [62, 39] on link "Back" at bounding box center [59, 40] width 47 height 27
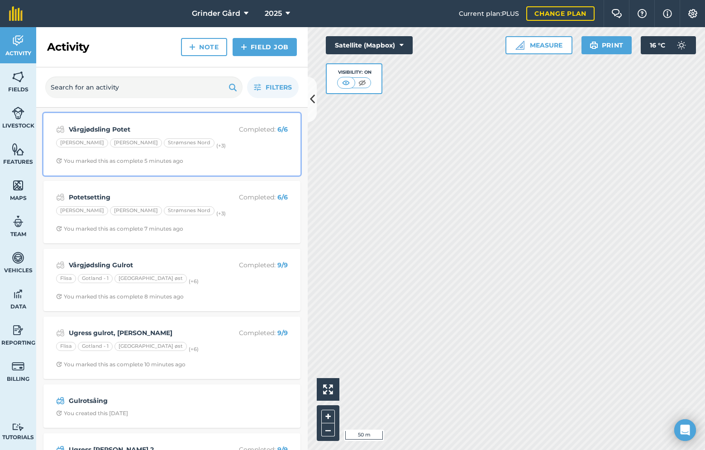
click at [195, 130] on strong "Vårgjødsling Potet" at bounding box center [140, 129] width 143 height 10
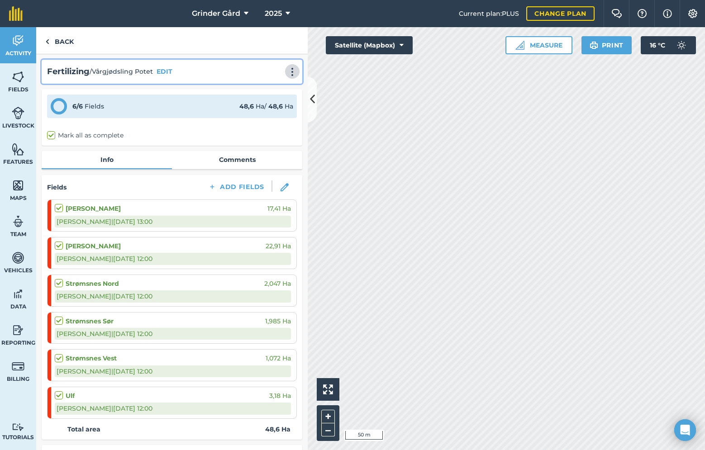
click at [288, 72] on img at bounding box center [292, 71] width 11 height 9
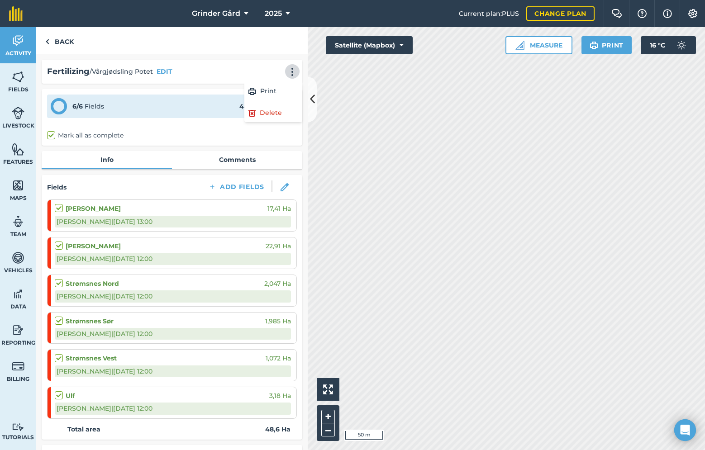
click at [207, 78] on div "Fertilizing / Vårgjødsling Potet EDIT Print Delete" at bounding box center [172, 72] width 261 height 24
click at [176, 75] on div "Fertilizing / Vårgjødsling Potet EDIT" at bounding box center [172, 71] width 250 height 13
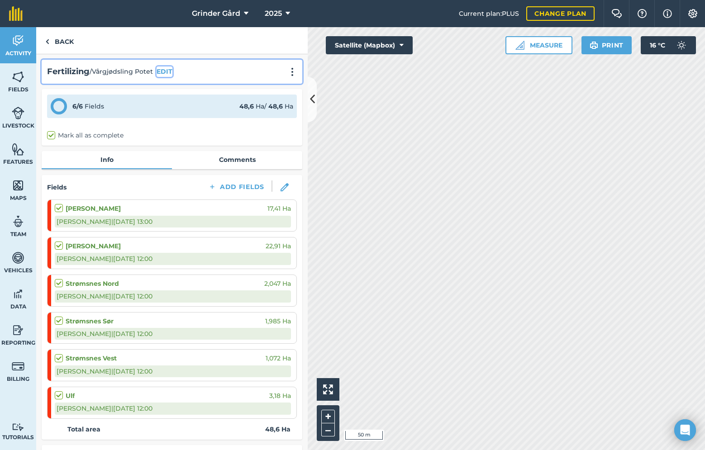
click at [164, 73] on button "EDIT" at bounding box center [164, 71] width 16 height 10
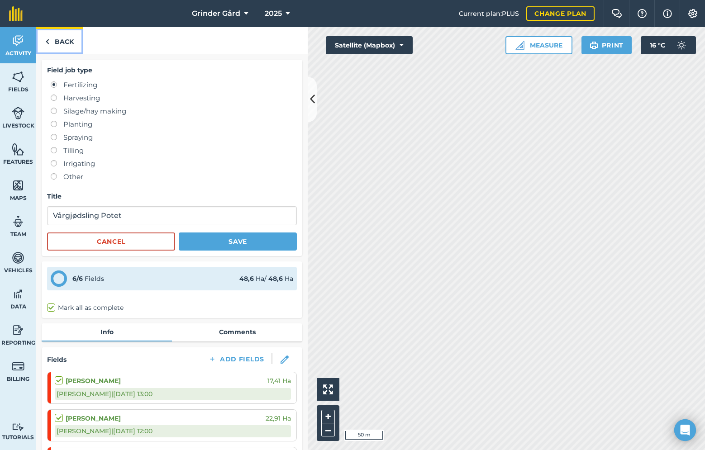
click at [59, 41] on link "Back" at bounding box center [59, 40] width 47 height 27
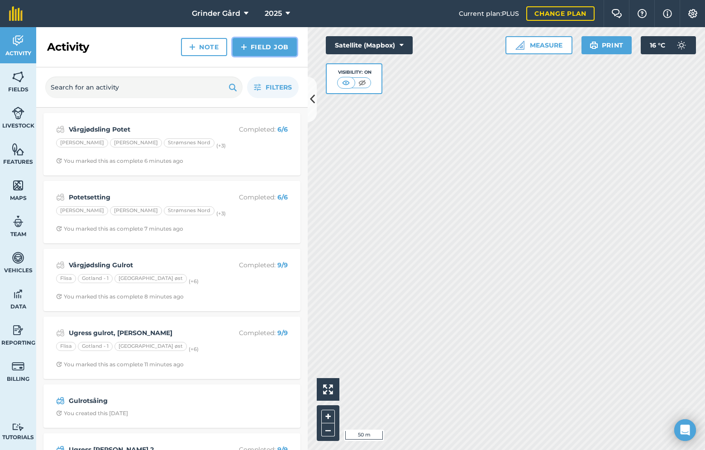
click at [237, 51] on link "Field Job" at bounding box center [264, 47] width 64 height 18
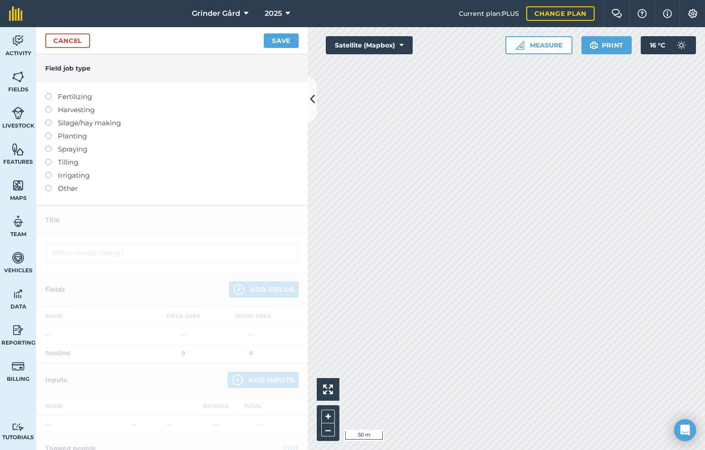
click at [49, 152] on label "Spraying" at bounding box center [171, 149] width 253 height 11
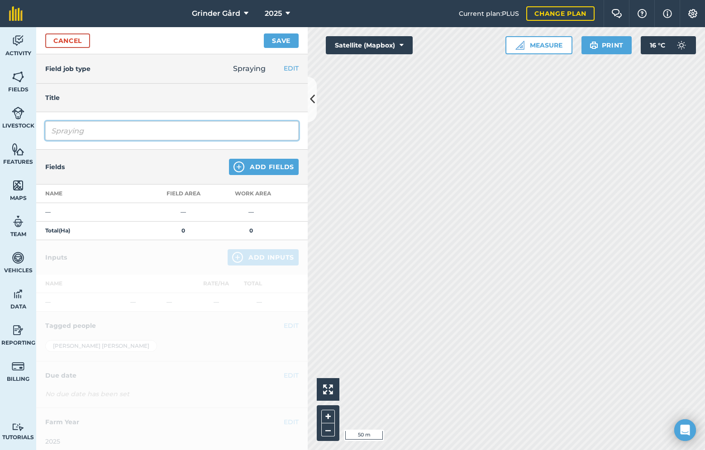
click at [91, 136] on input "Spraying" at bounding box center [171, 130] width 253 height 19
type input "Runde 1, Sopp"
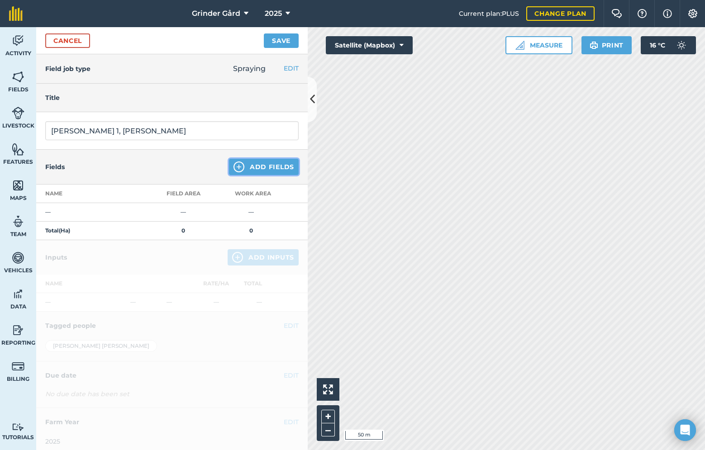
click at [246, 169] on button "Add Fields" at bounding box center [264, 167] width 70 height 16
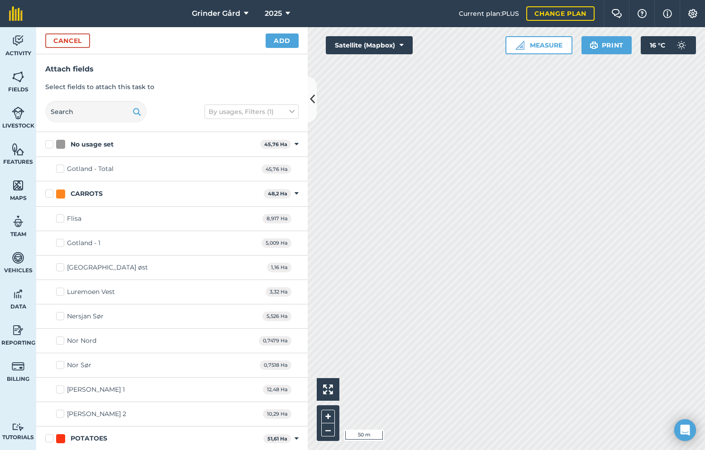
click at [47, 195] on label "CARROTS" at bounding box center [152, 193] width 215 height 9
click at [47, 195] on input "CARROTS" at bounding box center [48, 192] width 6 height 6
checkbox input "true"
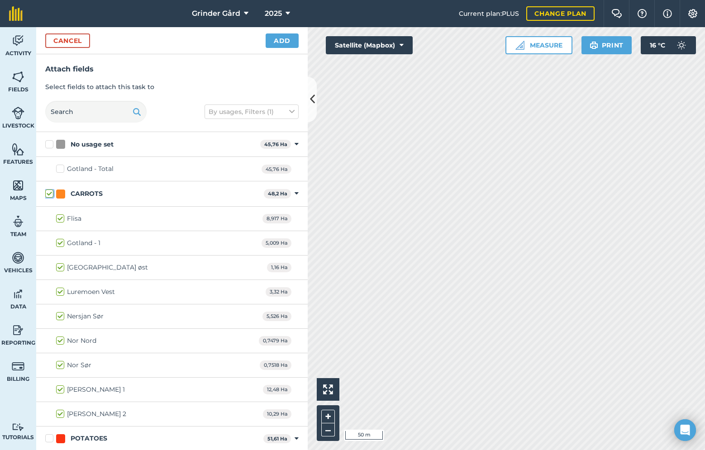
checkbox input "true"
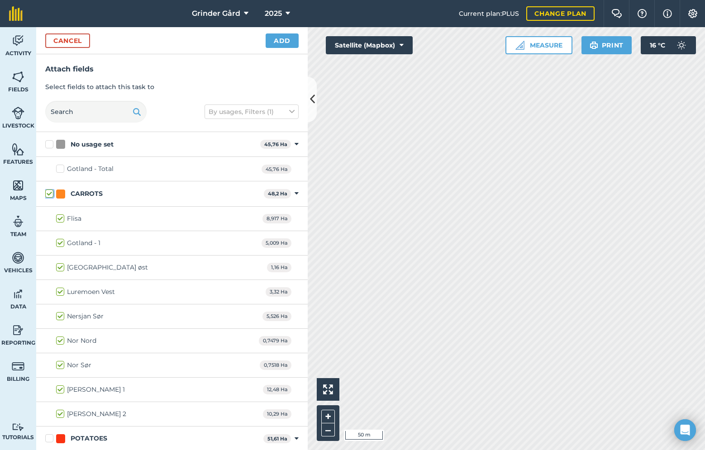
checkbox input "true"
click at [285, 43] on button "Add" at bounding box center [281, 40] width 33 height 14
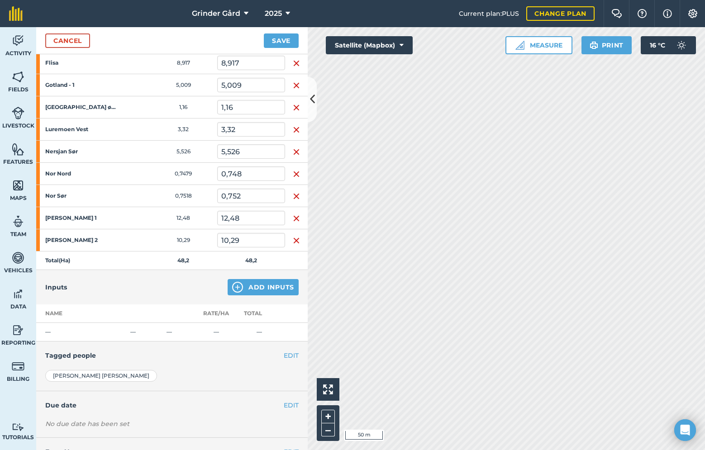
scroll to position [174, 0]
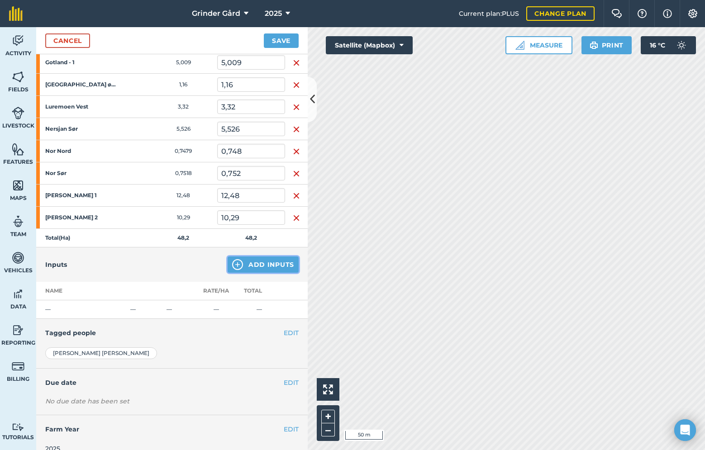
click at [255, 262] on button "Add Inputs" at bounding box center [262, 264] width 71 height 16
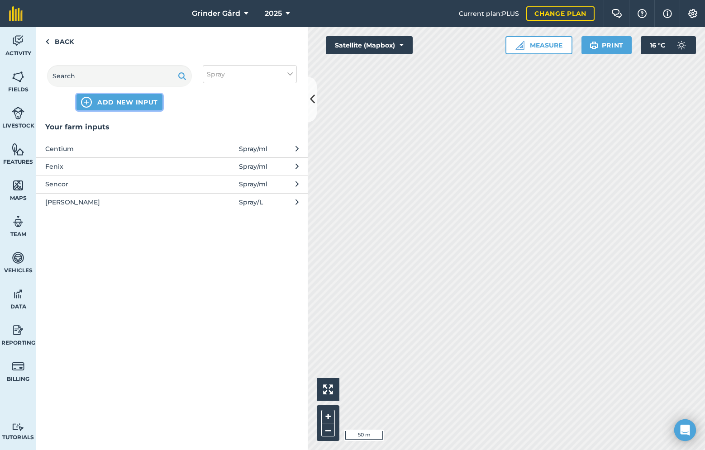
click at [121, 101] on span "ADD NEW INPUT" at bounding box center [127, 102] width 61 height 9
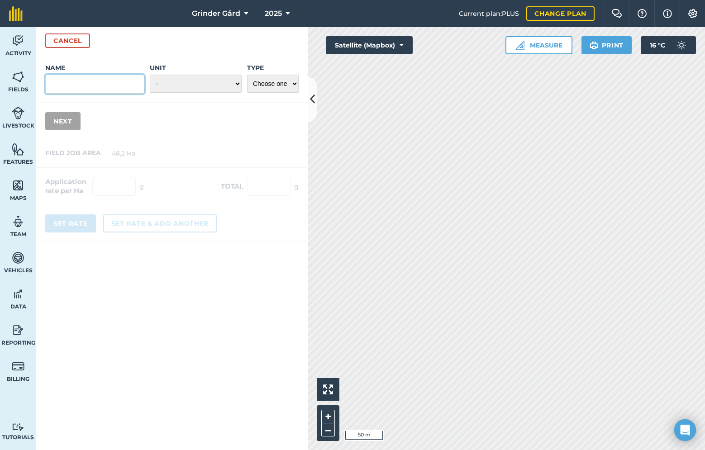
click at [105, 88] on input "Name" at bounding box center [94, 84] width 99 height 19
